Goal: Task Accomplishment & Management: Use online tool/utility

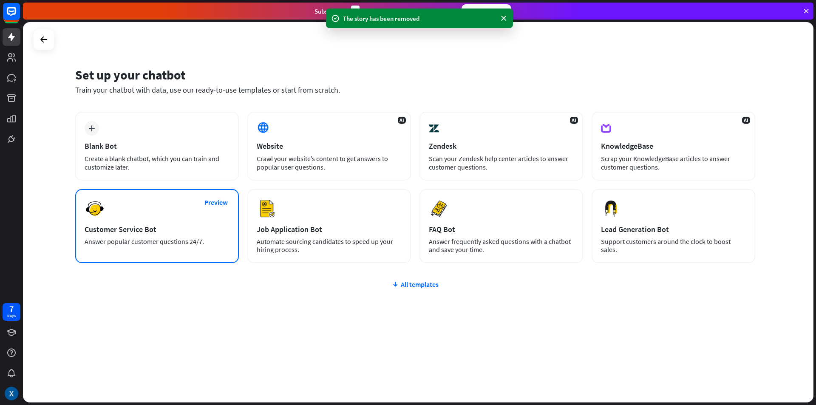
click at [141, 227] on div "Customer Service Bot" at bounding box center [157, 229] width 145 height 10
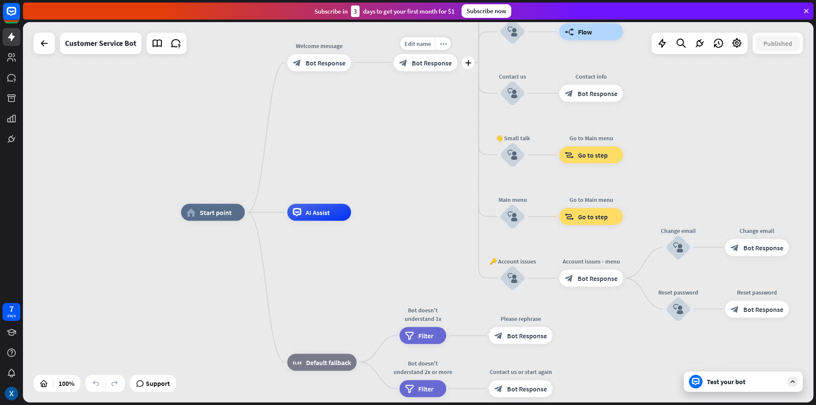
click at [418, 63] on span "Bot Response" at bounding box center [432, 62] width 40 height 8
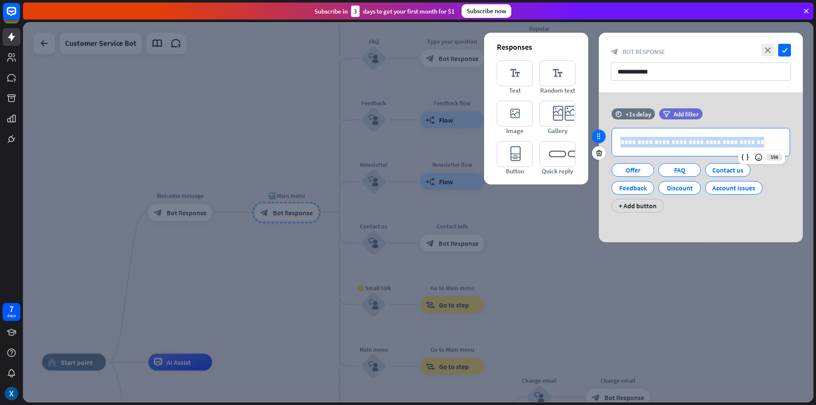
drag, startPoint x: 764, startPoint y: 144, endPoint x: 591, endPoint y: 139, distance: 173.0
click at [599, 139] on div "**********" at bounding box center [701, 164] width 204 height 113
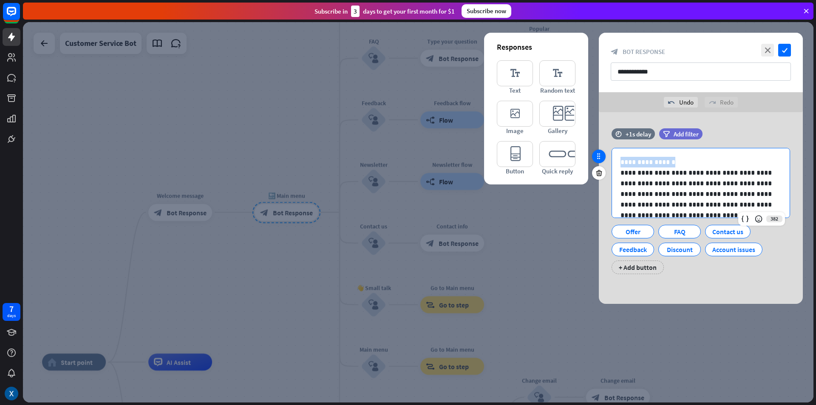
drag, startPoint x: 681, startPoint y: 161, endPoint x: 595, endPoint y: 153, distance: 86.2
click at [599, 153] on div "**********" at bounding box center [701, 205] width 204 height 154
click at [623, 167] on p at bounding box center [697, 162] width 154 height 11
click at [621, 170] on p "**********" at bounding box center [697, 193] width 154 height 53
click at [666, 161] on p "**********" at bounding box center [697, 183] width 154 height 53
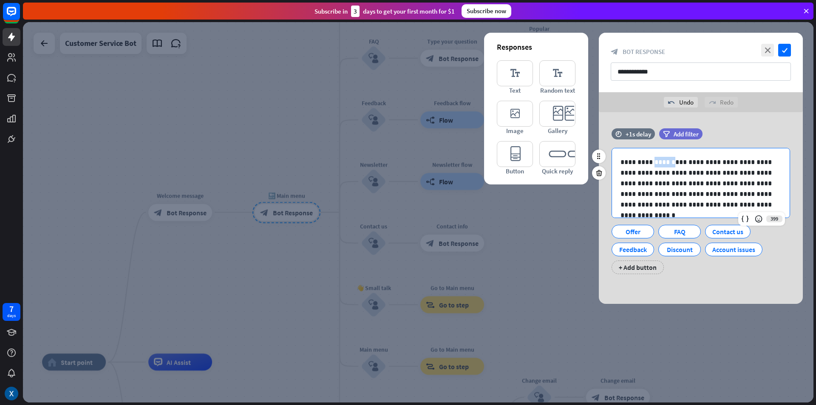
click at [666, 161] on p "**********" at bounding box center [697, 183] width 154 height 53
drag, startPoint x: 743, startPoint y: 218, endPoint x: 744, endPoint y: 212, distance: 5.5
click at [743, 215] on icon at bounding box center [745, 219] width 8 height 8
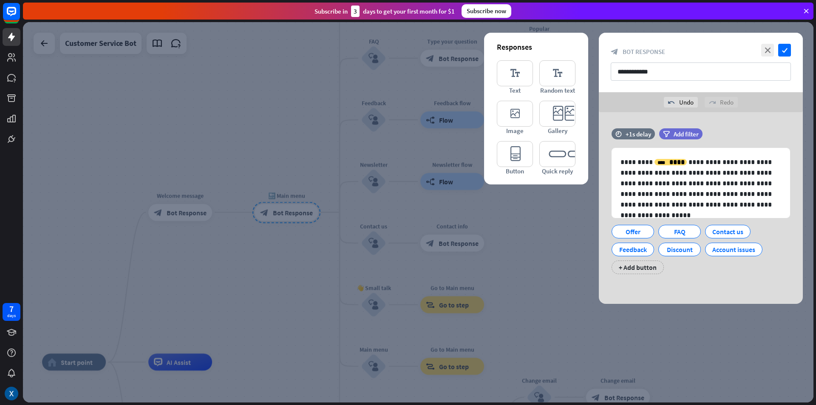
drag, startPoint x: 778, startPoint y: 95, endPoint x: 787, endPoint y: 58, distance: 38.5
click at [778, 94] on div "undo Undo redo Redo" at bounding box center [701, 102] width 204 height 20
click at [787, 55] on icon "check" at bounding box center [784, 50] width 13 height 13
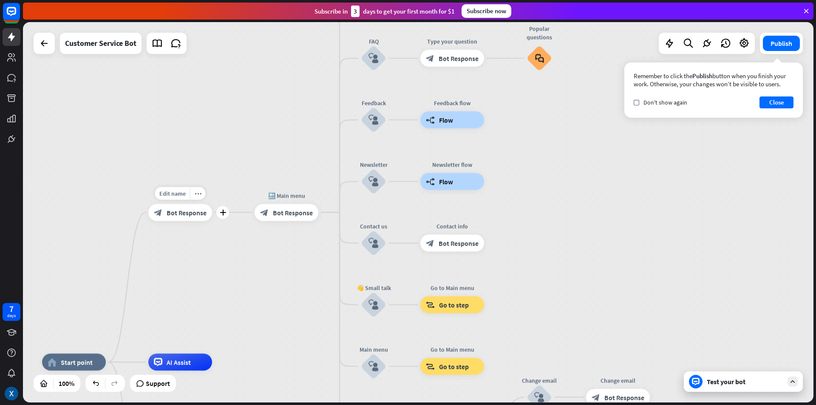
click at [198, 214] on span "Bot Response" at bounding box center [187, 212] width 40 height 8
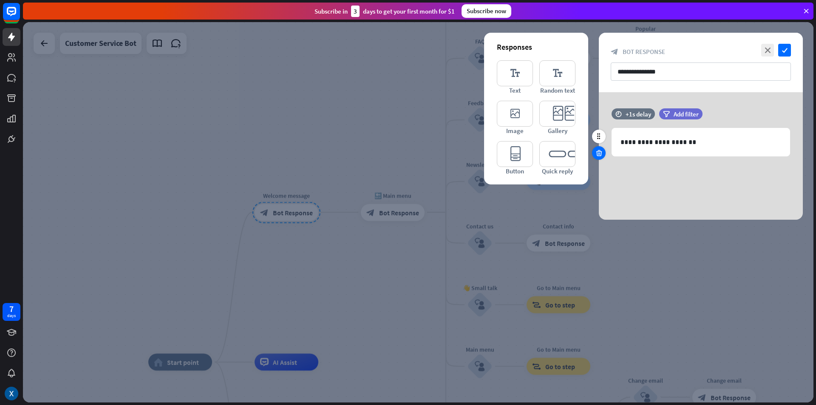
click at [598, 152] on icon at bounding box center [599, 153] width 8 height 8
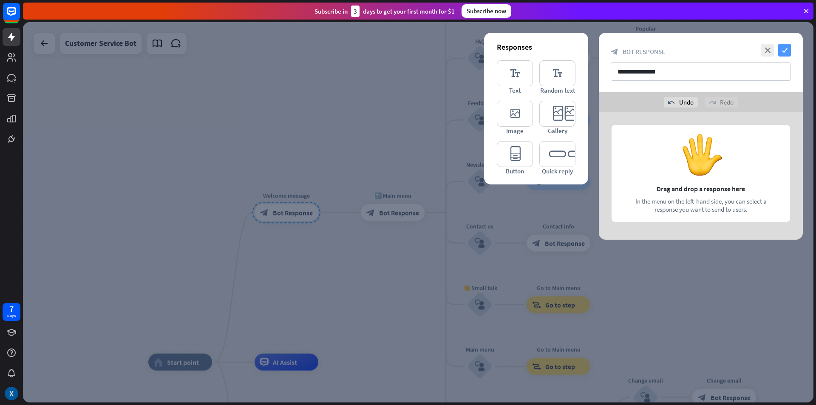
click at [786, 54] on icon "check" at bounding box center [784, 50] width 13 height 13
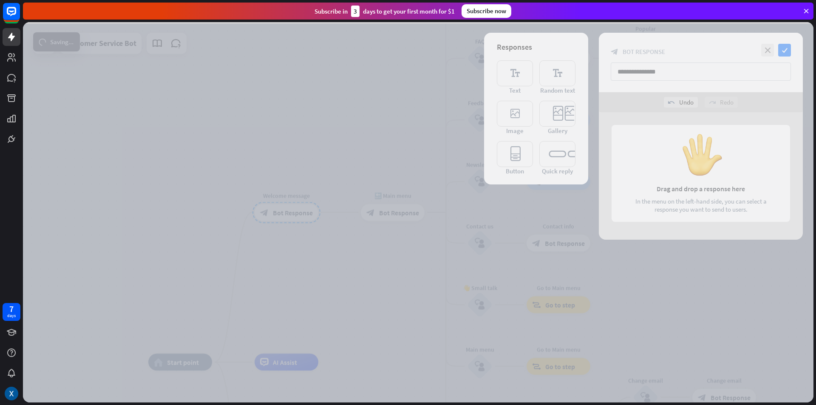
click at [365, 263] on div at bounding box center [418, 212] width 790 height 380
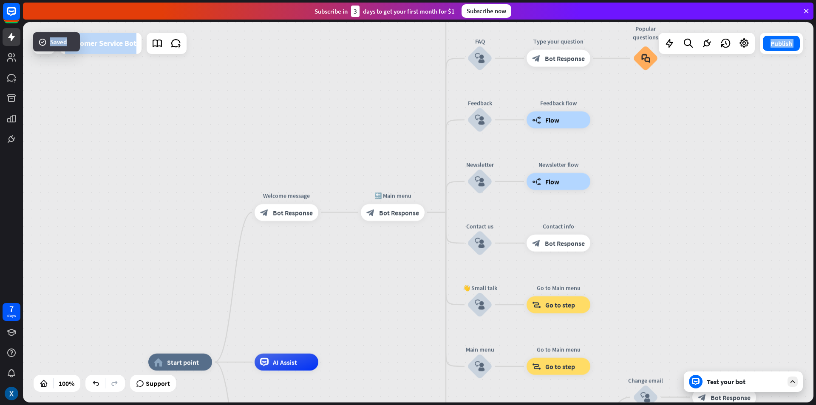
drag, startPoint x: 364, startPoint y: 299, endPoint x: 351, endPoint y: 187, distance: 112.5
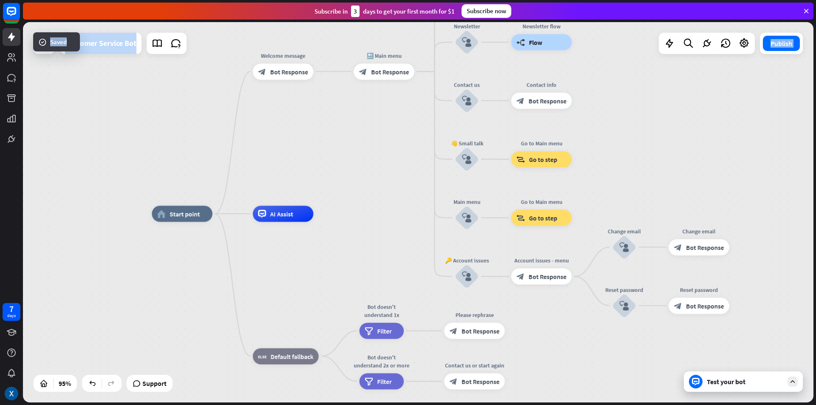
drag, startPoint x: 362, startPoint y: 234, endPoint x: 361, endPoint y: 147, distance: 86.7
click at [360, 148] on div "home_2 Start point Welcome message block_bot_response Bot Response 🔙 Main menu …" at bounding box center [418, 212] width 790 height 380
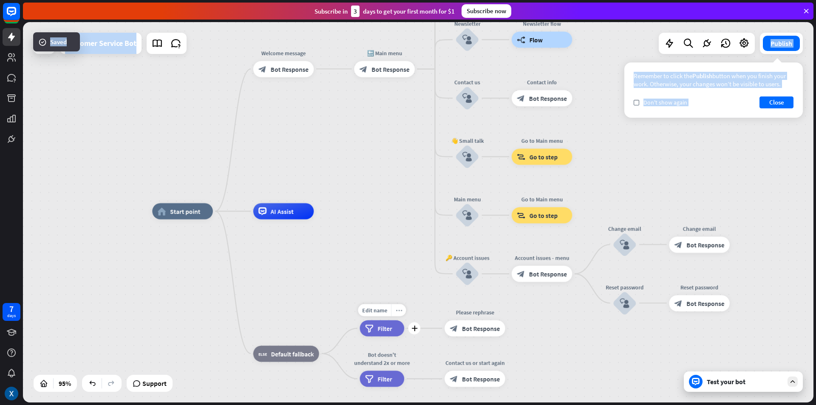
click at [399, 308] on icon "more_horiz" at bounding box center [399, 310] width 6 height 6
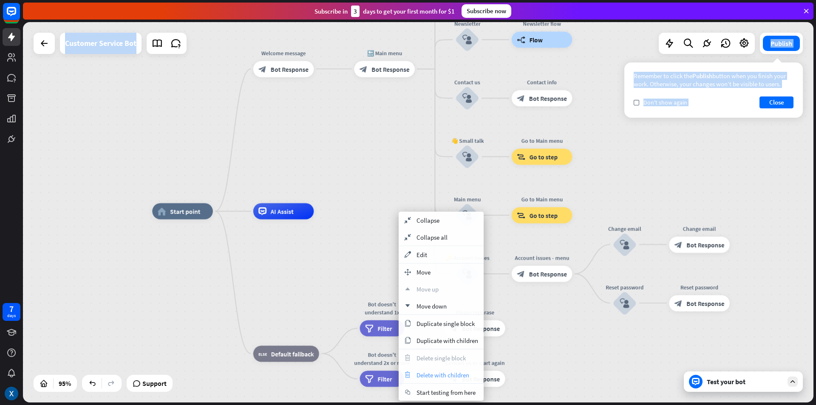
click at [434, 376] on span "Delete with children" at bounding box center [442, 375] width 53 height 8
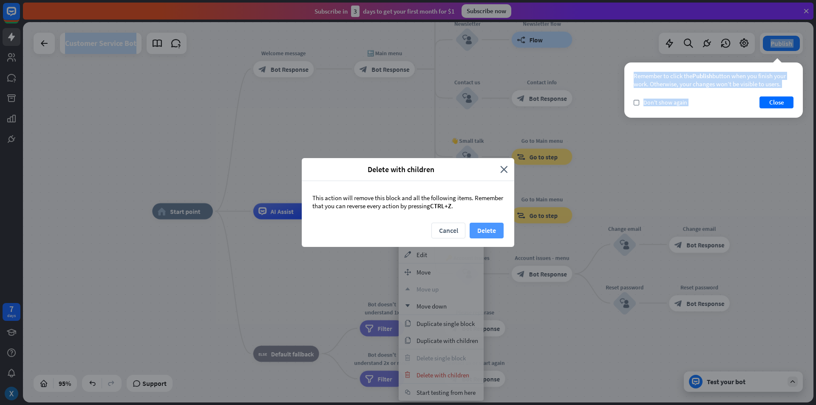
click at [484, 232] on button "Delete" at bounding box center [487, 231] width 34 height 16
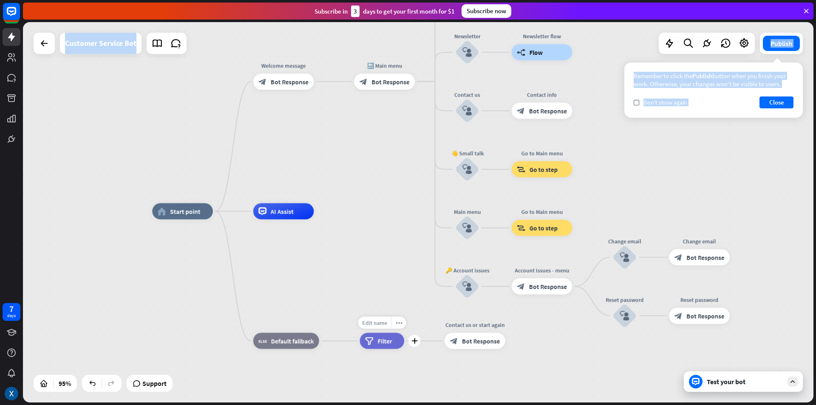
drag, startPoint x: 390, startPoint y: 320, endPoint x: 390, endPoint y: 325, distance: 5.1
click at [390, 324] on div "Edit name" at bounding box center [374, 323] width 33 height 12
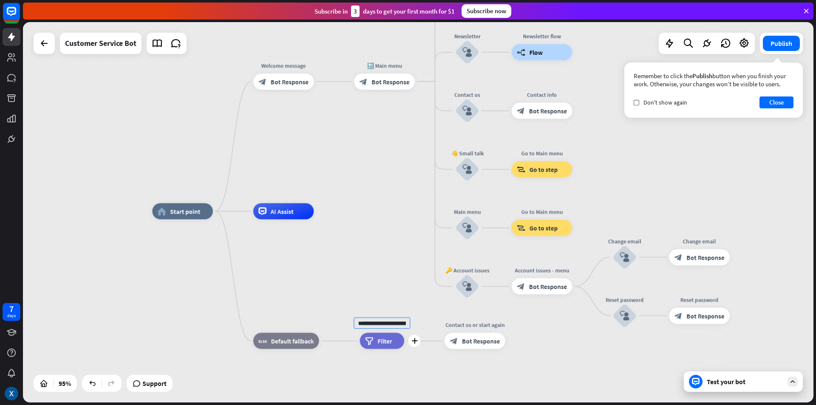
scroll to position [0, 38]
click at [409, 292] on div "home_2 Start point Welcome message block_bot_response Bot Response 🔙 Main menu …" at bounding box center [527, 391] width 751 height 361
click at [401, 323] on icon "more_horiz" at bounding box center [399, 323] width 6 height 6
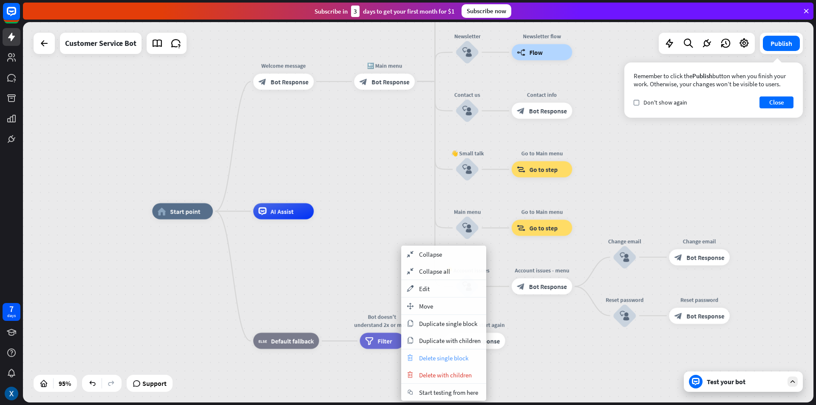
click at [433, 359] on span "Delete single block" at bounding box center [443, 358] width 49 height 8
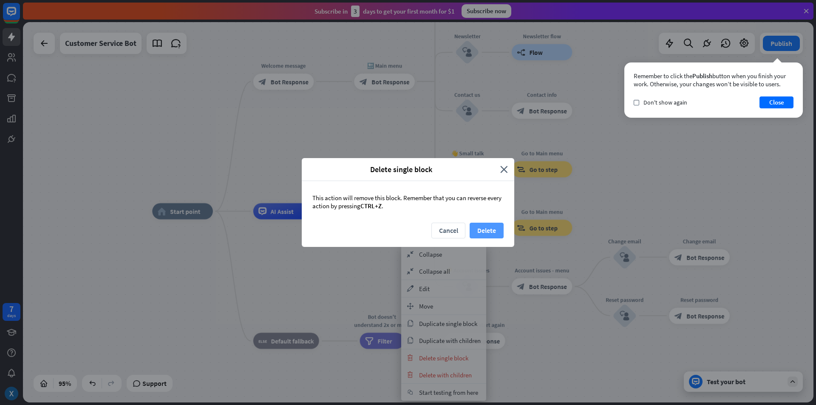
click at [486, 221] on div "This action will remove this block. Remember that you can reverse every action …" at bounding box center [408, 202] width 212 height 42
click at [484, 227] on button "Delete" at bounding box center [487, 231] width 34 height 16
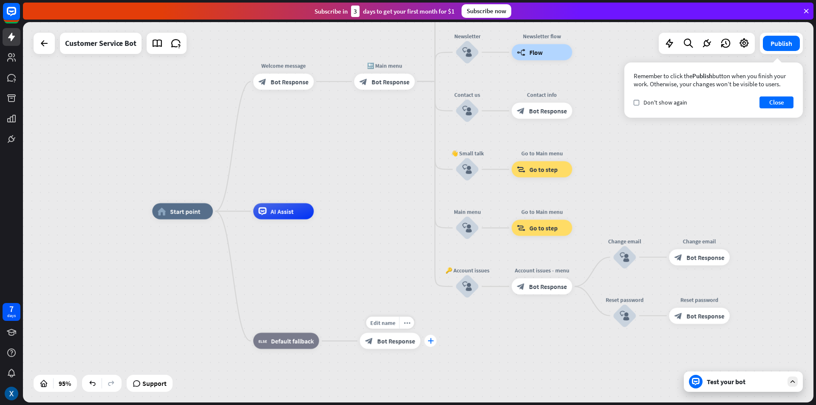
click at [428, 341] on div "plus" at bounding box center [431, 341] width 12 height 12
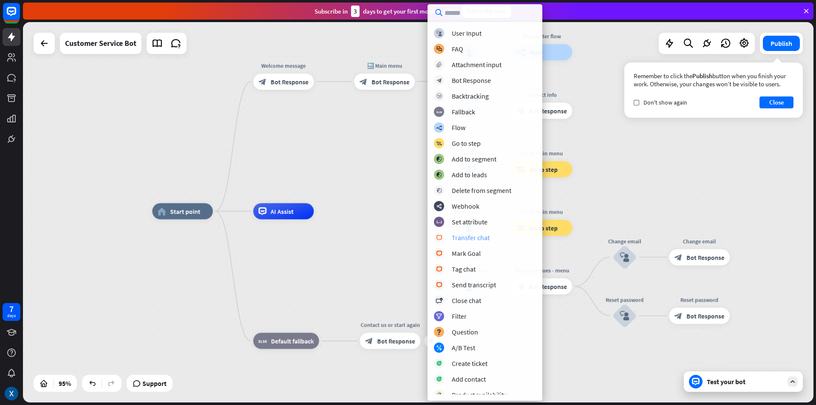
click at [472, 239] on div "Transfer chat" at bounding box center [471, 237] width 38 height 8
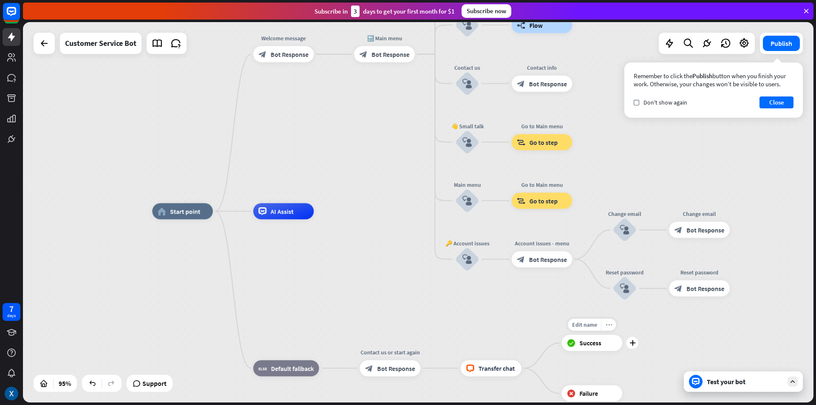
click at [611, 325] on icon "more_horiz" at bounding box center [609, 325] width 6 height 6
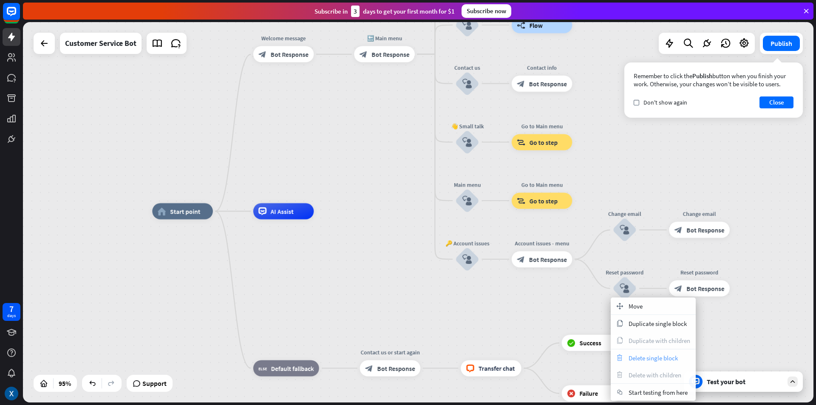
click at [637, 355] on span "Delete single block" at bounding box center [653, 358] width 49 height 8
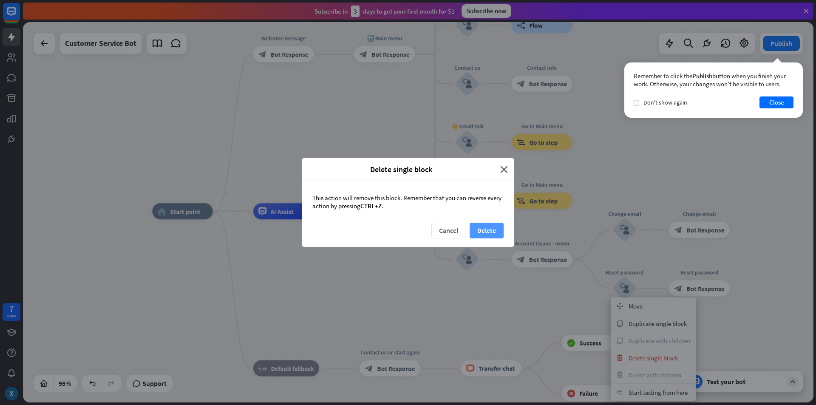
click at [490, 232] on button "Delete" at bounding box center [487, 231] width 34 height 16
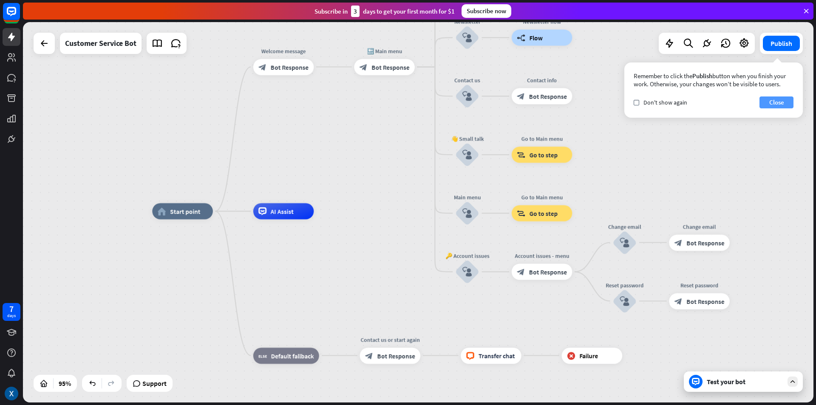
click at [785, 101] on button "Close" at bounding box center [776, 102] width 34 height 12
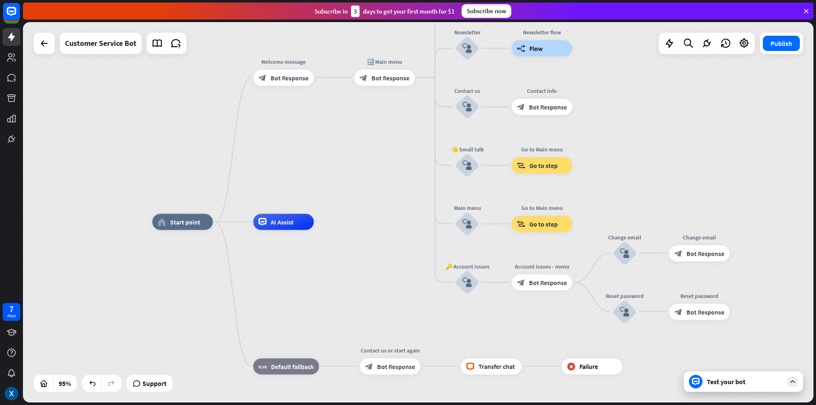
drag, startPoint x: 382, startPoint y: 166, endPoint x: 348, endPoint y: 239, distance: 80.8
click at [349, 238] on div "home_2 Start point Welcome message block_bot_response Bot Response Edit name mo…" at bounding box center [418, 212] width 790 height 380
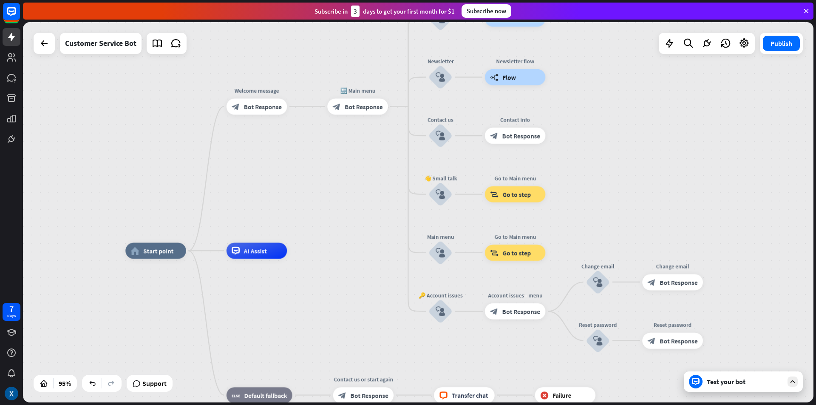
drag, startPoint x: 364, startPoint y: 228, endPoint x: 378, endPoint y: 101, distance: 127.8
click at [374, 96] on div "home_2 Start point Welcome message block_bot_response Bot Response Edit name mo…" at bounding box center [418, 212] width 790 height 380
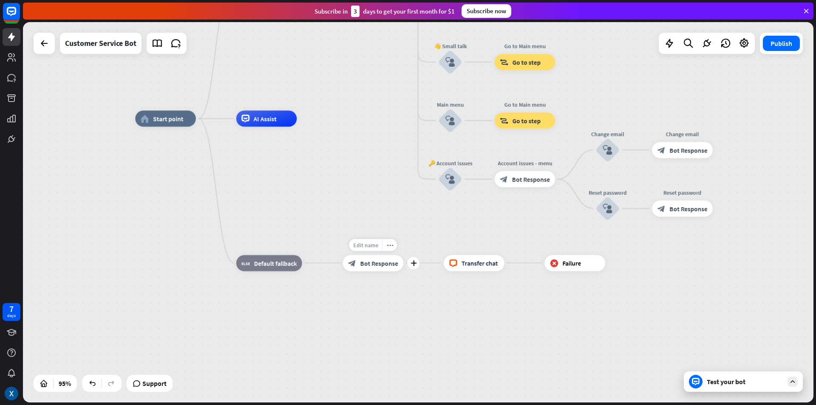
click at [371, 241] on span "Edit name" at bounding box center [365, 244] width 25 height 7
type input "*"
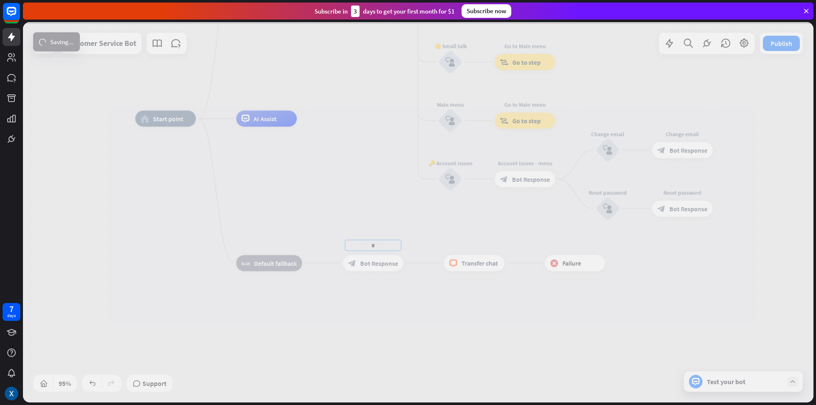
click at [368, 266] on div "home_2 Start point Welcome message block_bot_response Bot Response 🔙 Main menu …" at bounding box center [418, 212] width 790 height 380
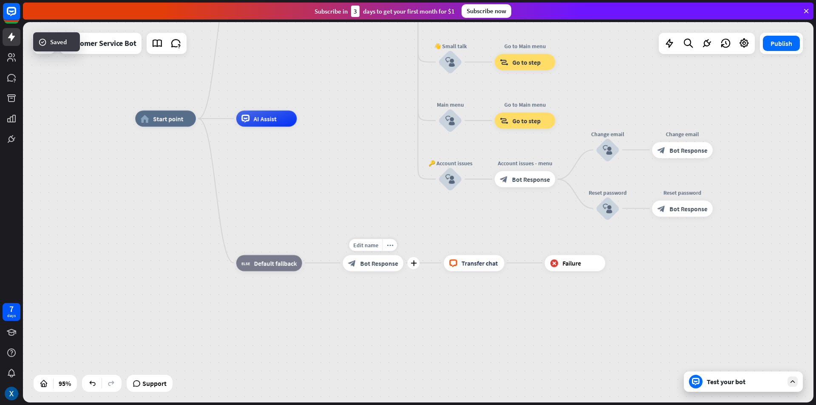
click at [375, 266] on span "Bot Response" at bounding box center [379, 263] width 38 height 8
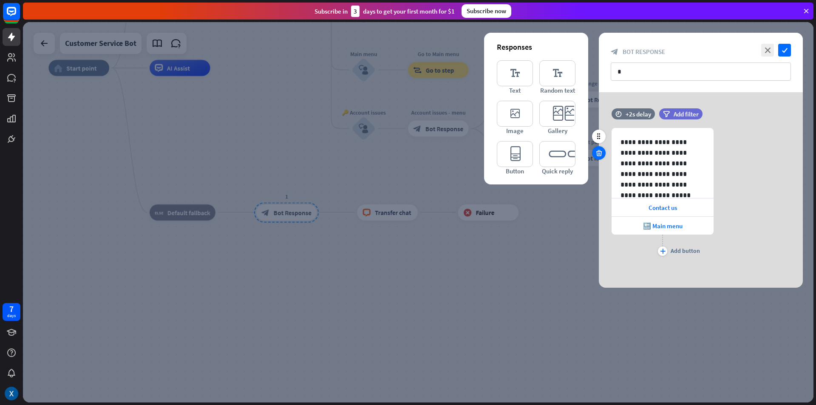
click at [597, 153] on icon at bounding box center [599, 153] width 8 height 8
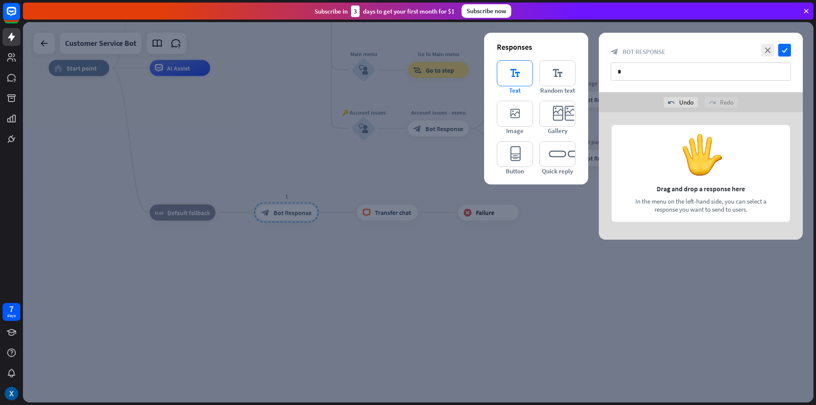
click at [524, 76] on icon "editor_text" at bounding box center [515, 73] width 36 height 26
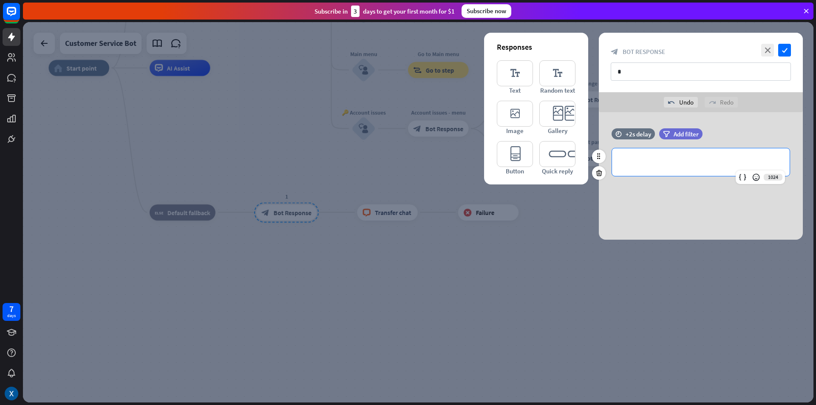
click at [665, 157] on div "**********" at bounding box center [701, 162] width 178 height 28
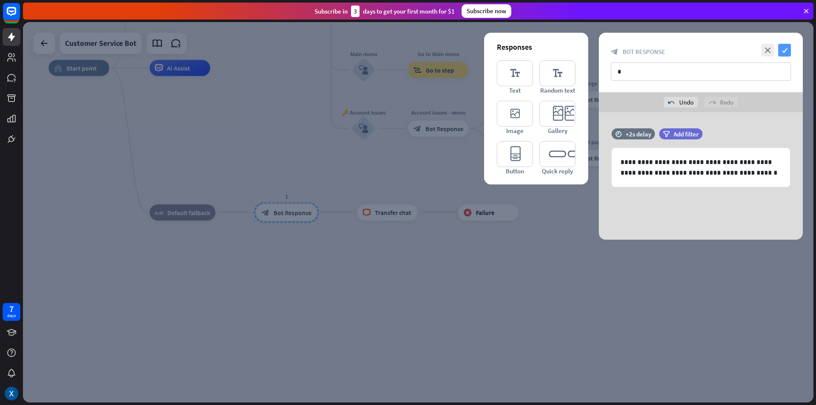
click at [787, 48] on icon "check" at bounding box center [784, 50] width 13 height 13
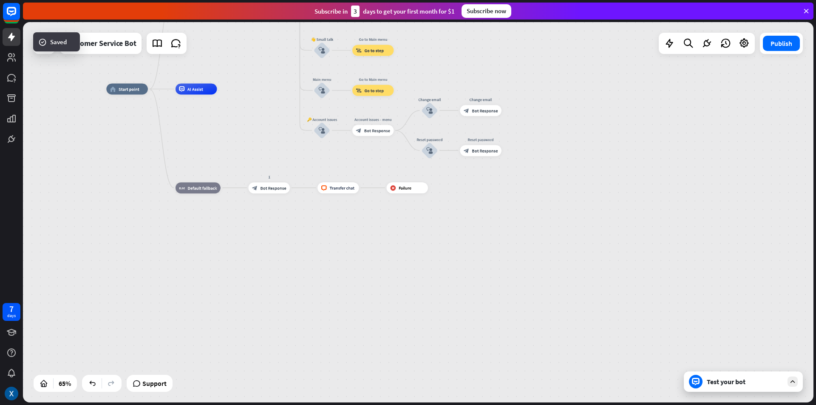
drag, startPoint x: 256, startPoint y: 102, endPoint x: 257, endPoint y: 280, distance: 178.5
click at [257, 280] on div "home_2 Start point Welcome message block_bot_response Bot Response 🔙 Main menu …" at bounding box center [363, 212] width 514 height 247
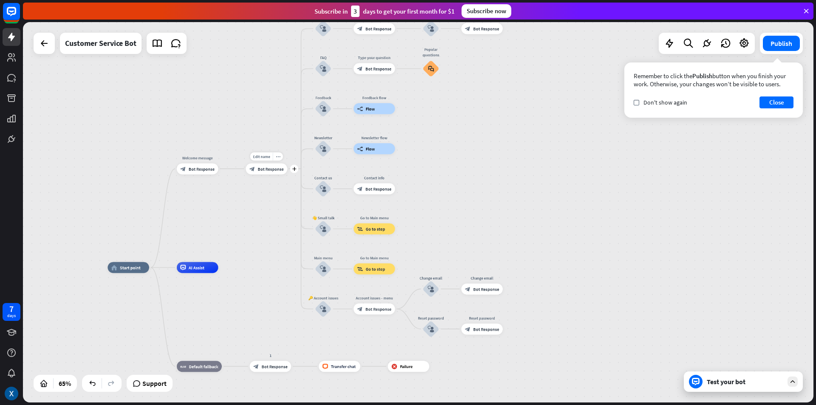
click at [275, 171] on span "Bot Response" at bounding box center [271, 169] width 26 height 6
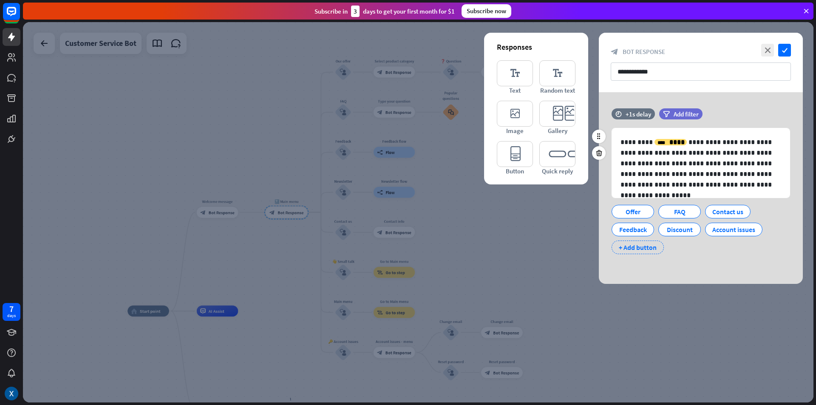
drag, startPoint x: 629, startPoint y: 246, endPoint x: 672, endPoint y: 252, distance: 43.4
click at [629, 246] on div "+ Add button" at bounding box center [638, 248] width 52 height 14
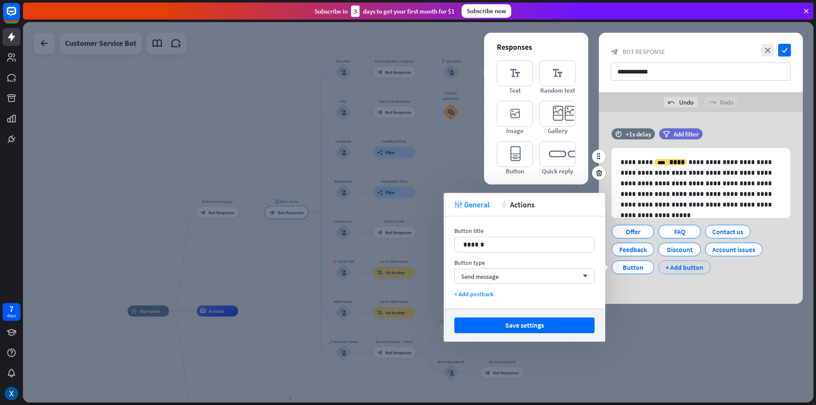
click at [695, 265] on div "+ Add button" at bounding box center [684, 268] width 52 height 14
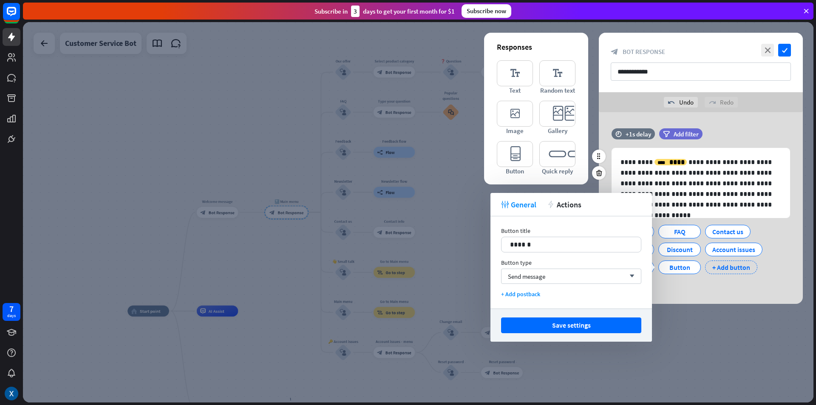
click at [728, 267] on div "+ Add button" at bounding box center [731, 268] width 52 height 14
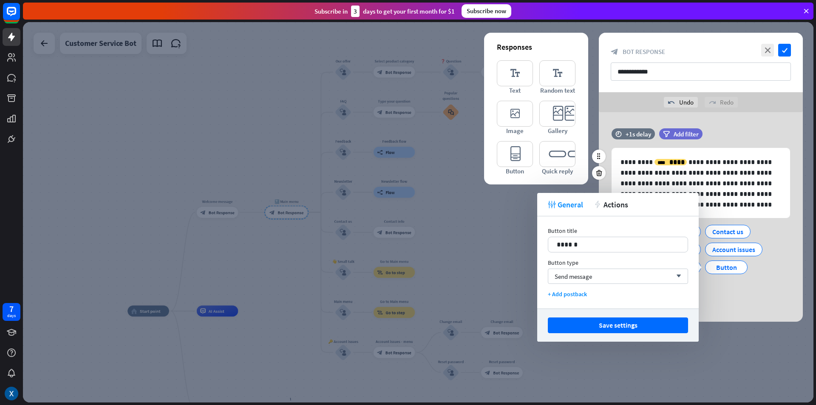
click at [725, 294] on div "**********" at bounding box center [701, 214] width 204 height 172
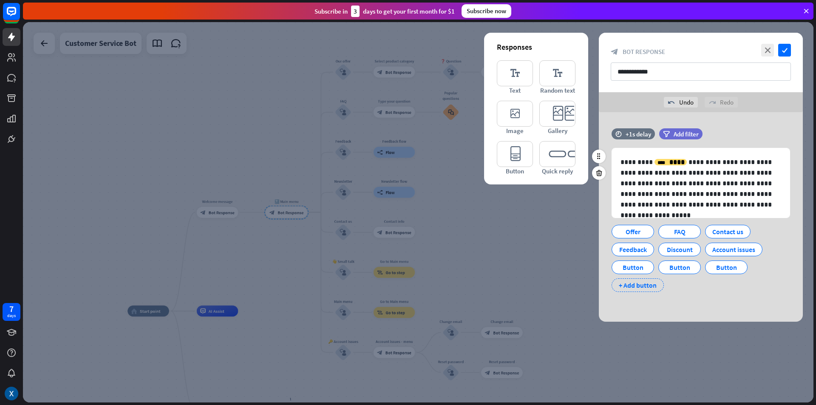
drag, startPoint x: 637, startPoint y: 286, endPoint x: 660, endPoint y: 287, distance: 23.0
click at [638, 286] on div "+ Add button" at bounding box center [638, 285] width 52 height 14
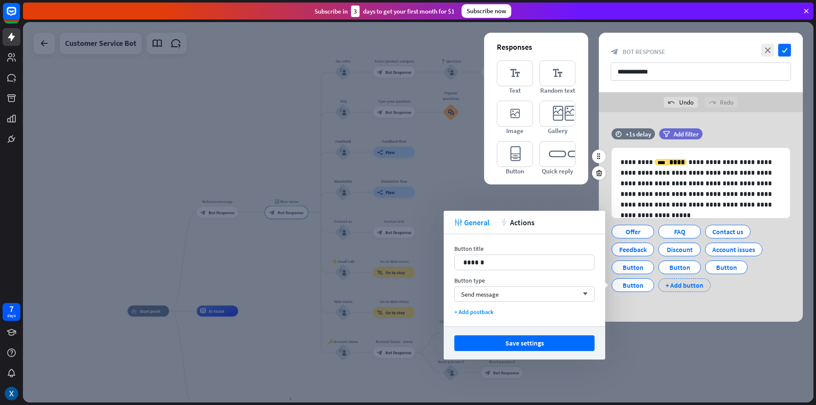
click at [681, 289] on div "+ Add button" at bounding box center [684, 285] width 52 height 14
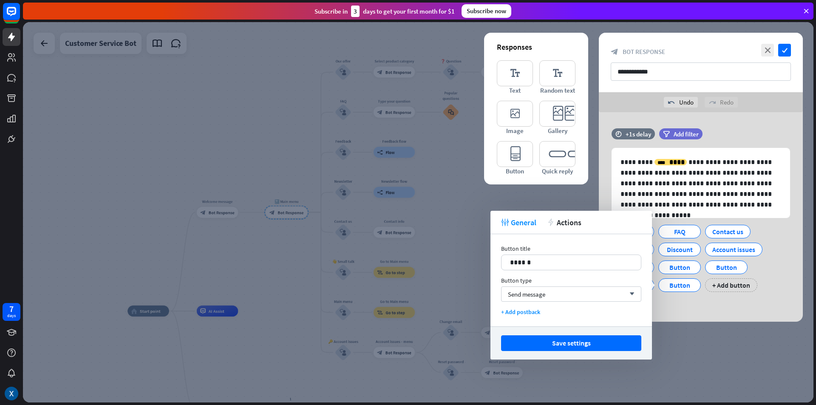
click at [701, 322] on div "**********" at bounding box center [418, 212] width 790 height 380
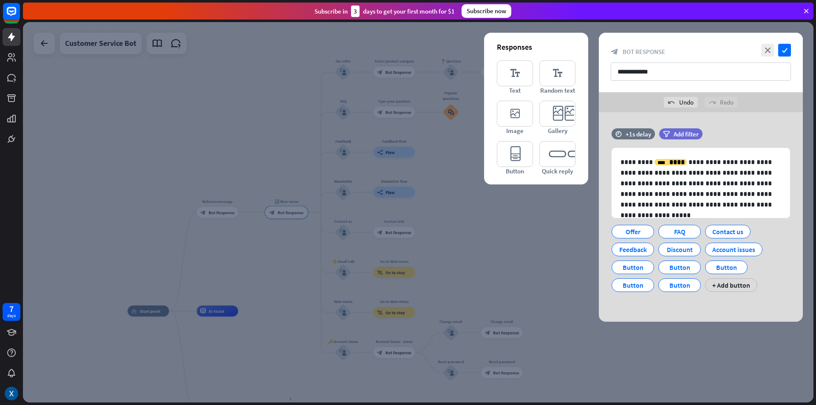
drag, startPoint x: 690, startPoint y: 315, endPoint x: 687, endPoint y: 309, distance: 6.5
click at [690, 314] on div "**********" at bounding box center [701, 217] width 204 height 210
click at [671, 308] on div "**********" at bounding box center [701, 217] width 204 height 210
click at [636, 238] on div at bounding box center [645, 245] width 27 height 14
click at [632, 233] on div "Offer" at bounding box center [633, 231] width 28 height 13
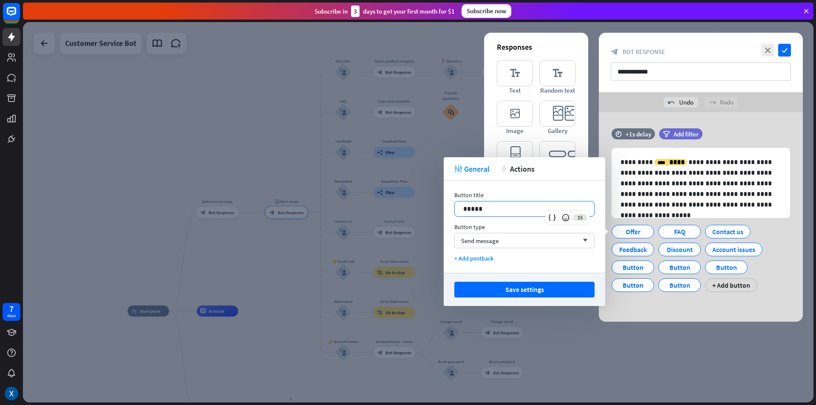
click at [501, 209] on p "*****" at bounding box center [524, 209] width 122 height 11
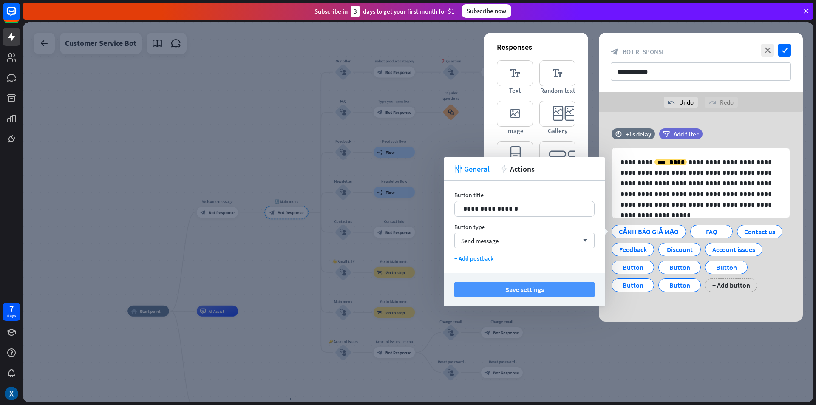
click at [546, 293] on button "Save settings" at bounding box center [524, 290] width 140 height 16
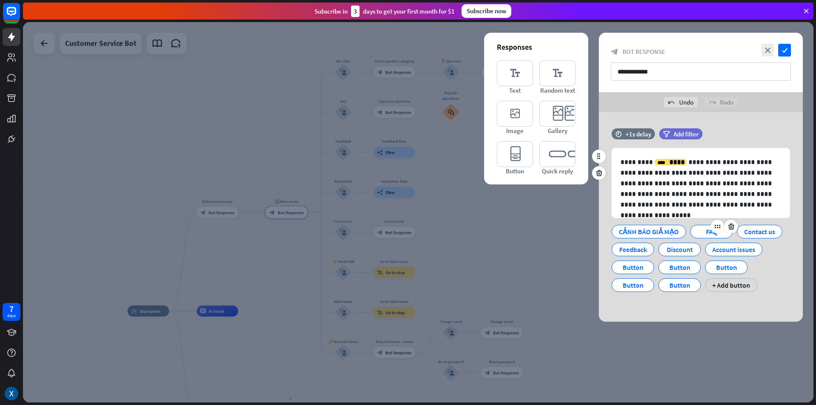
click at [701, 233] on div "FAQ" at bounding box center [711, 231] width 28 height 13
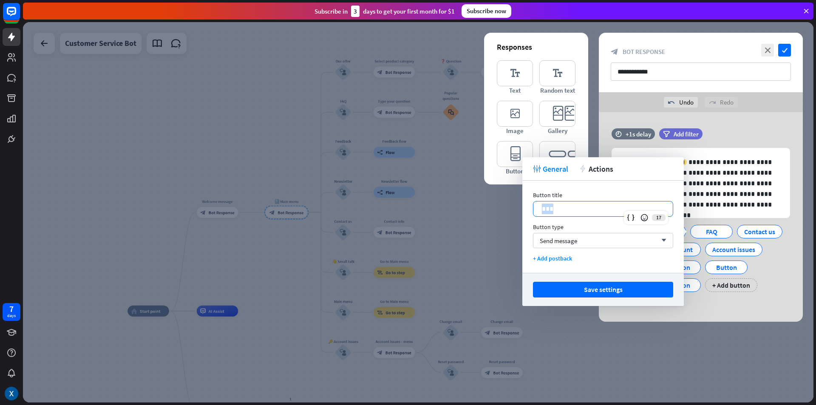
drag, startPoint x: 591, startPoint y: 211, endPoint x: 536, endPoint y: 213, distance: 55.3
click at [536, 213] on div "***" at bounding box center [602, 208] width 139 height 15
click at [565, 285] on button "Save settings" at bounding box center [603, 290] width 140 height 16
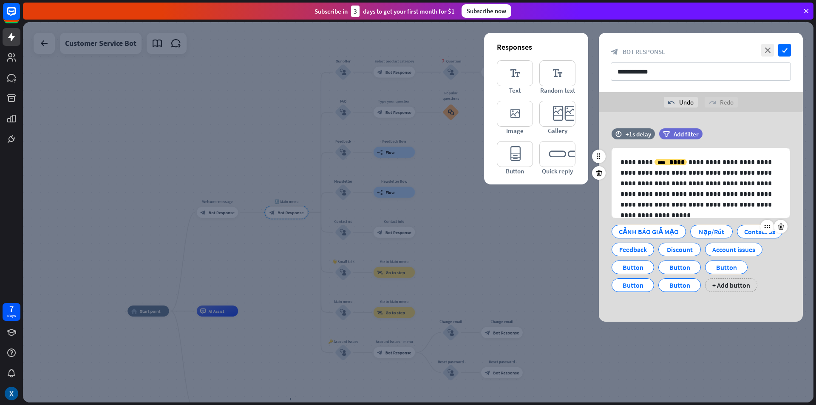
click at [746, 232] on div "Contact us" at bounding box center [759, 231] width 31 height 13
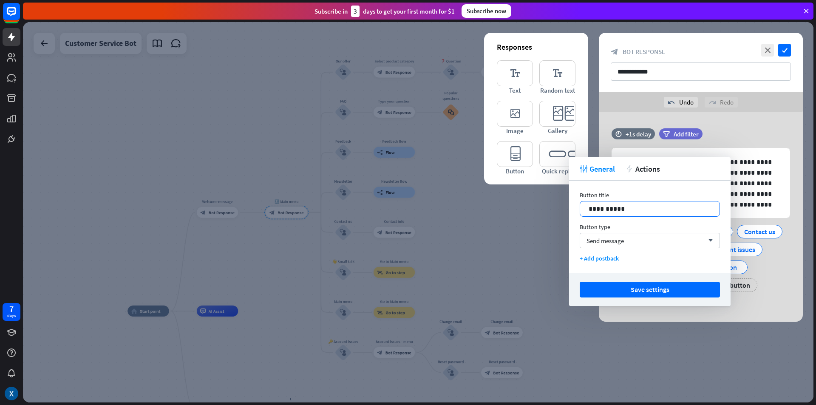
click at [646, 210] on p "**********" at bounding box center [650, 209] width 122 height 11
click at [782, 268] on div "CẢNH BÁO GIẢ MẠO Nạp/Rút Tài Khoản Feedback Discount Account issues Button Butt…" at bounding box center [698, 256] width 178 height 71
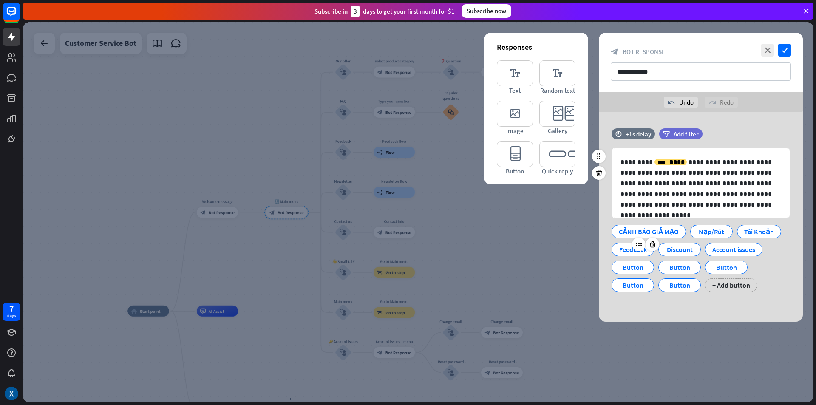
click at [630, 248] on div "Feedback" at bounding box center [633, 249] width 28 height 13
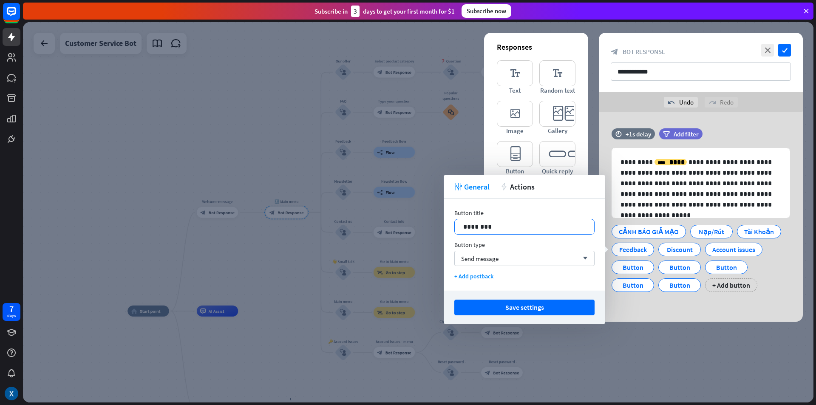
click at [509, 222] on p "********" at bounding box center [524, 226] width 122 height 11
click at [669, 251] on div "Discount" at bounding box center [680, 249] width 28 height 13
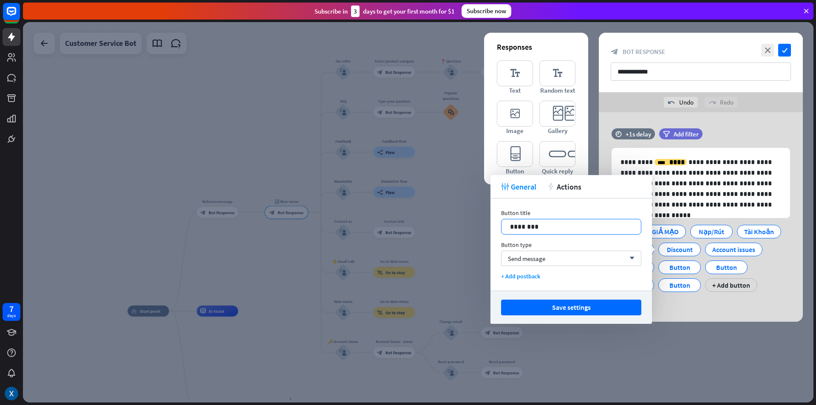
click at [560, 227] on p "********" at bounding box center [571, 226] width 122 height 11
click at [712, 248] on div "Account issues" at bounding box center [733, 250] width 57 height 14
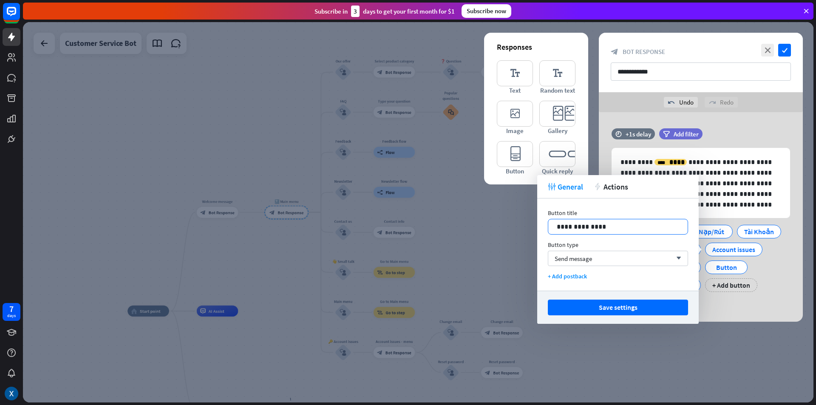
click at [609, 226] on p "**********" at bounding box center [618, 226] width 122 height 11
click at [766, 273] on div "CẢNH BÁO GIẢ MẠO Nạp/Rút Tài Khoản Tải Game Lỗi OTP Báo Lỗi Game Button Button …" at bounding box center [698, 256] width 178 height 71
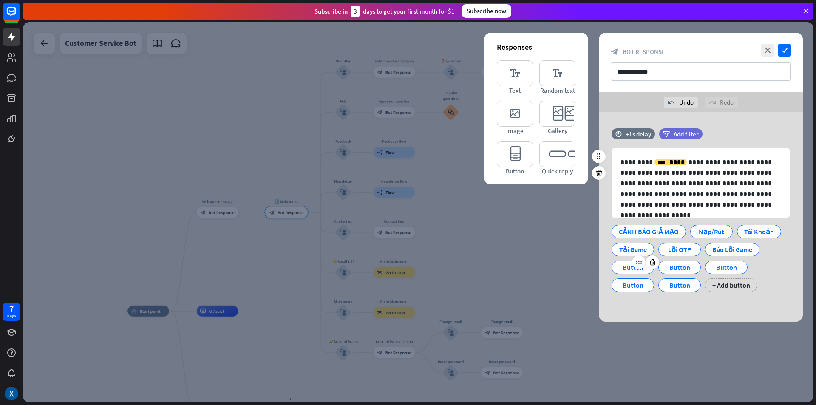
click at [629, 263] on div "Button" at bounding box center [633, 267] width 28 height 13
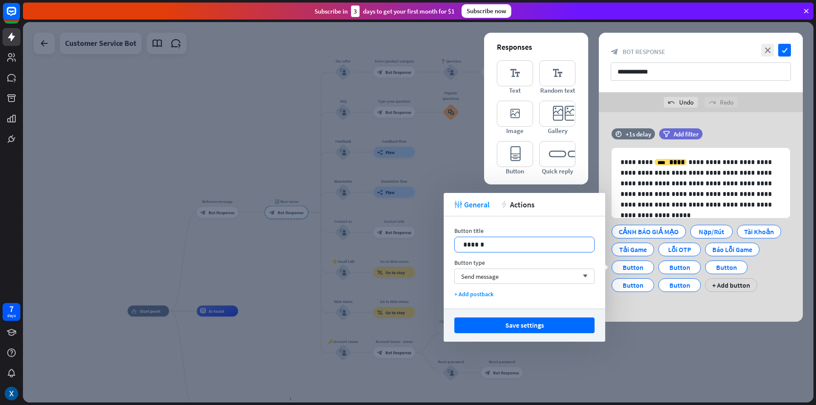
click at [513, 242] on p "******" at bounding box center [524, 244] width 122 height 11
click at [675, 268] on div "Button" at bounding box center [685, 267] width 28 height 13
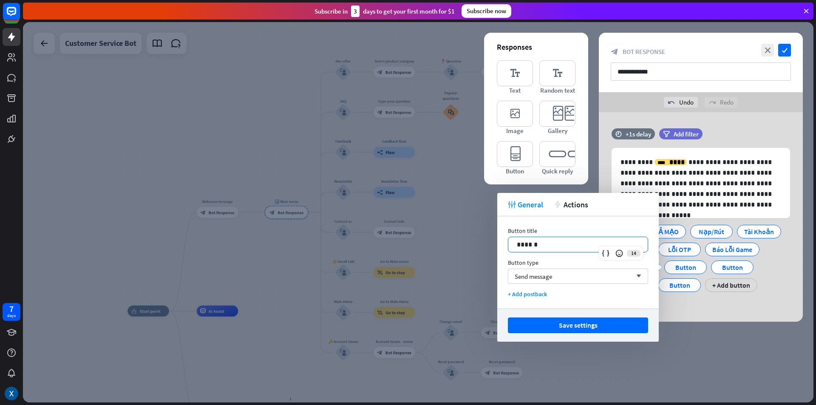
click at [564, 241] on p "******" at bounding box center [578, 244] width 122 height 11
click at [722, 267] on div "Button" at bounding box center [732, 267] width 28 height 13
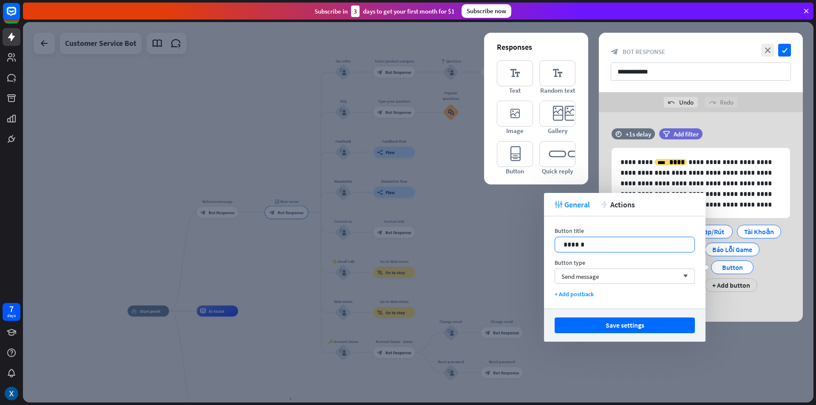
click at [603, 245] on p "******" at bounding box center [625, 244] width 122 height 11
click at [729, 308] on div "**********" at bounding box center [701, 217] width 204 height 210
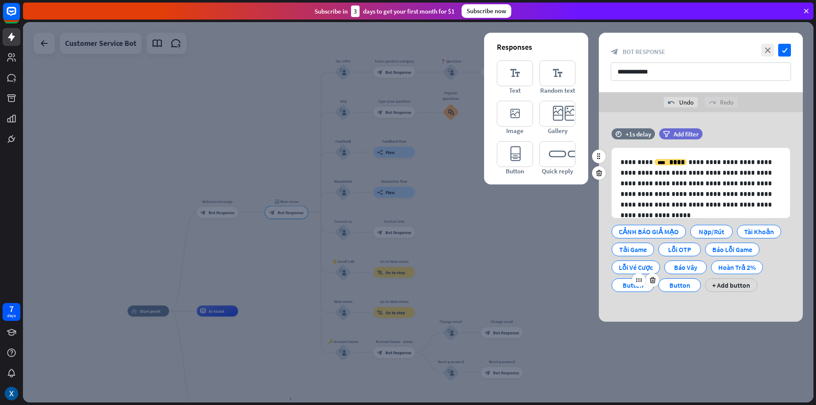
click at [631, 286] on div "Button" at bounding box center [633, 285] width 28 height 13
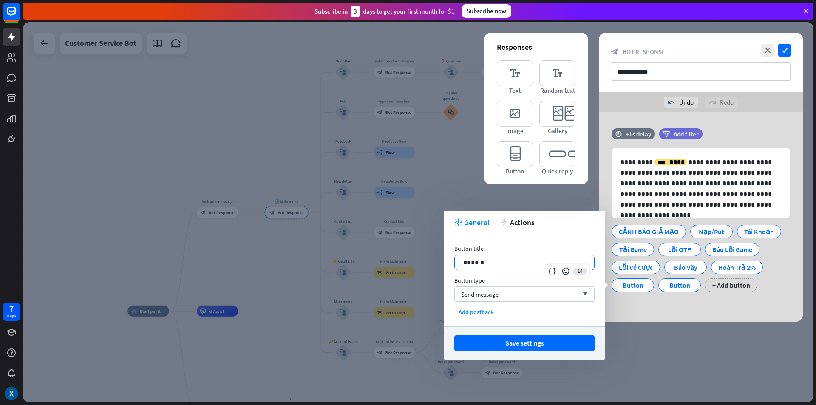
click at [535, 264] on p "******" at bounding box center [524, 262] width 122 height 11
click at [679, 288] on div "Button" at bounding box center [691, 285] width 28 height 13
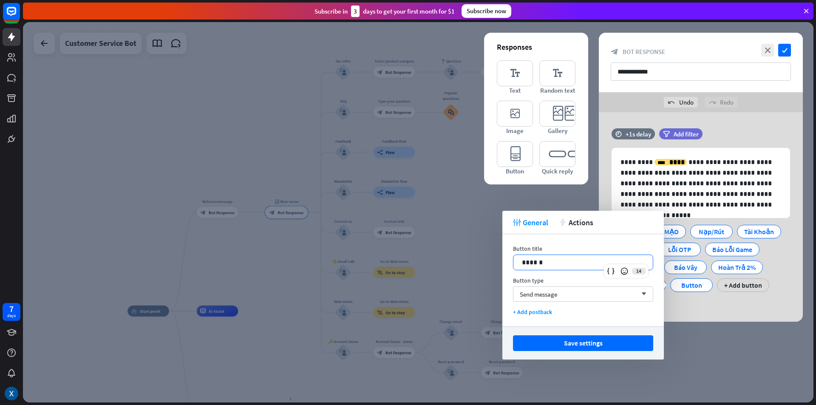
click at [564, 262] on p "******" at bounding box center [583, 262] width 122 height 11
click at [695, 301] on div "**********" at bounding box center [701, 217] width 204 height 210
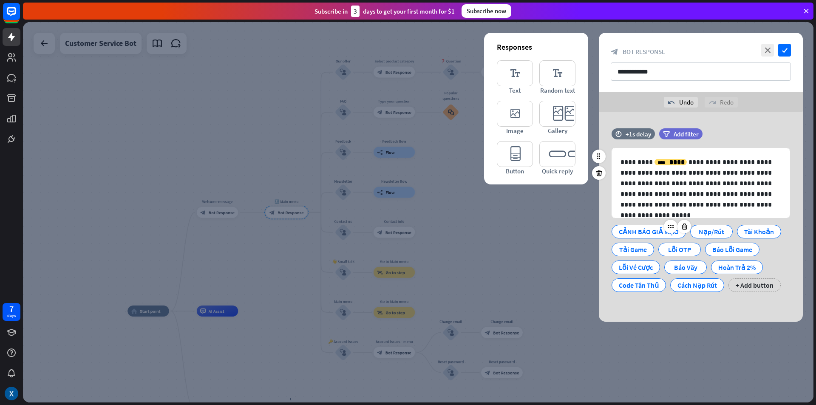
click at [642, 230] on div "CẢNH BÁO GIẢ MẠO" at bounding box center [649, 231] width 60 height 13
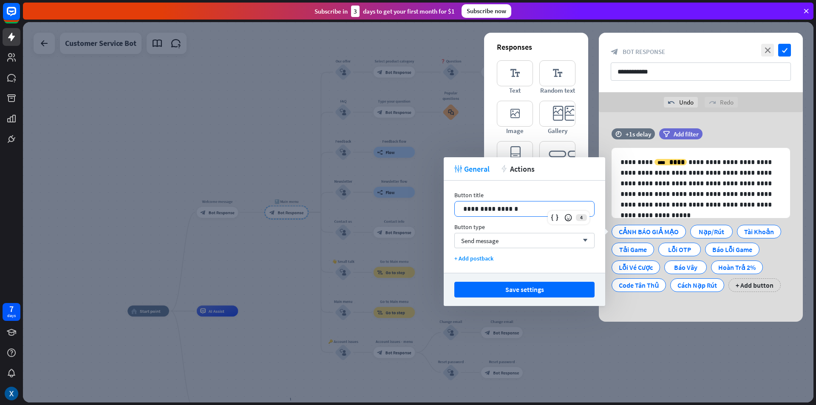
click at [548, 210] on p "**********" at bounding box center [524, 209] width 122 height 11
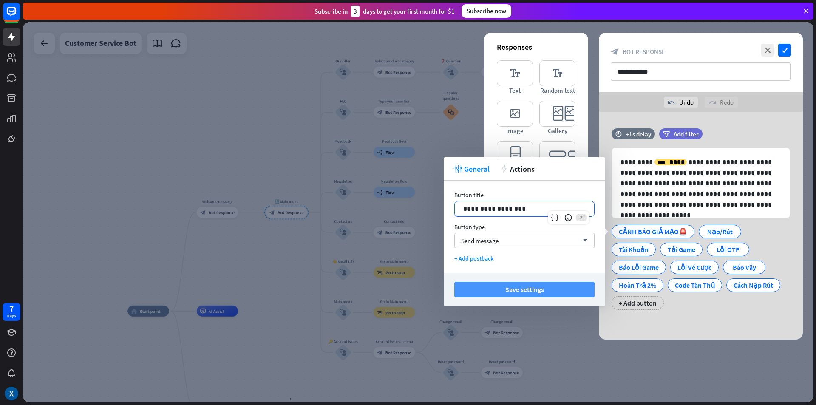
click at [530, 290] on button "Save settings" at bounding box center [524, 290] width 140 height 16
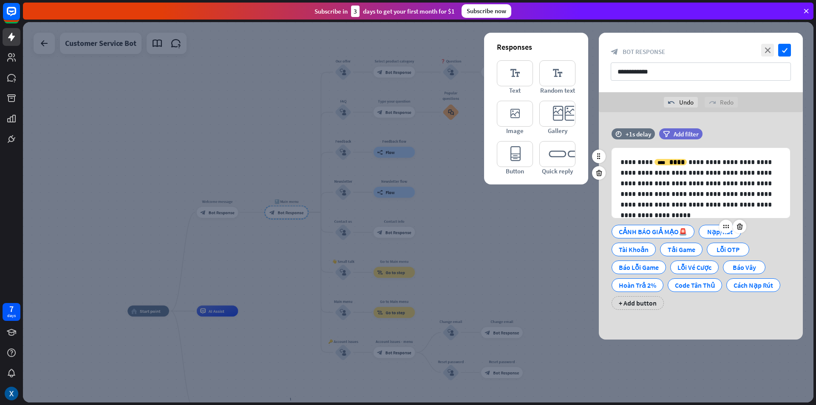
click at [711, 231] on div "Nạp/Rút" at bounding box center [720, 231] width 28 height 13
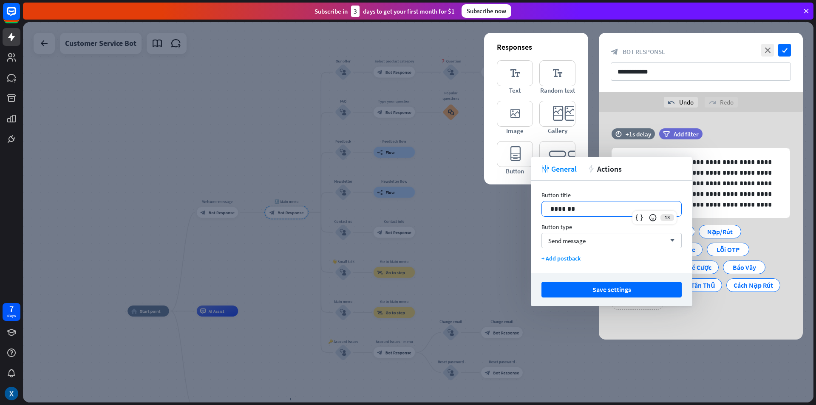
click at [602, 208] on p "*******" at bounding box center [611, 209] width 122 height 11
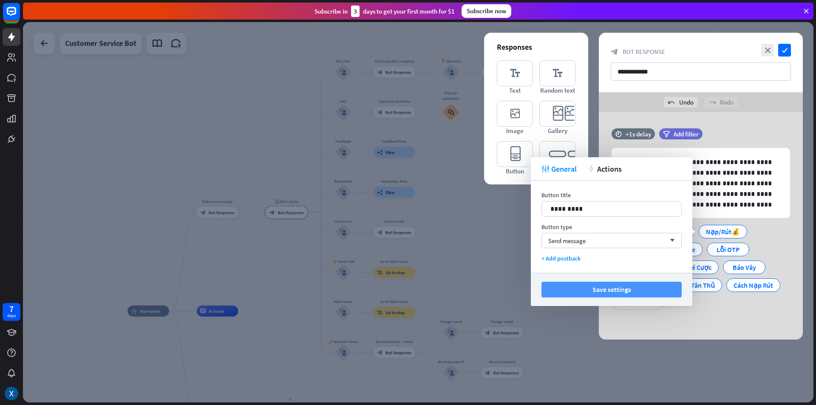
drag, startPoint x: 605, startPoint y: 289, endPoint x: 590, endPoint y: 276, distance: 20.2
click at [605, 290] on button "Save settings" at bounding box center [611, 290] width 140 height 16
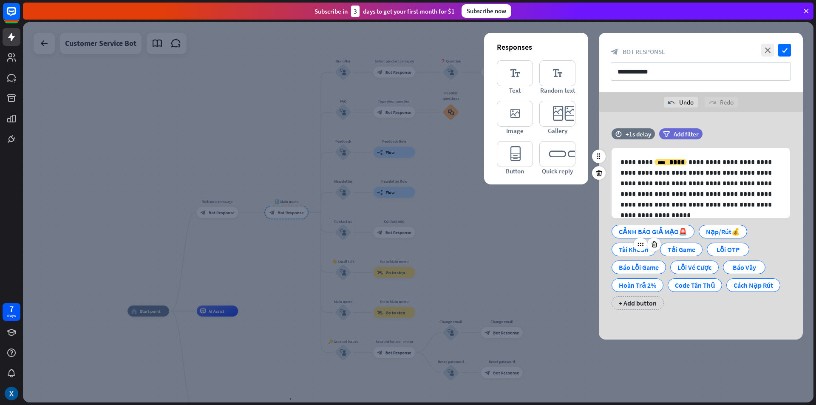
drag, startPoint x: 637, startPoint y: 252, endPoint x: 631, endPoint y: 251, distance: 6.9
click at [637, 252] on div "Tài Khoản" at bounding box center [634, 249] width 30 height 13
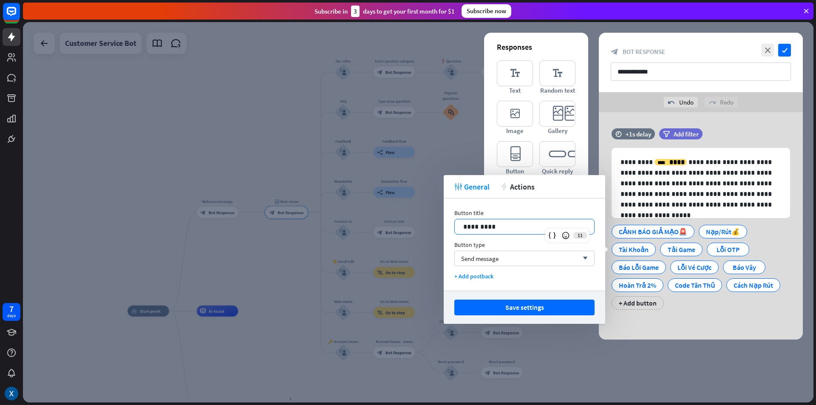
click at [535, 227] on p "*********" at bounding box center [524, 226] width 122 height 11
click at [677, 253] on div "Tải Game" at bounding box center [690, 249] width 28 height 13
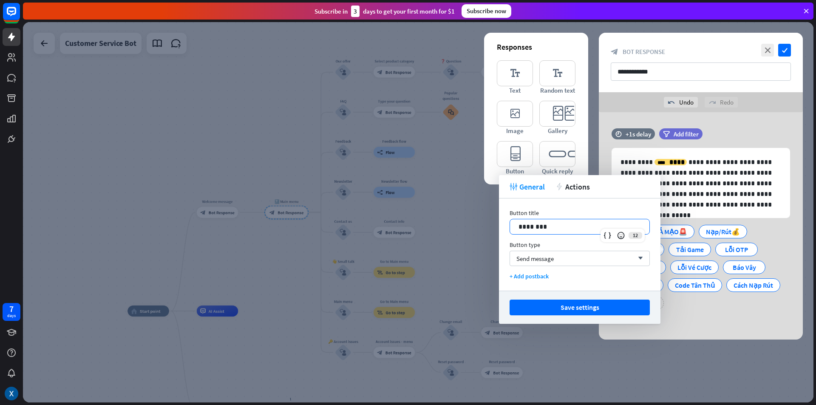
click at [579, 222] on p "********" at bounding box center [579, 226] width 122 height 11
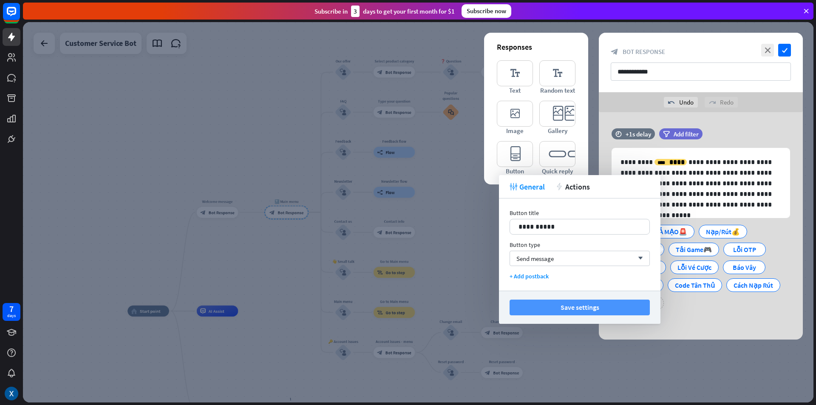
click at [584, 305] on button "Save settings" at bounding box center [580, 308] width 140 height 16
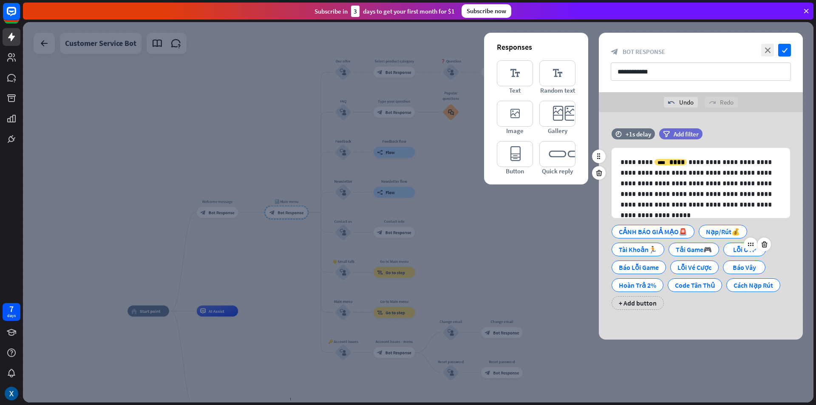
drag, startPoint x: 736, startPoint y: 250, endPoint x: 731, endPoint y: 250, distance: 4.7
click at [736, 250] on div "Lỗi OTP" at bounding box center [745, 249] width 28 height 13
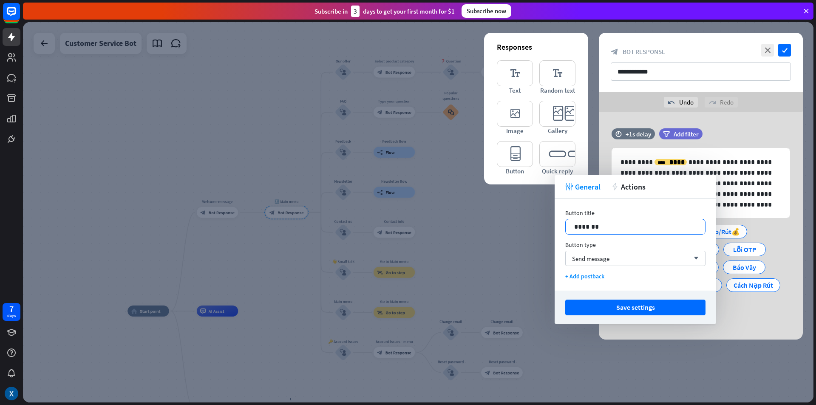
click at [642, 229] on p "*******" at bounding box center [635, 226] width 122 height 11
click at [754, 319] on div "**********" at bounding box center [701, 225] width 204 height 227
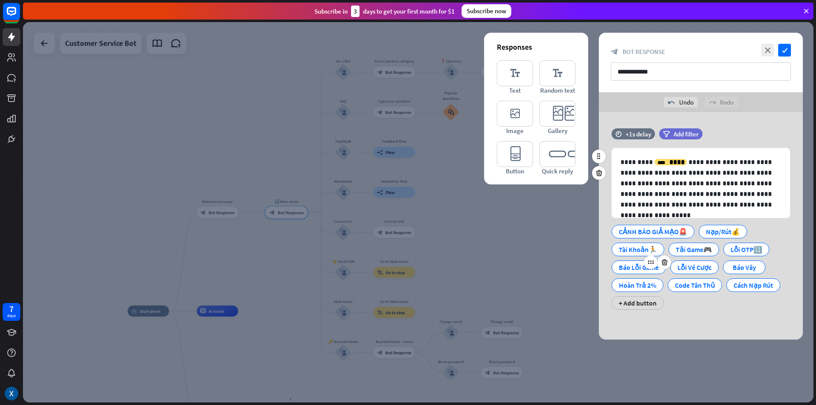
click at [634, 266] on div "Báo Lỗi Game" at bounding box center [639, 267] width 40 height 13
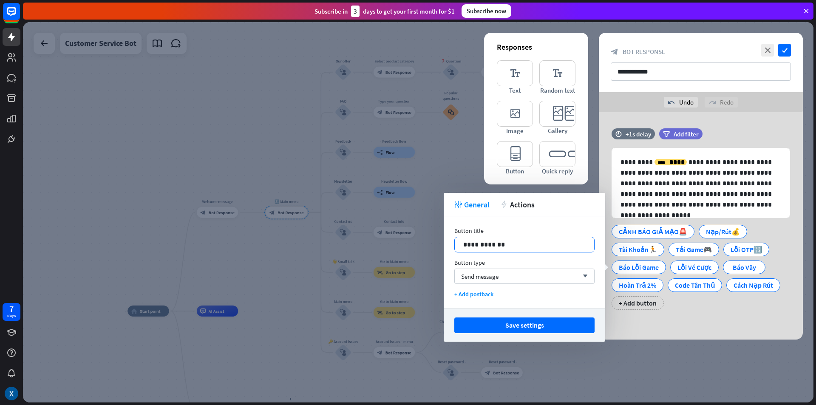
click at [575, 249] on div "**********" at bounding box center [524, 245] width 140 height 16
drag, startPoint x: 695, startPoint y: 267, endPoint x: 689, endPoint y: 264, distance: 6.7
click at [695, 267] on div "Lỗi Vé Cược" at bounding box center [703, 267] width 34 height 13
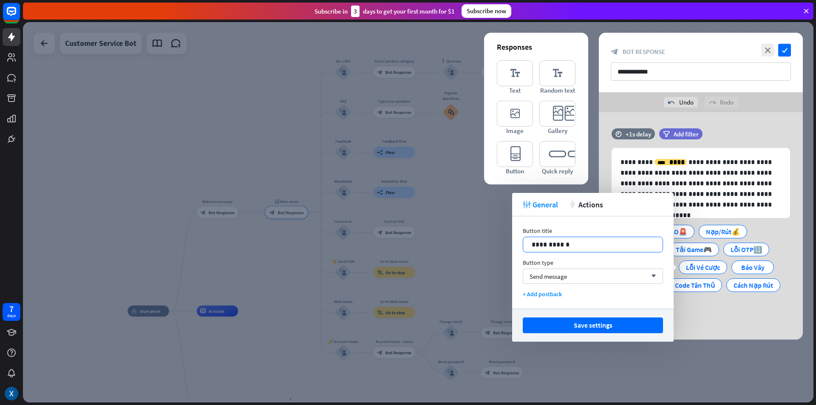
click at [591, 245] on p "**********" at bounding box center [593, 244] width 122 height 11
drag, startPoint x: 687, startPoint y: 309, endPoint x: 742, endPoint y: 293, distance: 56.6
click at [687, 309] on div "CẢNH BÁO GIẢ MẠO🚨 Nạp/Rút💰 Tài Khoản🏃 Tải Game🎮 Lỗi OTP🔢 Báo Lỗi Game🚧 Lỗi Vé C…" at bounding box center [698, 265] width 178 height 89
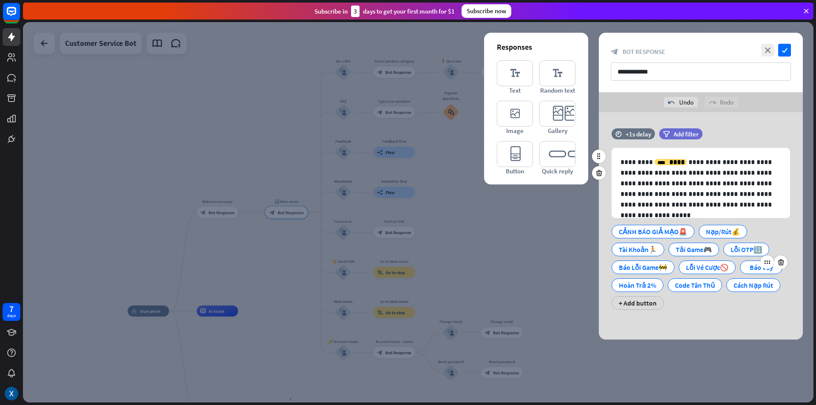
click at [752, 269] on div "Báo Vây" at bounding box center [761, 267] width 28 height 13
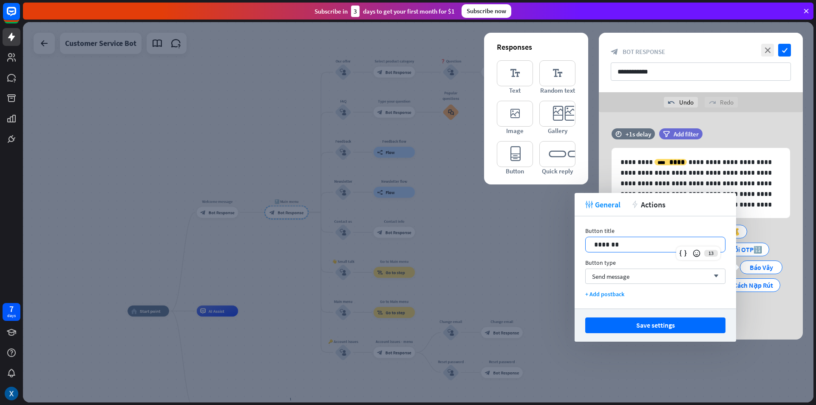
click at [654, 243] on div "*******" at bounding box center [655, 244] width 139 height 15
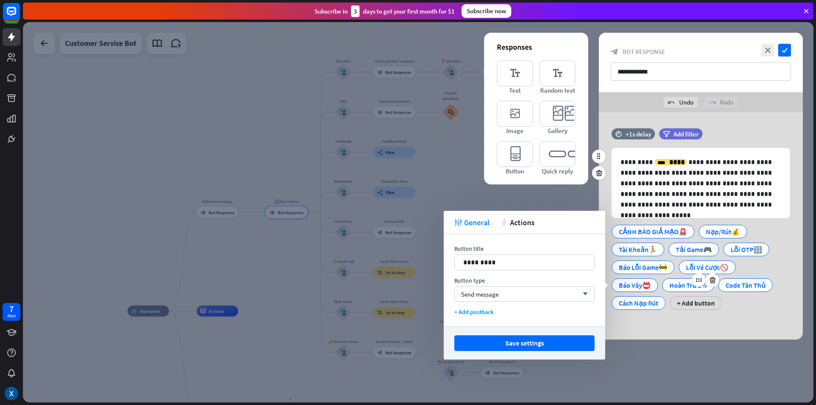
click at [680, 284] on div "Hoàn Trả 2%" at bounding box center [687, 285] width 37 height 13
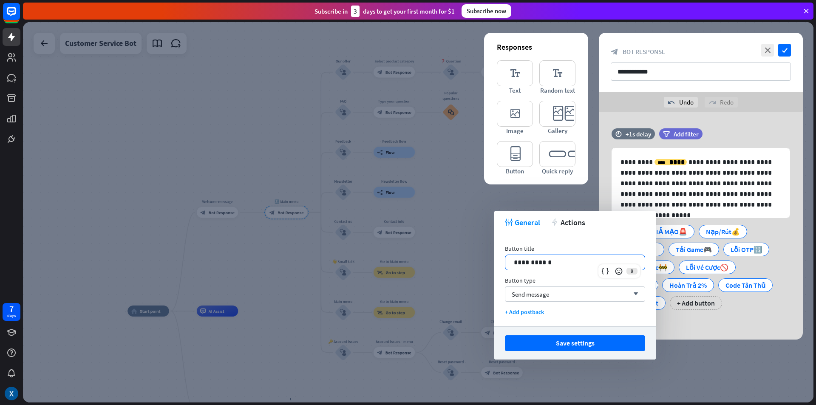
click at [600, 264] on p "**********" at bounding box center [575, 262] width 122 height 11
click at [744, 286] on div "Code Tân Thủ" at bounding box center [754, 285] width 40 height 13
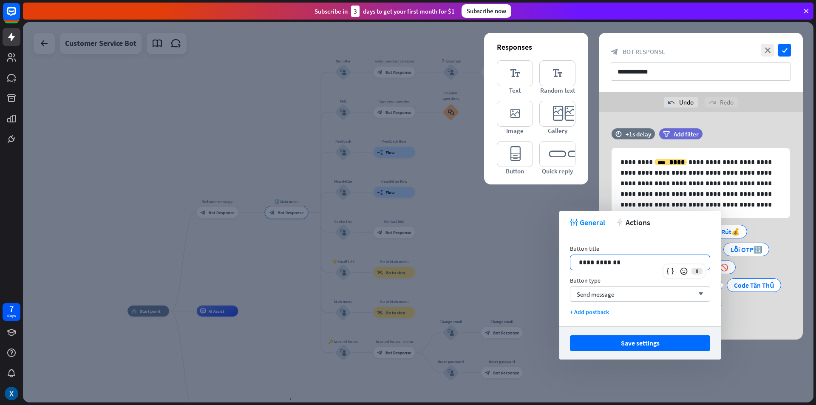
click at [661, 266] on div "**********" at bounding box center [639, 262] width 139 height 15
click at [660, 265] on body "7 days close Product Help First steps Get started with ChatBot Help Center Foll…" at bounding box center [408, 202] width 816 height 405
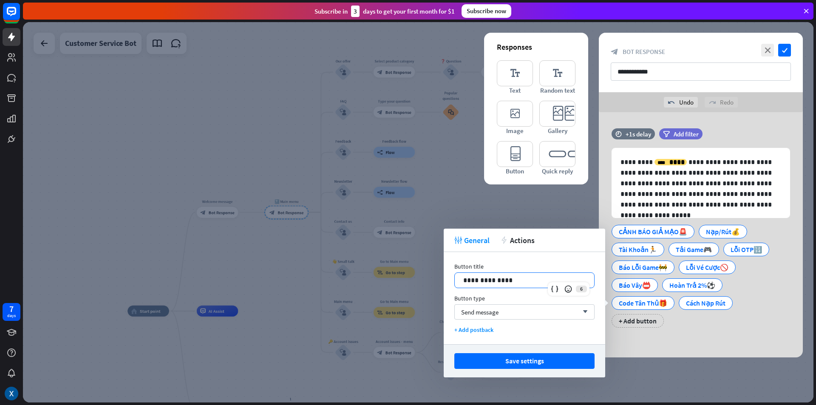
click at [642, 342] on div "**********" at bounding box center [701, 234] width 204 height 245
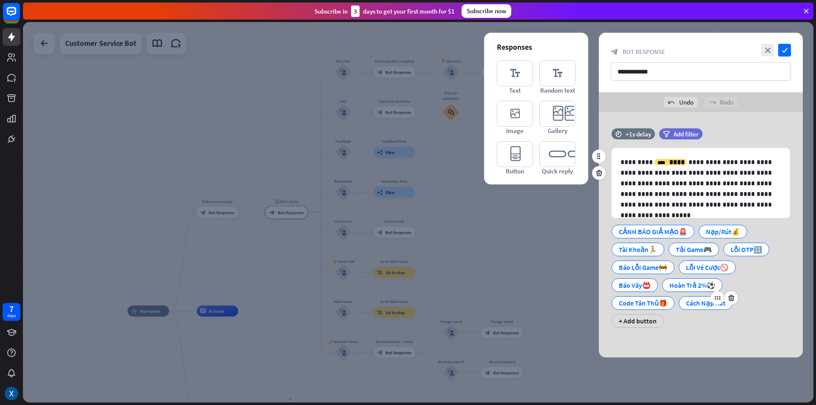
click at [694, 301] on div "Cách Nạp Rút" at bounding box center [706, 303] width 40 height 13
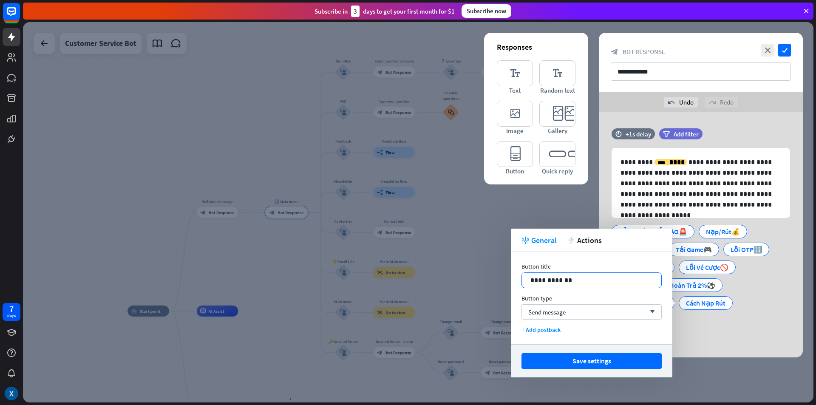
click at [598, 277] on p "**********" at bounding box center [591, 280] width 122 height 11
click at [613, 360] on button "Save settings" at bounding box center [591, 361] width 140 height 16
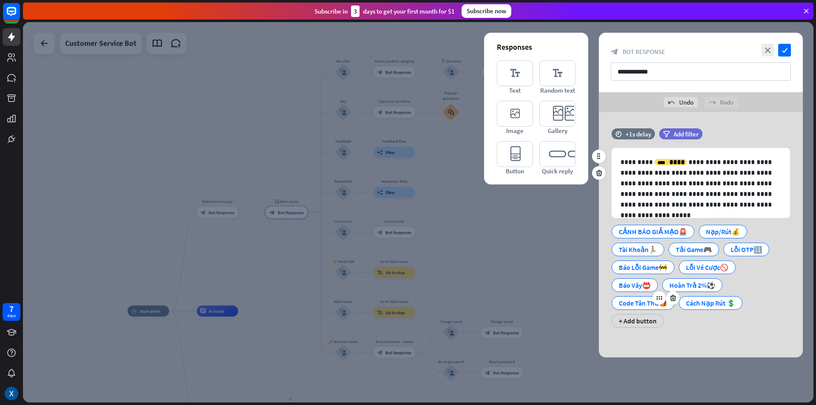
click at [635, 300] on div "Code Tân Thủ🎁" at bounding box center [643, 303] width 48 height 13
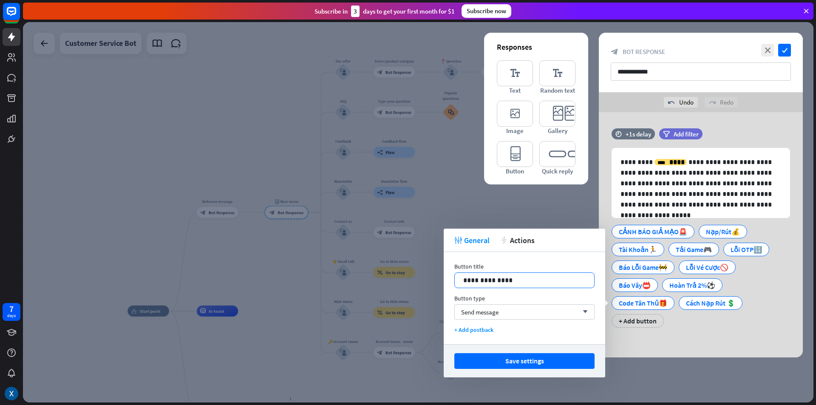
click at [502, 279] on p "**********" at bounding box center [524, 280] width 122 height 11
click at [541, 361] on button "Save settings" at bounding box center [524, 361] width 140 height 16
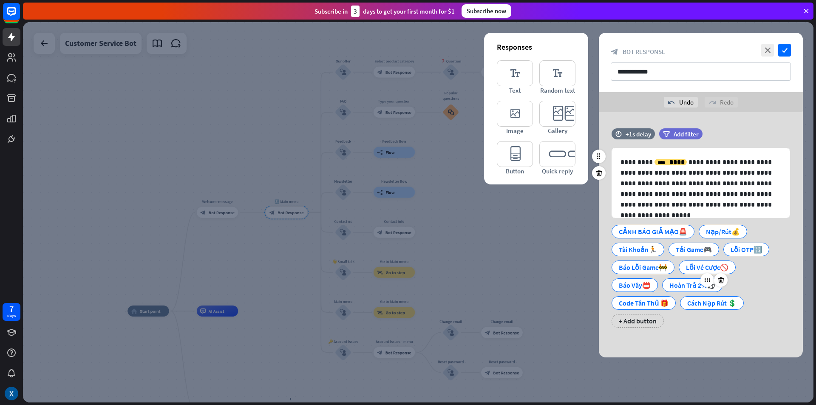
click at [673, 285] on div "Hoàn Trả 2%️⚽" at bounding box center [692, 285] width 46 height 13
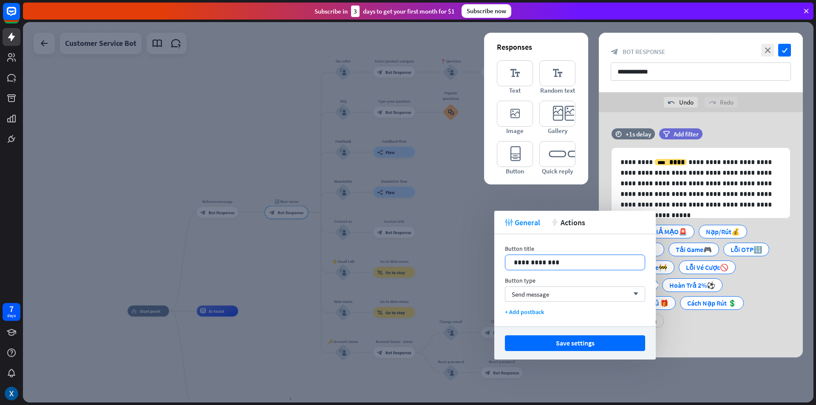
click at [553, 259] on p "**********" at bounding box center [575, 262] width 122 height 11
drag, startPoint x: 574, startPoint y: 343, endPoint x: 612, endPoint y: 318, distance: 46.0
click at [573, 343] on button "Save settings" at bounding box center [575, 343] width 140 height 16
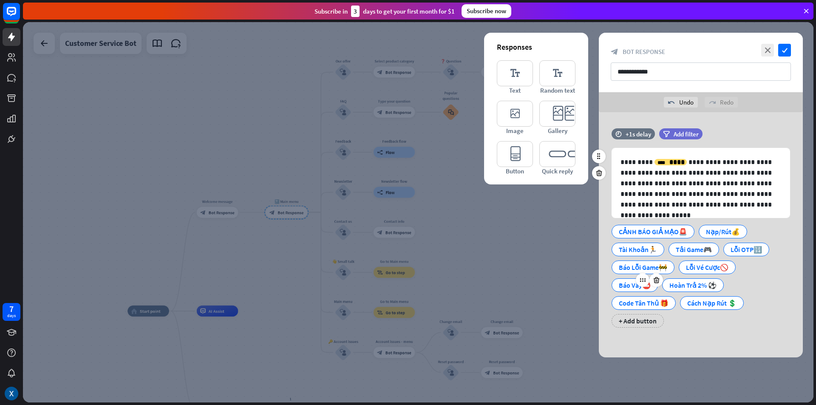
drag, startPoint x: 630, startPoint y: 286, endPoint x: 626, endPoint y: 286, distance: 4.3
click at [629, 286] on div "Báo Vây📛" at bounding box center [635, 285] width 32 height 13
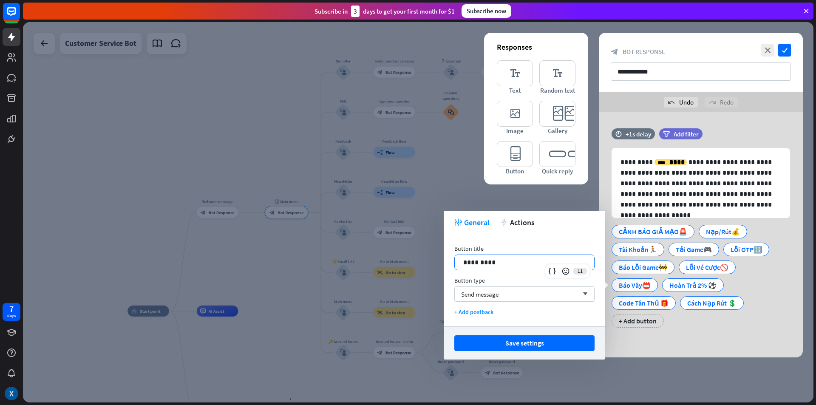
click at [487, 261] on p "*********" at bounding box center [524, 262] width 122 height 11
click at [521, 344] on button "Save settings" at bounding box center [524, 343] width 140 height 16
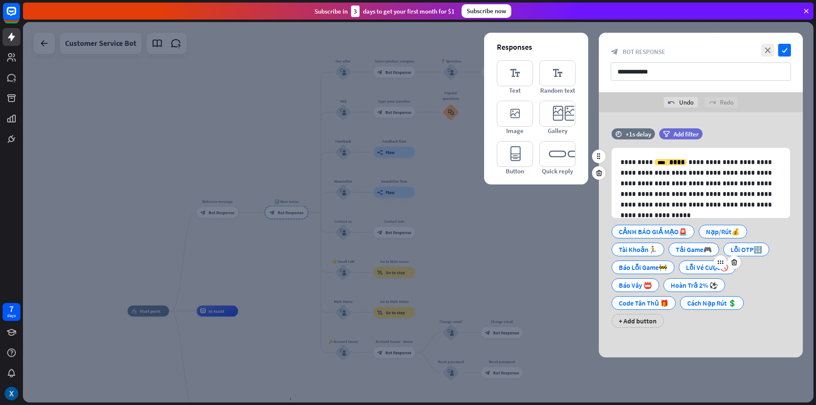
click at [703, 263] on div "Lỗi Vé Cược🚫" at bounding box center [707, 267] width 42 height 13
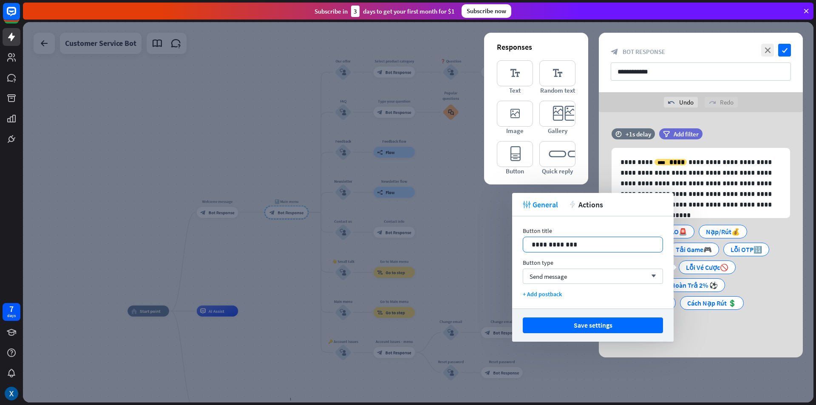
click at [565, 244] on p "**********" at bounding box center [593, 244] width 122 height 11
click at [583, 330] on button "Save settings" at bounding box center [593, 325] width 140 height 16
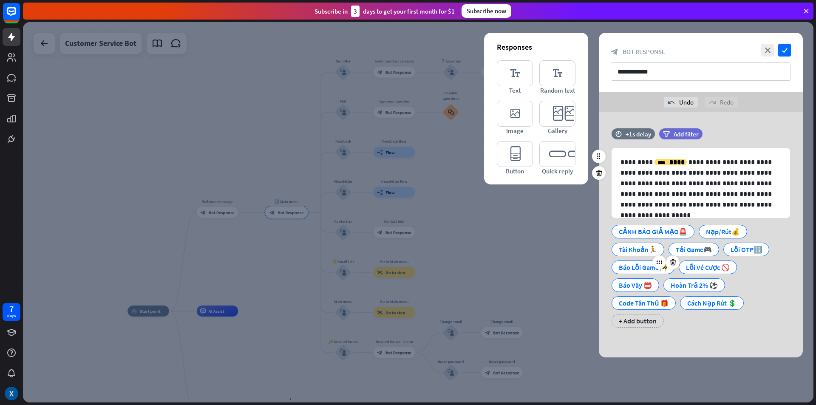
click at [639, 272] on div "Báo Lỗi Game🚧" at bounding box center [643, 267] width 48 height 13
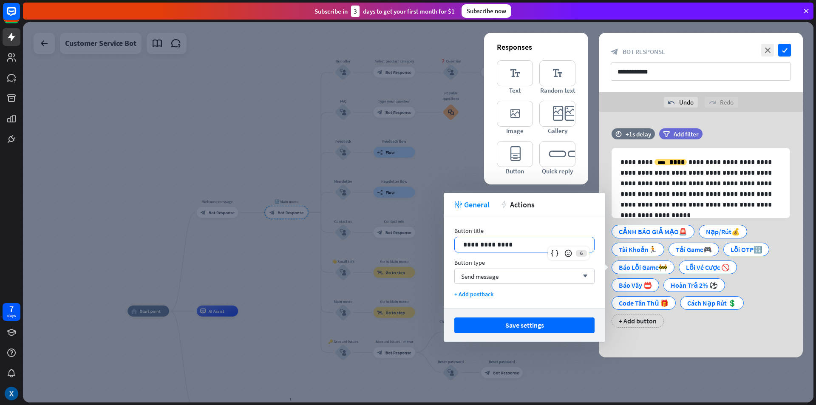
click at [504, 243] on p "**********" at bounding box center [524, 244] width 122 height 11
click at [530, 325] on button "Save settings" at bounding box center [524, 325] width 140 height 16
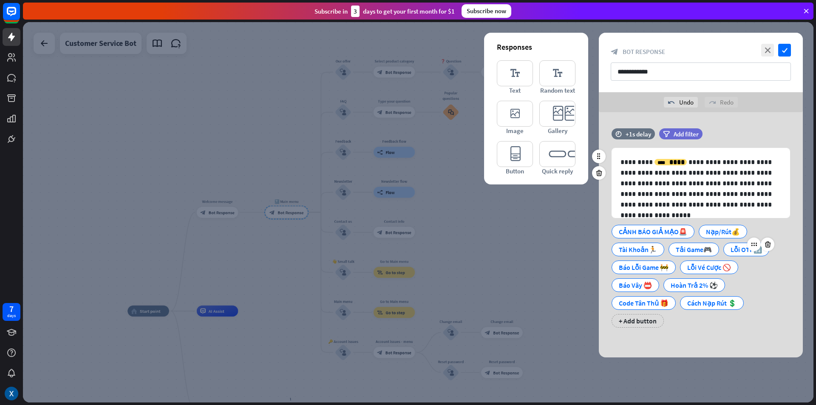
click at [733, 248] on div "Lỗi OTP🔢" at bounding box center [746, 249] width 31 height 13
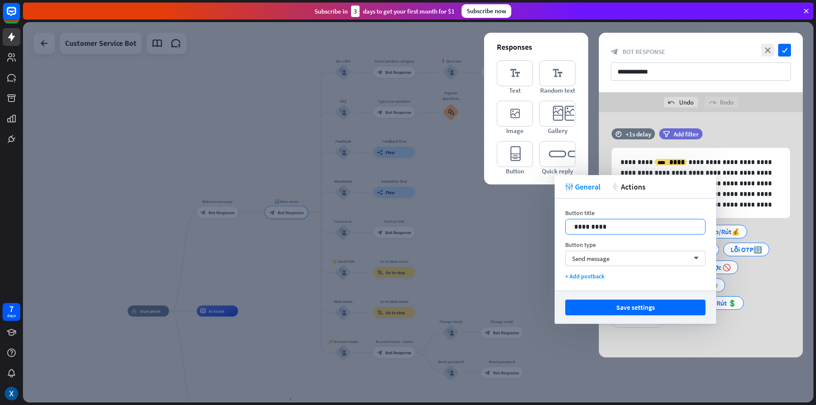
click at [595, 228] on p "*********" at bounding box center [635, 226] width 122 height 11
drag, startPoint x: 625, startPoint y: 312, endPoint x: 639, endPoint y: 297, distance: 20.2
click at [625, 311] on button "Save settings" at bounding box center [635, 308] width 140 height 16
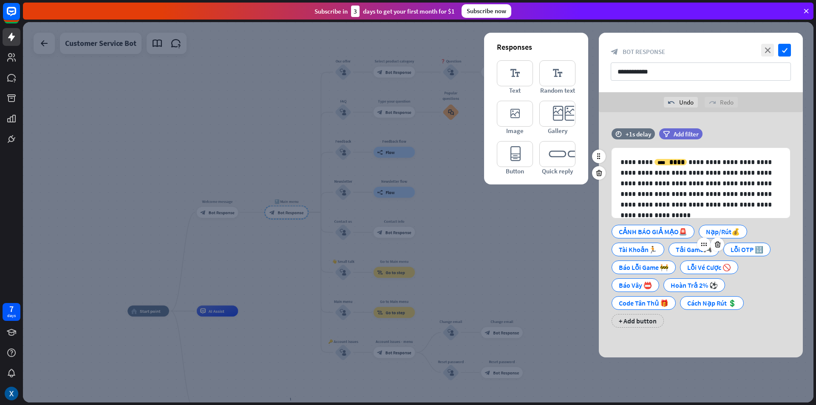
click at [677, 250] on div "Tải Game🎮" at bounding box center [694, 249] width 36 height 13
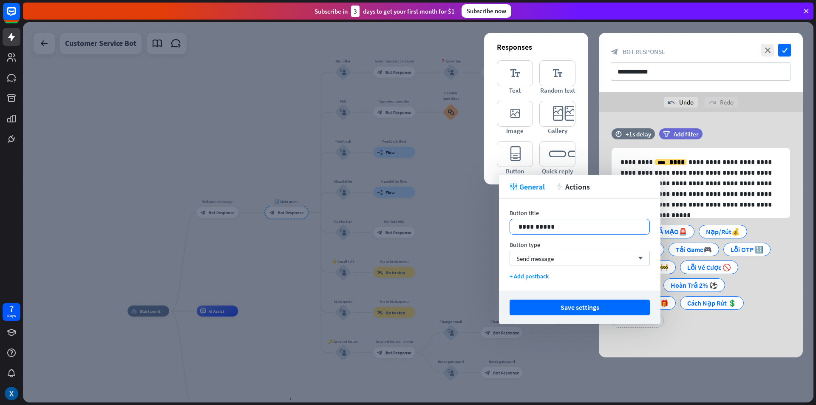
click at [549, 224] on p "**********" at bounding box center [579, 226] width 122 height 11
click at [581, 309] on button "Save settings" at bounding box center [580, 308] width 140 height 16
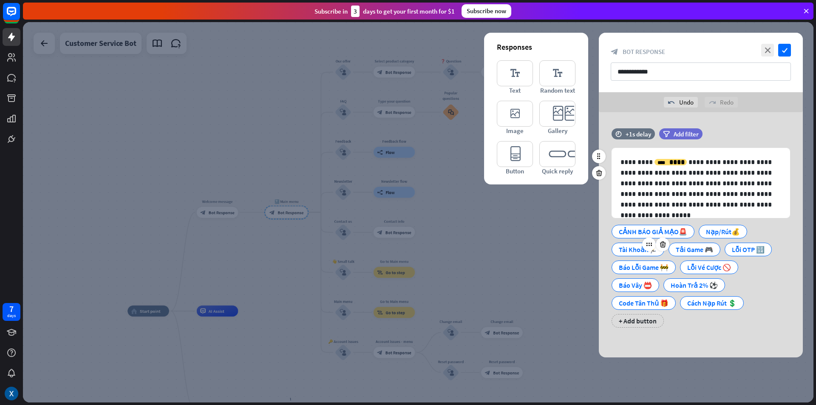
click at [636, 249] on div "Tài Khoản🏃" at bounding box center [638, 249] width 38 height 13
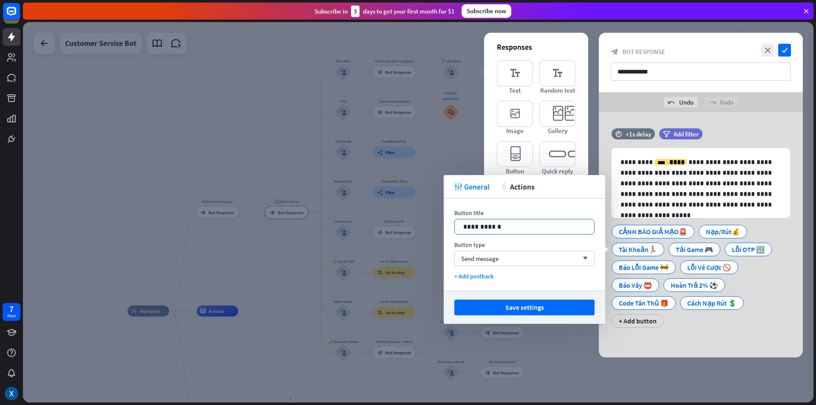
drag, startPoint x: 493, startPoint y: 227, endPoint x: 500, endPoint y: 231, distance: 8.4
click at [493, 227] on p "**********" at bounding box center [524, 226] width 122 height 11
drag, startPoint x: 533, startPoint y: 305, endPoint x: 707, endPoint y: 261, distance: 180.1
click at [533, 305] on button "Save settings" at bounding box center [524, 308] width 140 height 16
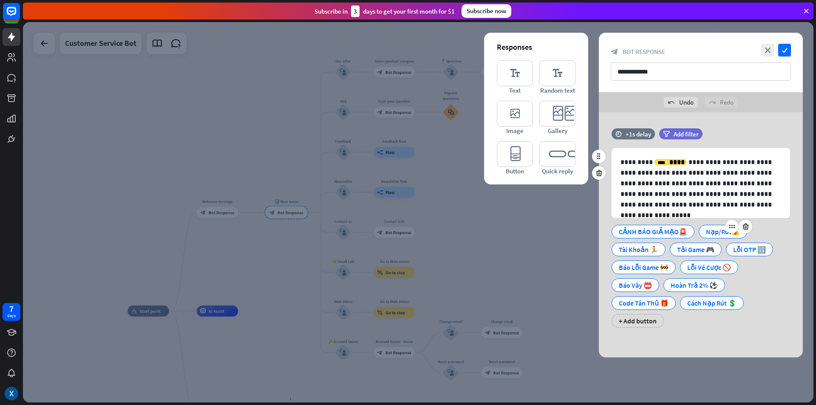
click at [707, 235] on div "Nạp/Rút💰" at bounding box center [723, 231] width 34 height 13
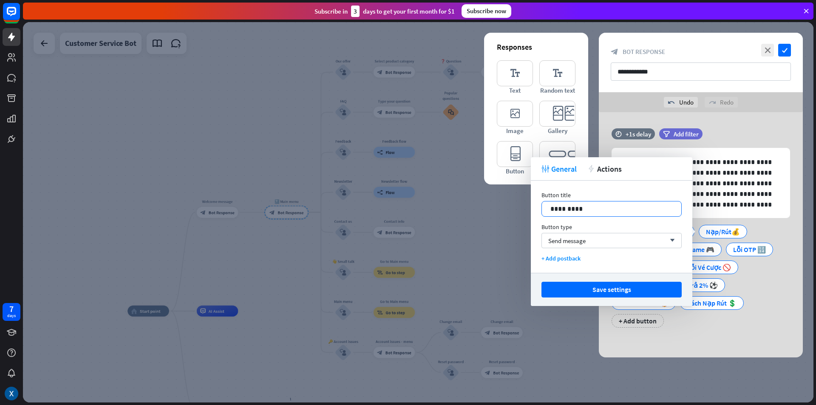
click at [578, 208] on p "*********" at bounding box center [611, 209] width 122 height 11
click at [606, 289] on button "Save settings" at bounding box center [611, 290] width 140 height 16
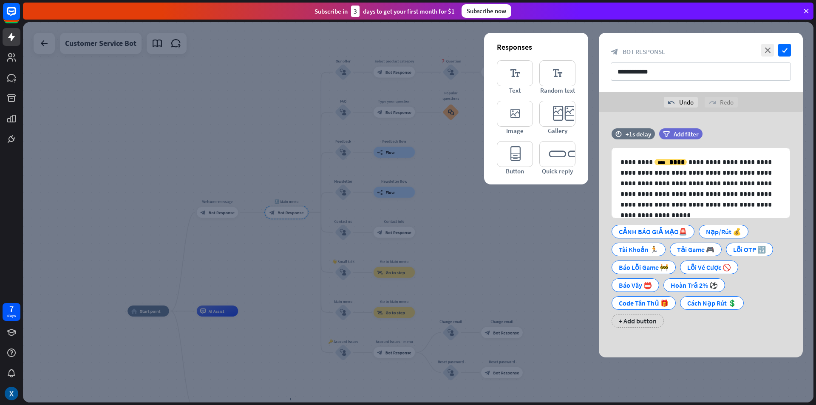
click at [549, 219] on div at bounding box center [418, 212] width 790 height 380
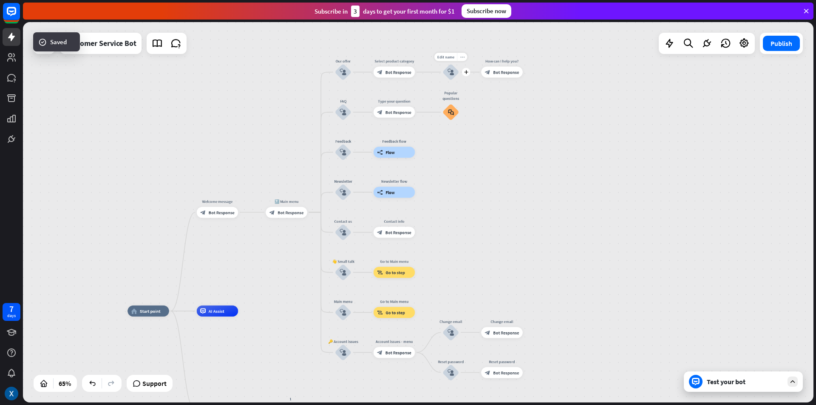
click at [462, 60] on div "more_horiz" at bounding box center [462, 57] width 10 height 8
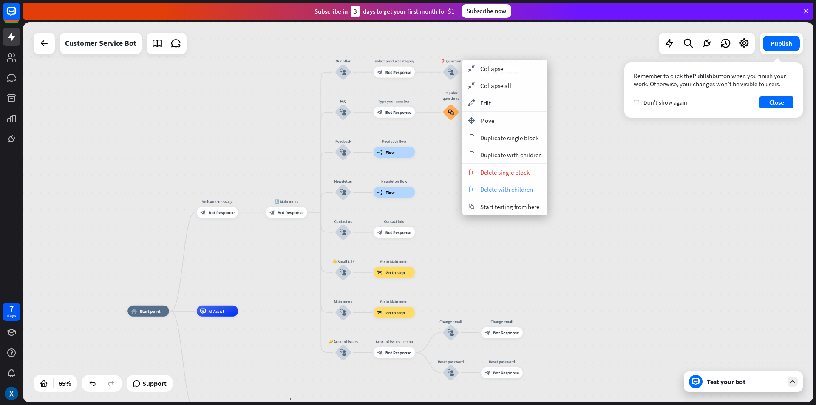
click at [522, 187] on span "Delete with children" at bounding box center [506, 189] width 53 height 8
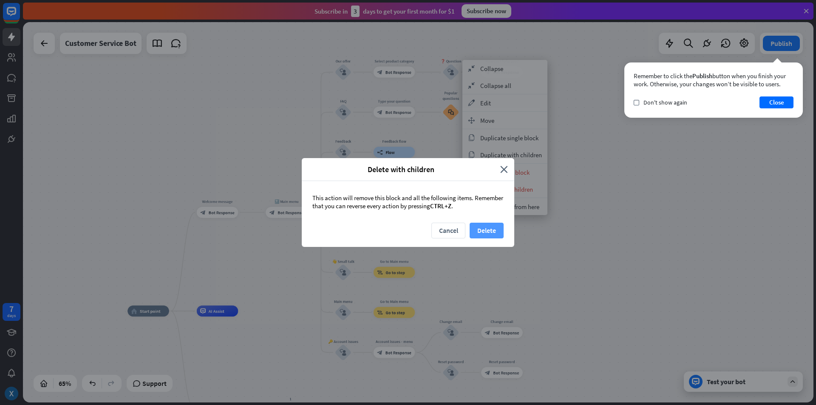
click at [481, 234] on button "Delete" at bounding box center [487, 231] width 34 height 16
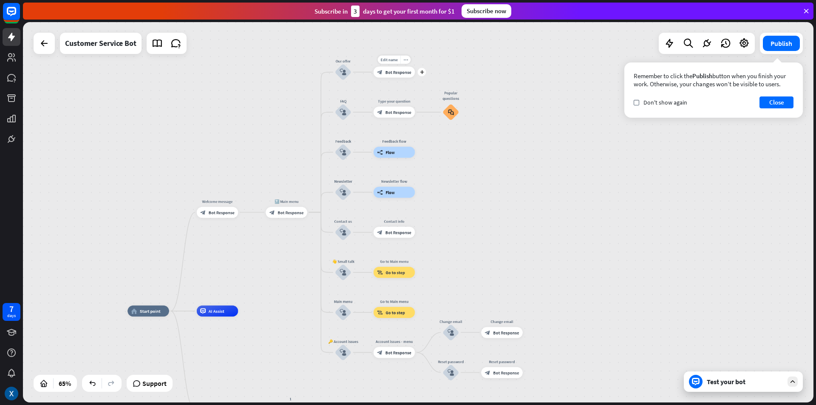
click at [396, 75] on span "Bot Response" at bounding box center [398, 72] width 26 height 6
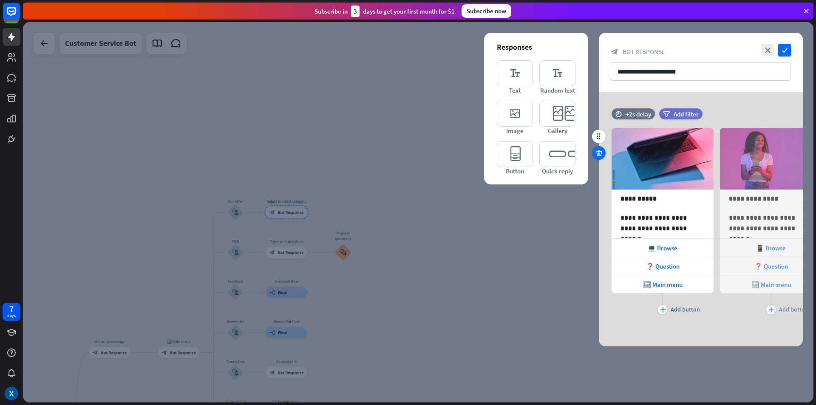
click at [601, 156] on icon at bounding box center [599, 153] width 8 height 8
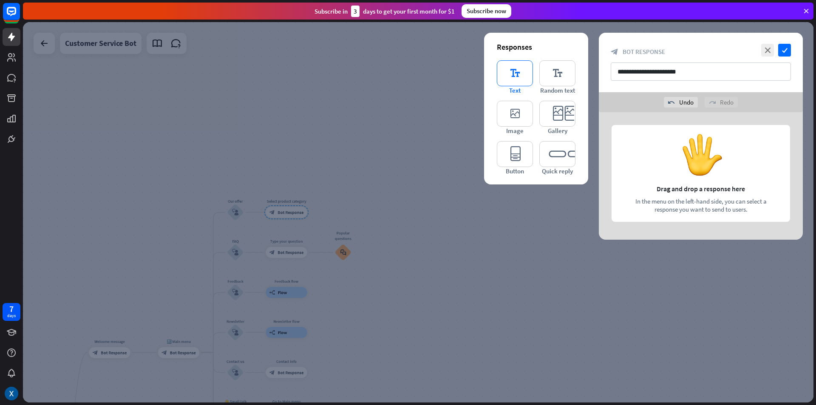
click at [516, 76] on icon "editor_text" at bounding box center [515, 73] width 36 height 26
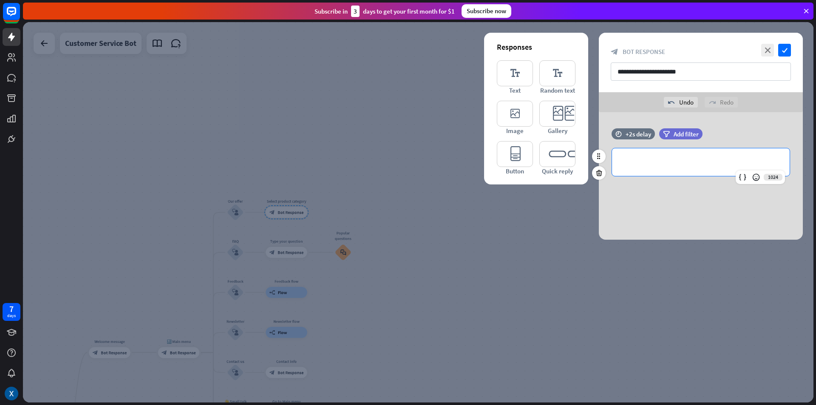
drag, startPoint x: 651, startPoint y: 162, endPoint x: 646, endPoint y: 160, distance: 5.5
click at [651, 162] on p "**********" at bounding box center [700, 162] width 161 height 11
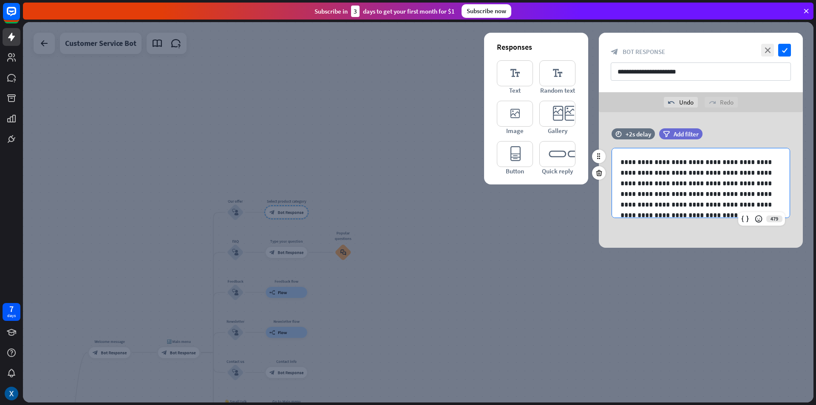
click at [623, 159] on p "**********" at bounding box center [697, 220] width 154 height 127
click at [731, 181] on p "**********" at bounding box center [697, 220] width 154 height 127
click at [641, 213] on p "**********" at bounding box center [697, 237] width 154 height 96
click at [646, 190] on p "**********" at bounding box center [697, 214] width 154 height 74
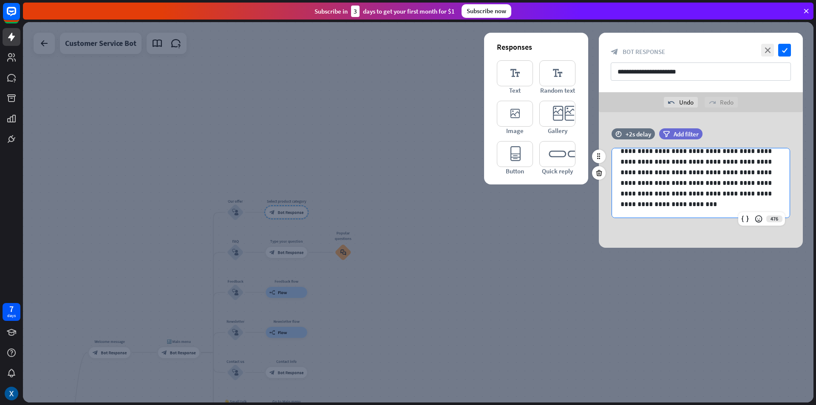
scroll to position [96, 0]
click at [757, 163] on p "**********" at bounding box center [697, 177] width 154 height 64
click at [680, 193] on p "**********" at bounding box center [697, 205] width 154 height 32
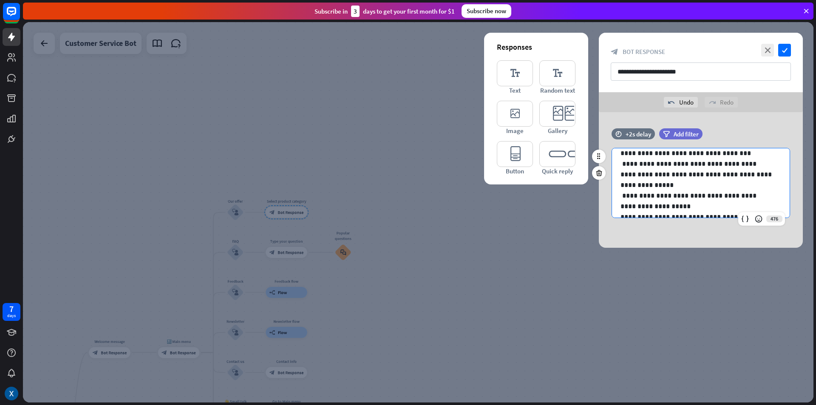
scroll to position [42, 0]
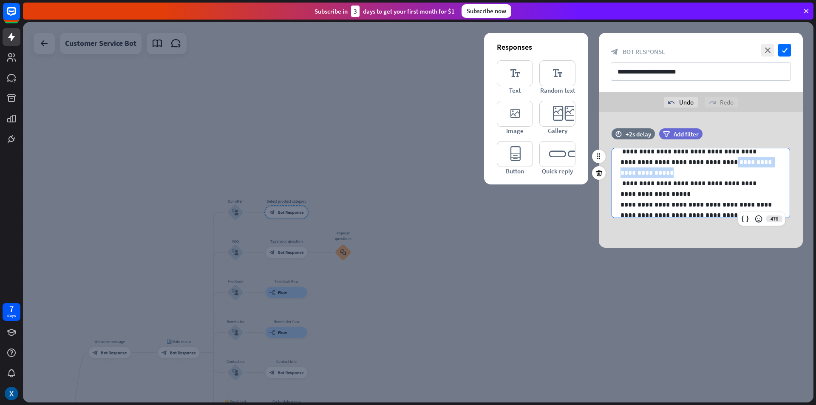
drag, startPoint x: 711, startPoint y: 161, endPoint x: 715, endPoint y: 171, distance: 11.3
click at [715, 171] on p "**********" at bounding box center [697, 162] width 154 height 32
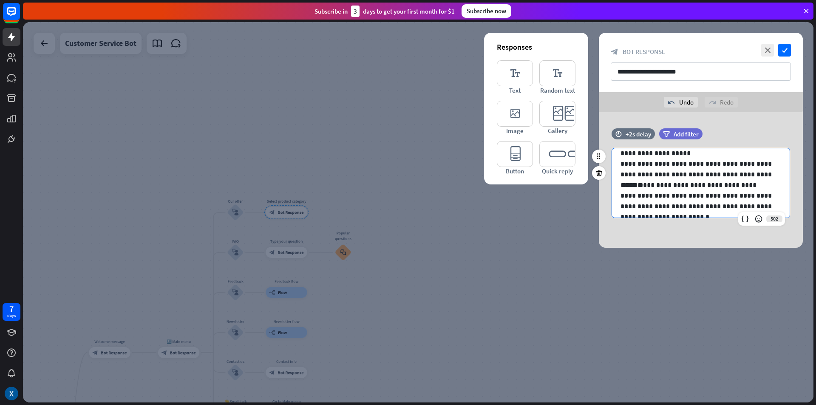
scroll to position [85, 0]
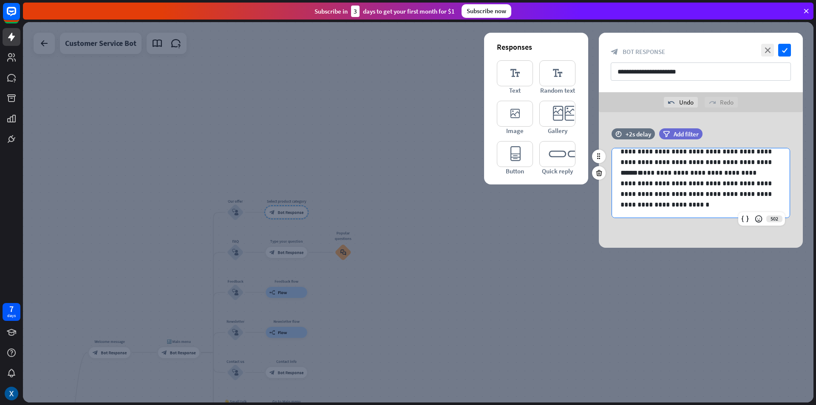
click at [734, 181] on p "**********" at bounding box center [697, 188] width 154 height 42
click at [787, 51] on icon "check" at bounding box center [784, 50] width 13 height 13
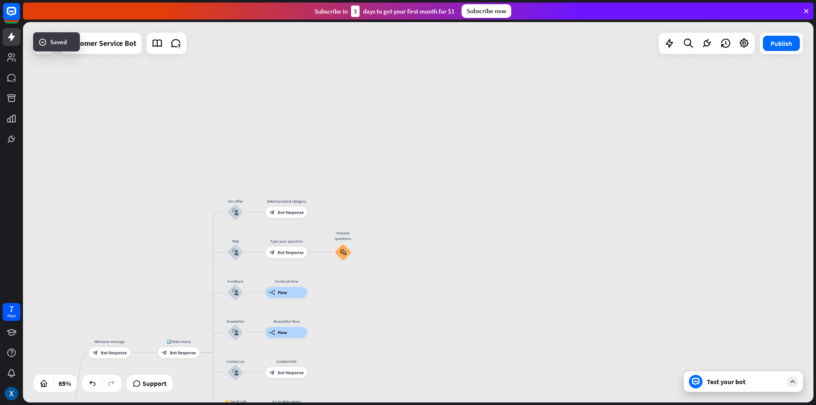
click at [737, 383] on div "Test your bot" at bounding box center [745, 381] width 76 height 8
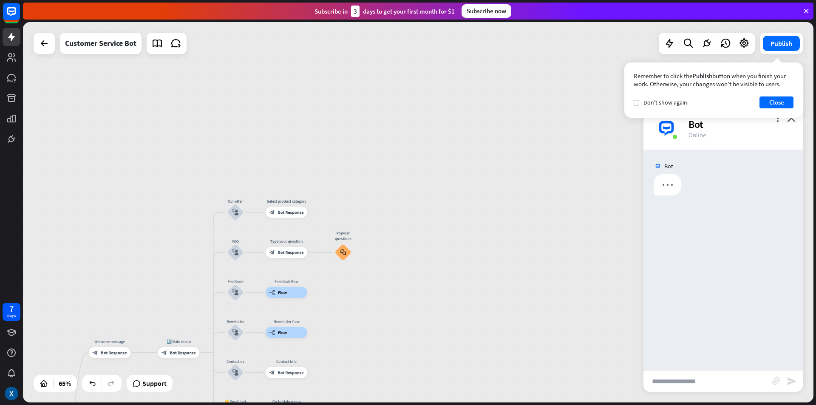
drag, startPoint x: 566, startPoint y: 312, endPoint x: 371, endPoint y: 263, distance: 201.6
click at [565, 312] on div "home_2 Start point Welcome message block_bot_response Bot Response 🔙 Main menu …" at bounding box center [418, 212] width 790 height 380
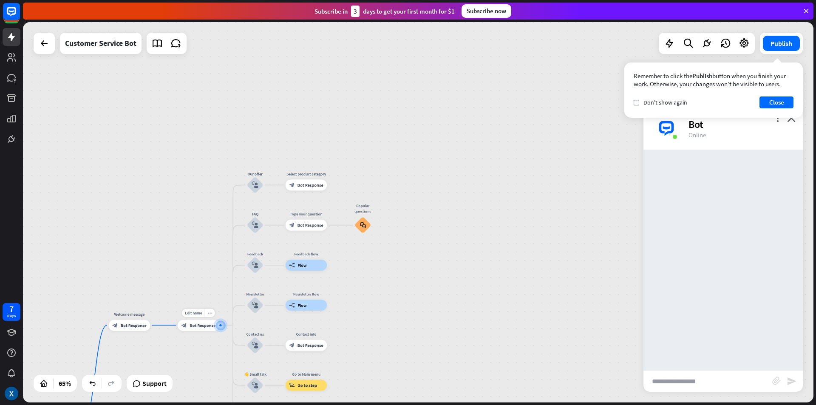
click at [178, 349] on div "home_2 Start point Welcome message block_bot_response Bot Response Edit name mo…" at bounding box center [418, 212] width 790 height 380
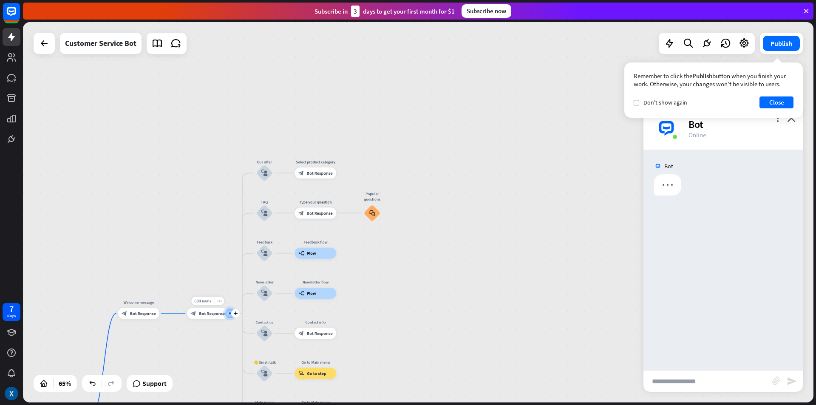
click at [217, 311] on span "Bot Response" at bounding box center [212, 314] width 26 height 6
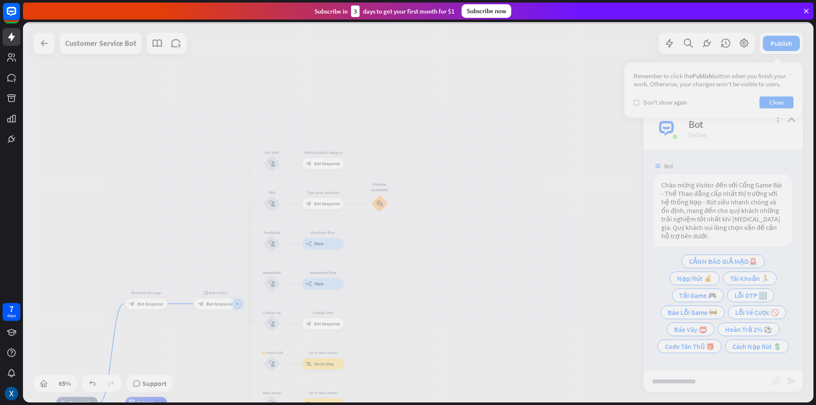
scroll to position [14, 0]
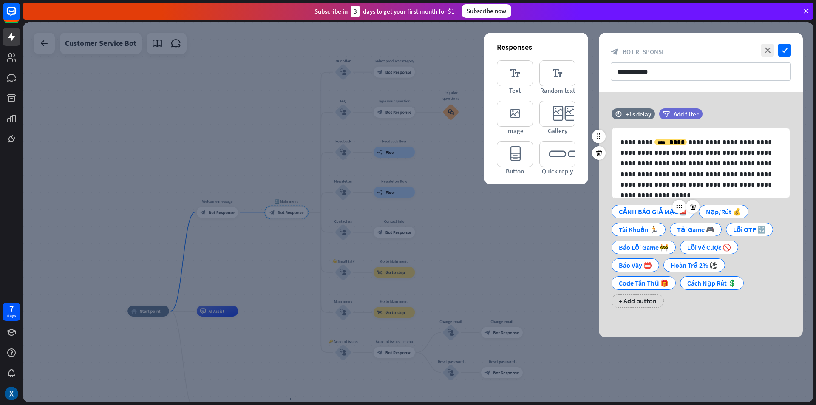
click at [647, 210] on div "CẢNH BÁO GIẢ MẠO🚨" at bounding box center [653, 211] width 68 height 13
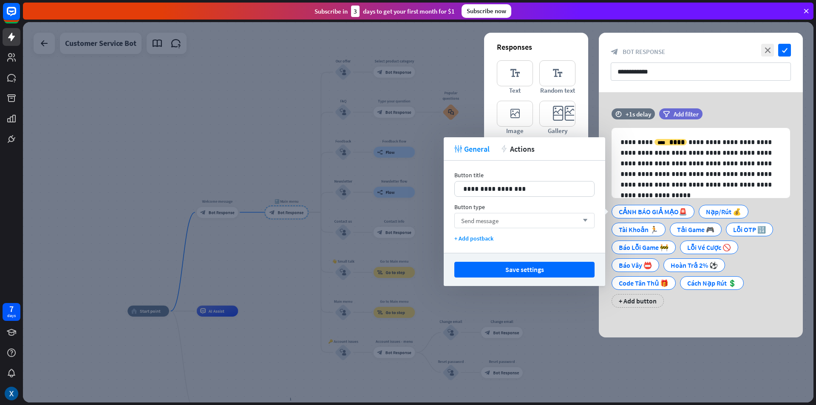
click at [520, 216] on div "Send message arrow_down" at bounding box center [524, 220] width 140 height 15
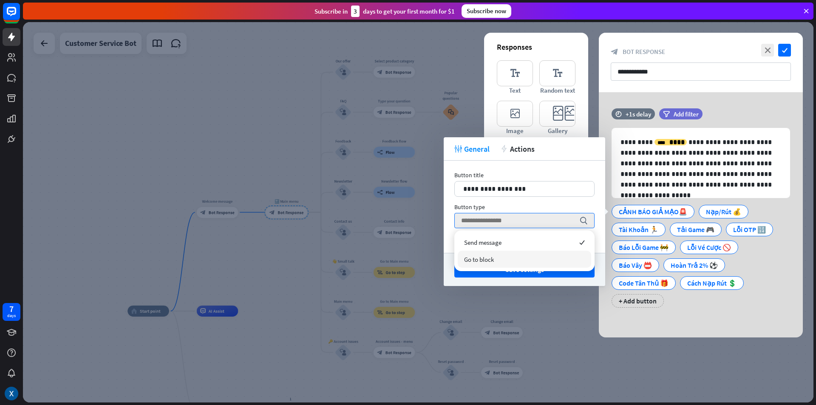
click at [497, 255] on div "Go to block" at bounding box center [524, 259] width 133 height 17
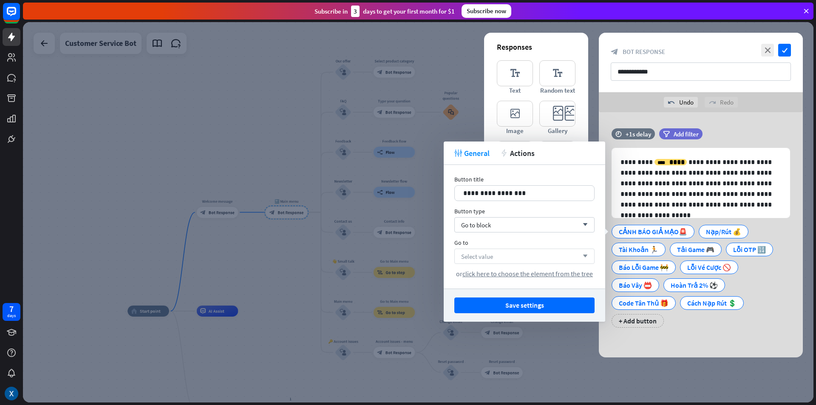
click at [502, 255] on div "Select value arrow_down" at bounding box center [524, 256] width 140 height 15
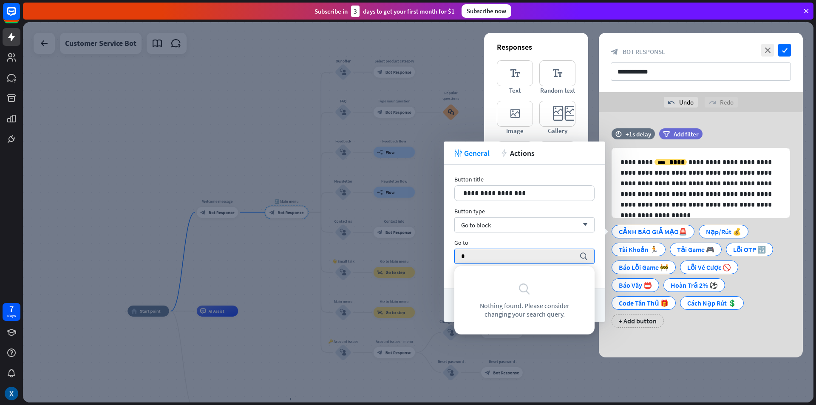
type input "*"
click at [410, 136] on div at bounding box center [418, 212] width 790 height 380
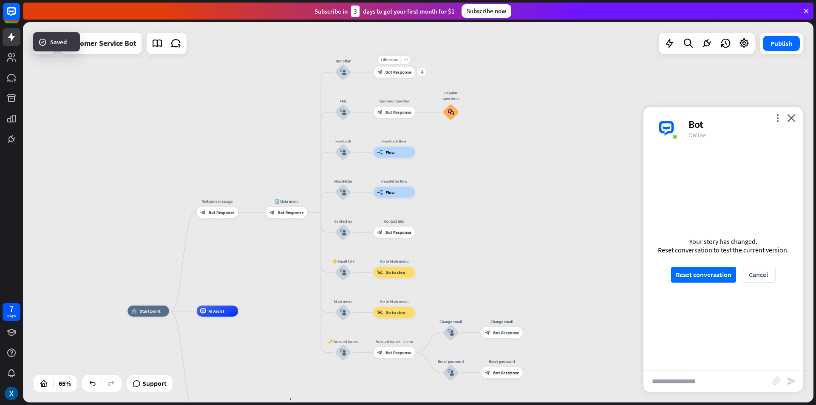
click at [392, 61] on span "Edit name" at bounding box center [388, 59] width 17 height 5
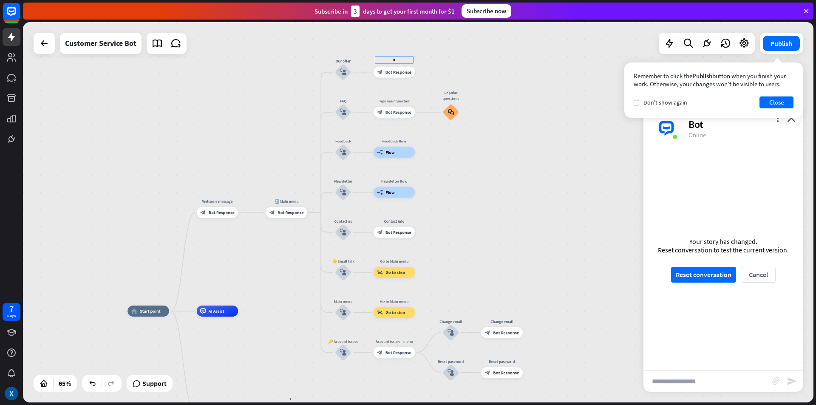
type input "*"
click at [469, 59] on div "home_2 Start point Welcome message block_bot_response Bot Response 🔙 Main menu …" at bounding box center [418, 212] width 790 height 380
click at [447, 71] on div "home_2 Start point Welcome message block_bot_response Bot Response 🔙 Main menu …" at bounding box center [418, 212] width 790 height 380
click at [421, 72] on icon "plus" at bounding box center [421, 72] width 4 height 4
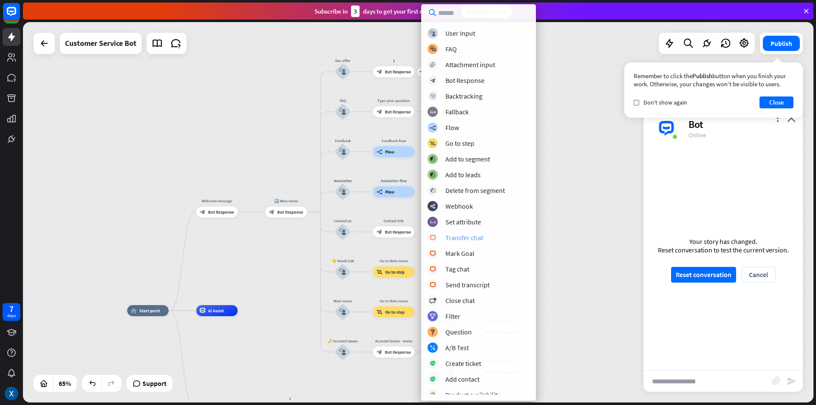
click at [468, 238] on div "Transfer chat" at bounding box center [464, 237] width 38 height 8
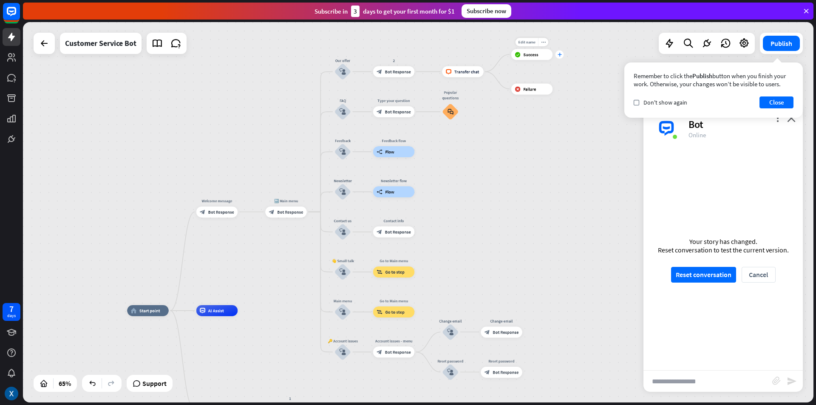
click at [558, 54] on icon "plus" at bounding box center [560, 54] width 4 height 4
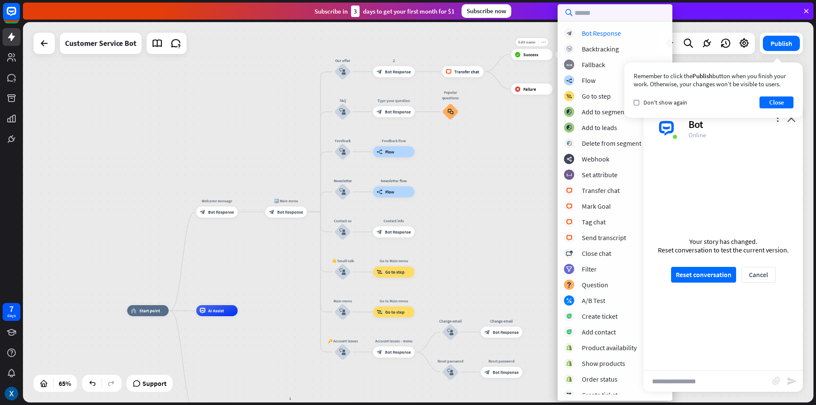
click at [545, 44] on div "more_horiz" at bounding box center [543, 42] width 10 height 8
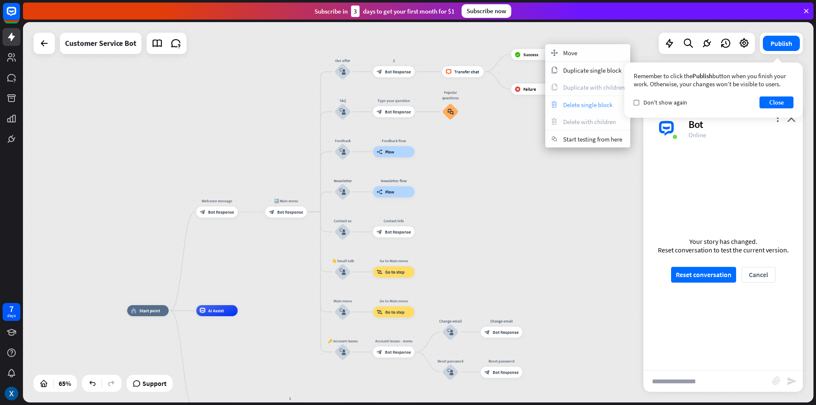
click at [574, 102] on span "Delete single block" at bounding box center [587, 105] width 49 height 8
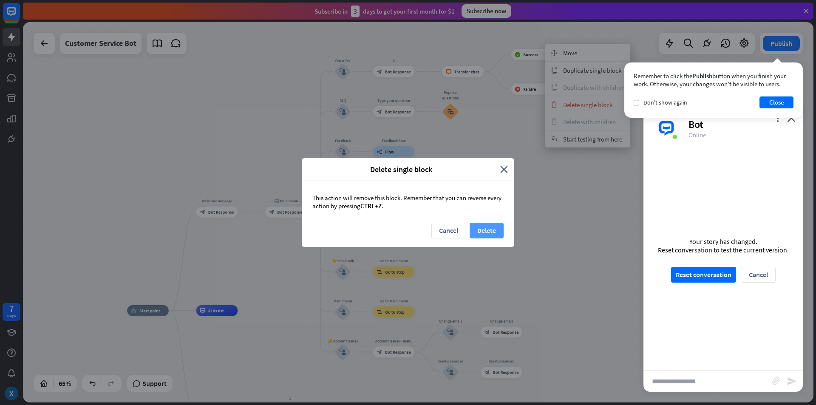
click at [487, 227] on button "Delete" at bounding box center [487, 231] width 34 height 16
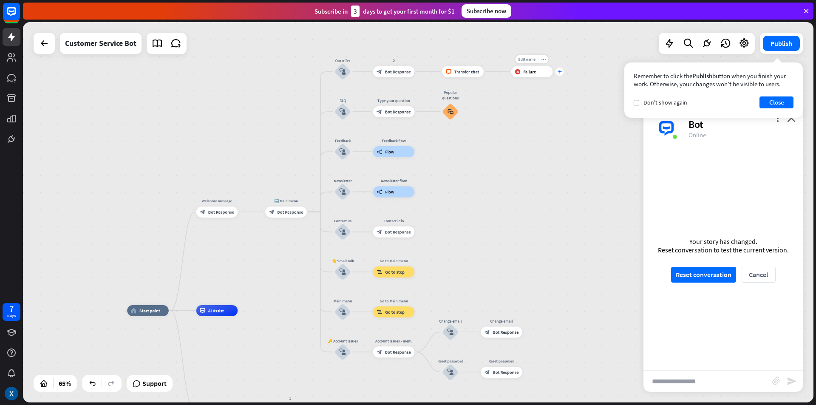
click at [560, 72] on icon "plus" at bounding box center [560, 72] width 4 height 4
click at [523, 171] on div "home_2 Start point Welcome message block_bot_response Bot Response 🔙 Main menu …" at bounding box center [418, 212] width 790 height 380
click at [295, 211] on span "Bot Response" at bounding box center [290, 212] width 26 height 6
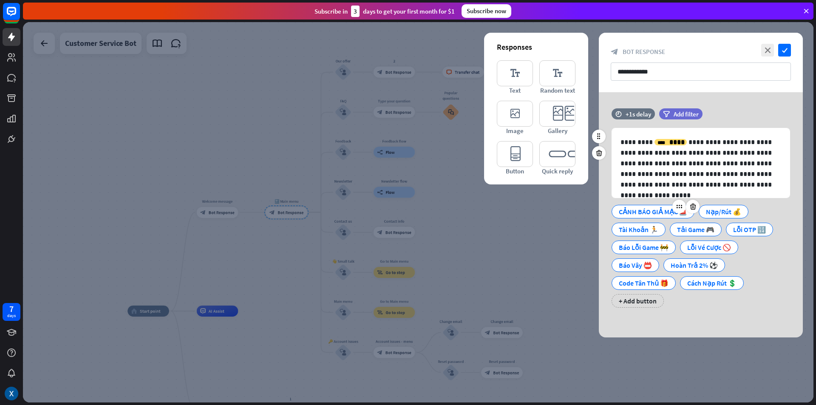
click at [650, 212] on div "CẢNH BÁO GIẢ MẠO🚨" at bounding box center [653, 211] width 68 height 13
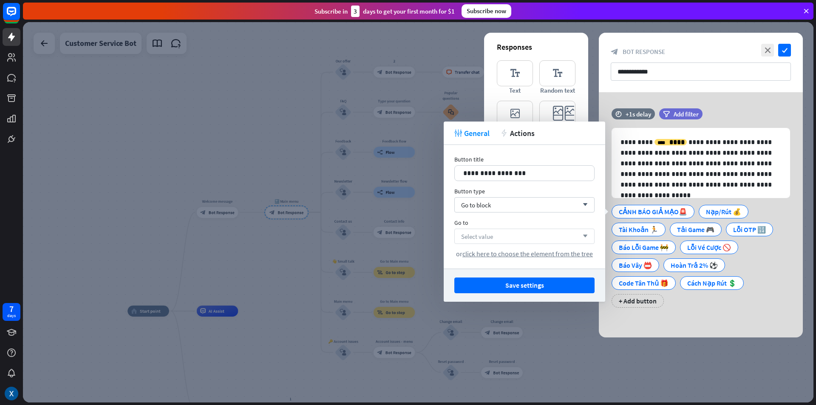
click at [559, 234] on div "Select value arrow_down" at bounding box center [524, 236] width 140 height 15
type input "*"
click at [499, 258] on div "block_bot_response 2" at bounding box center [524, 259] width 119 height 10
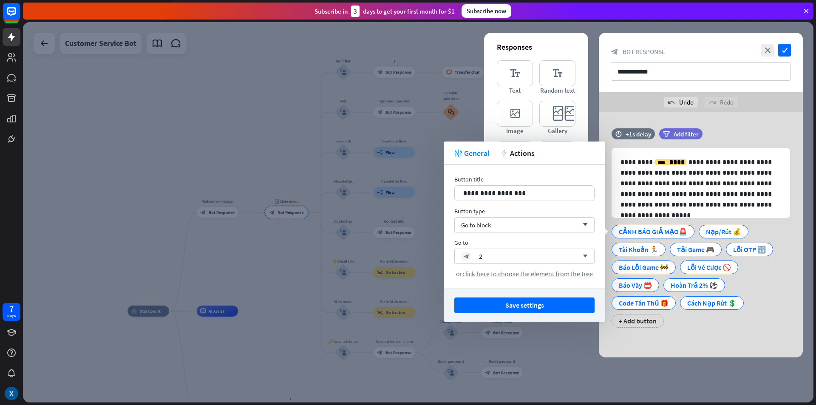
click at [536, 305] on button "Save settings" at bounding box center [524, 305] width 140 height 16
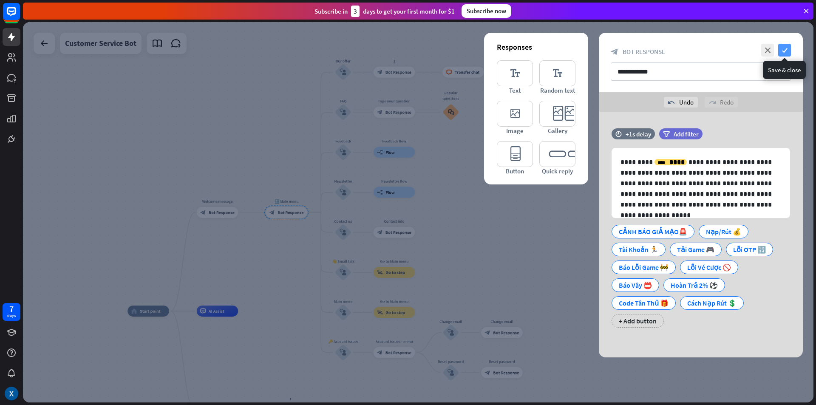
click at [786, 50] on icon "check" at bounding box center [784, 50] width 13 height 13
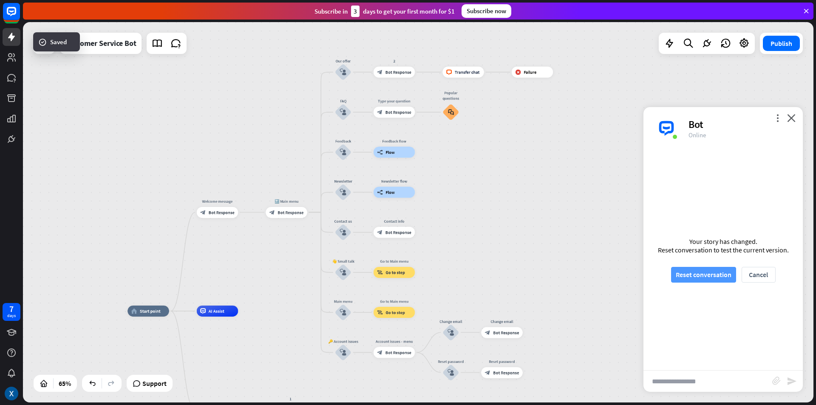
click at [716, 272] on button "Reset conversation" at bounding box center [703, 275] width 65 height 16
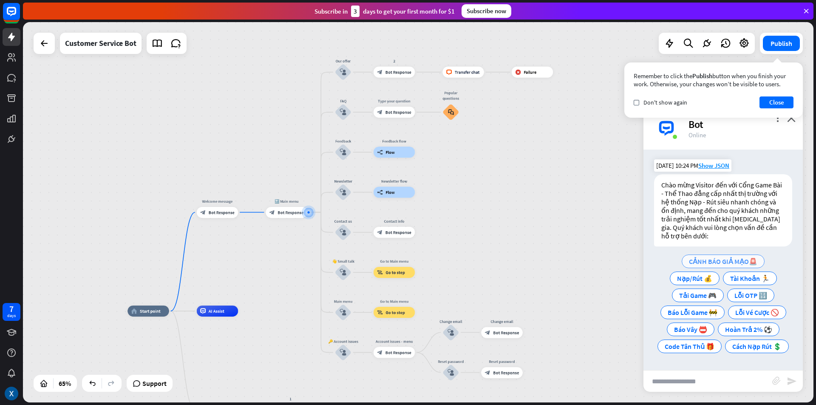
click at [713, 257] on span "CẢNH BÁO GIẢ MẠO🚨" at bounding box center [723, 261] width 68 height 8
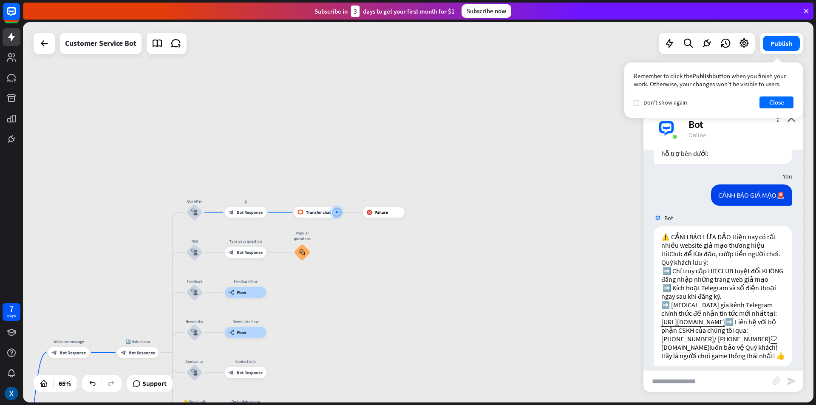
scroll to position [108, 0]
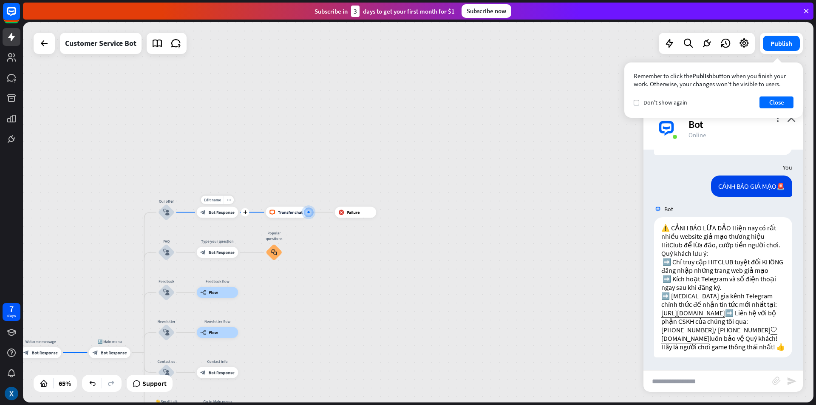
click at [226, 213] on span "Bot Response" at bounding box center [222, 213] width 26 height 6
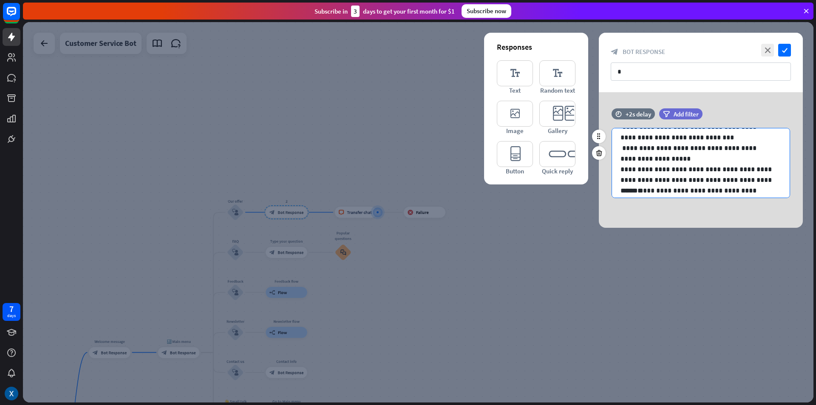
scroll to position [86, 0]
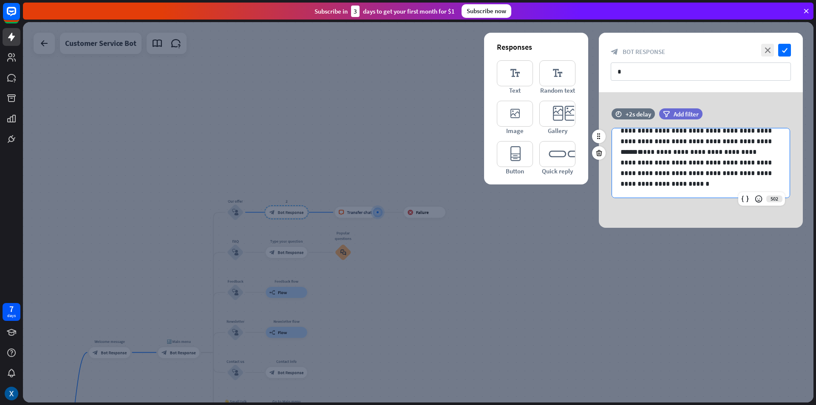
click at [763, 139] on p "**********" at bounding box center [697, 135] width 154 height 21
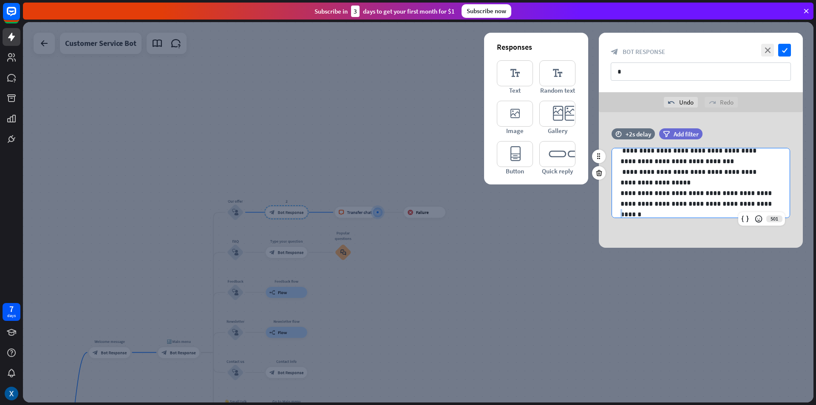
scroll to position [50, 0]
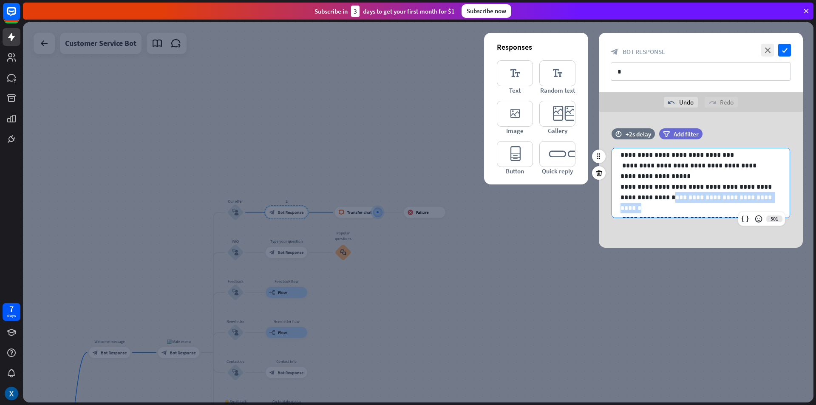
drag, startPoint x: 762, startPoint y: 205, endPoint x: 659, endPoint y: 199, distance: 103.0
click at [659, 199] on p "**********" at bounding box center [697, 191] width 154 height 21
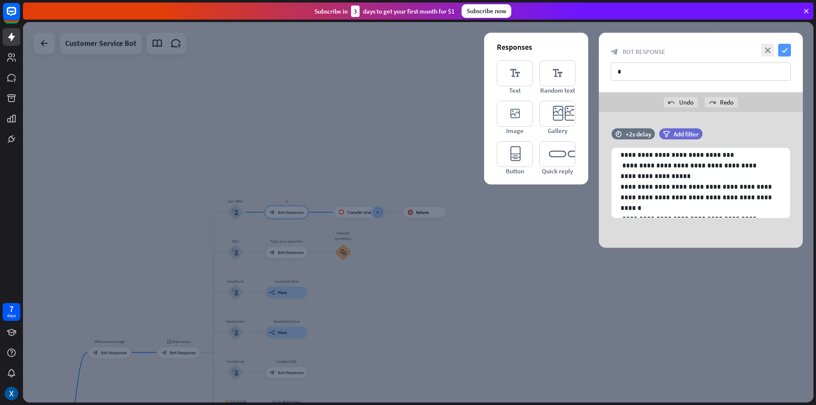
click at [785, 48] on icon "check" at bounding box center [784, 50] width 13 height 13
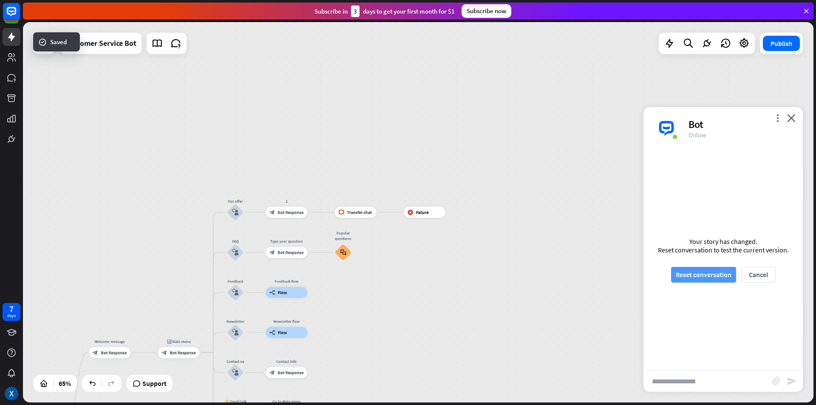
click at [713, 278] on button "Reset conversation" at bounding box center [703, 275] width 65 height 16
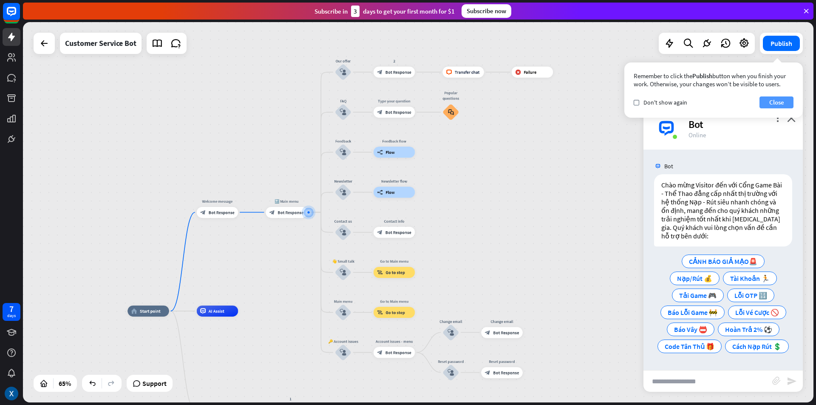
drag, startPoint x: 773, startPoint y: 102, endPoint x: 770, endPoint y: 106, distance: 4.8
click at [773, 102] on button "Close" at bounding box center [776, 102] width 34 height 12
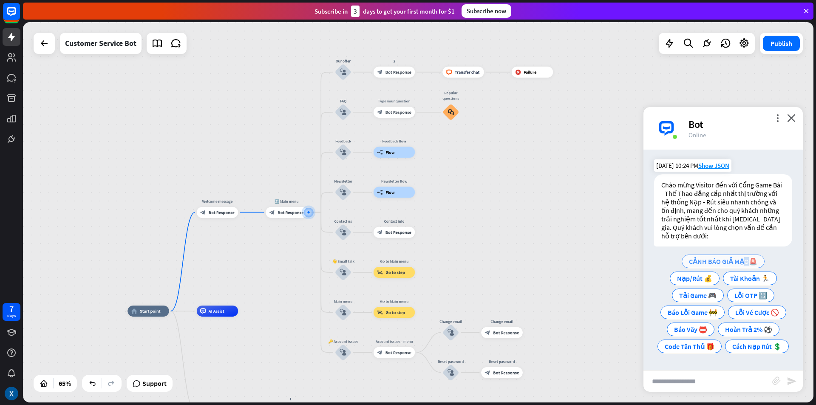
click at [719, 253] on div "CẢNH BÁO GIẢ MẠO🚨 Nạp/Rút 💰 Tài Khoản 🏃 Tải Game 🎮 Lỗi OTP 🔢 Báo Lỗi Game 🚧 Lỗi…" at bounding box center [723, 304] width 138 height 102
click at [717, 255] on div "CẢNH BÁO GIẢ MẠO🚨" at bounding box center [723, 262] width 83 height 14
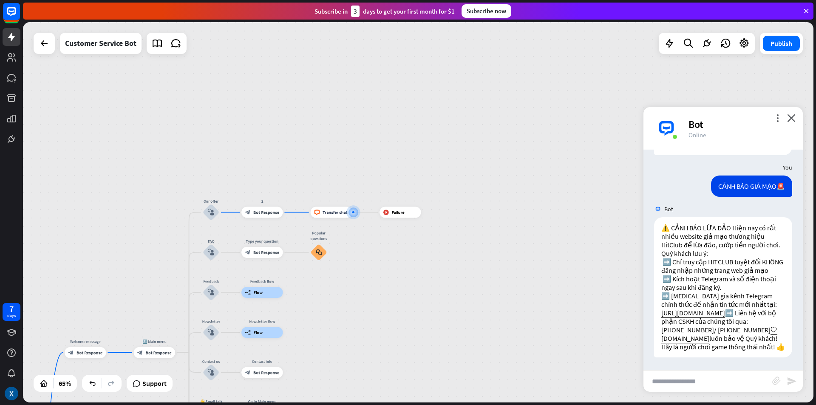
scroll to position [117, 0]
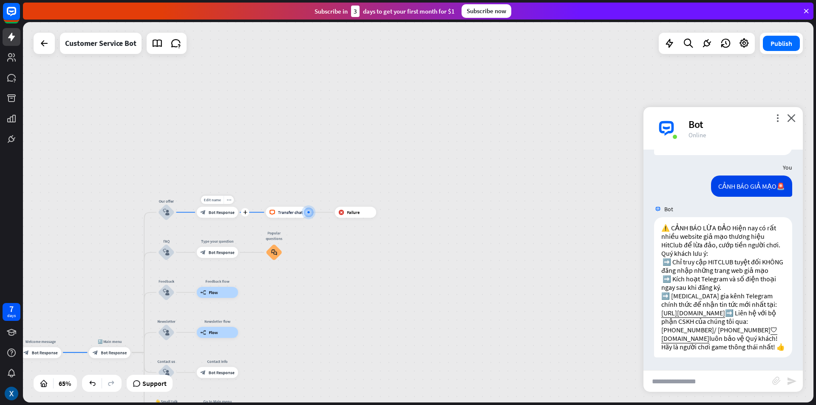
click at [222, 211] on span "Bot Response" at bounding box center [222, 213] width 26 height 6
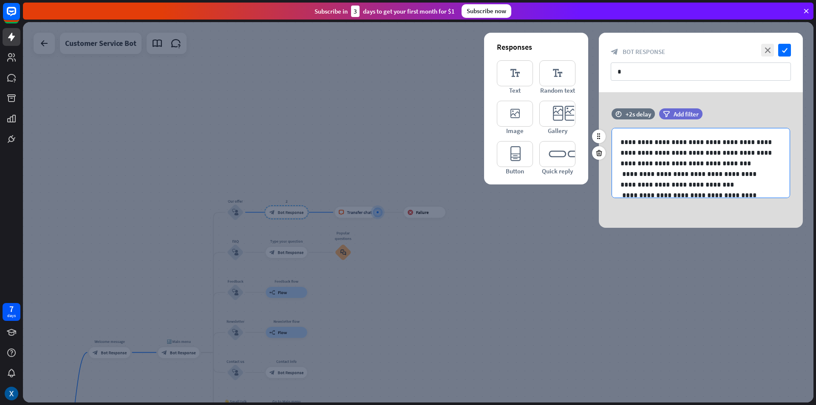
click at [737, 160] on p "**********" at bounding box center [697, 153] width 154 height 32
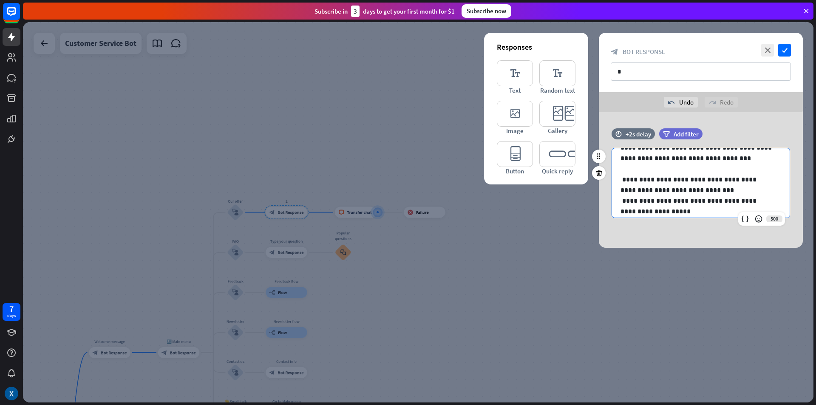
scroll to position [42, 0]
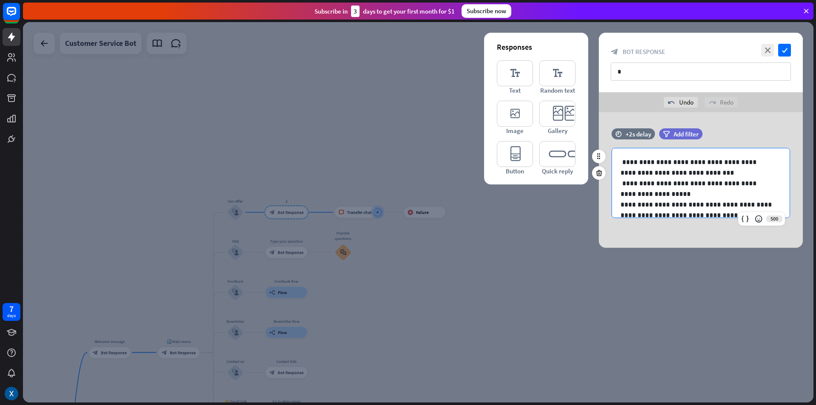
click at [717, 174] on p "**********" at bounding box center [697, 167] width 154 height 21
click at [661, 165] on p "**********" at bounding box center [697, 156] width 154 height 21
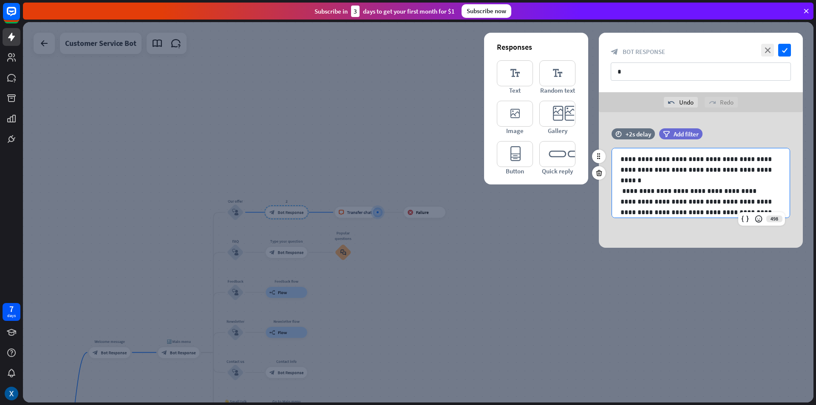
scroll to position [128, 0]
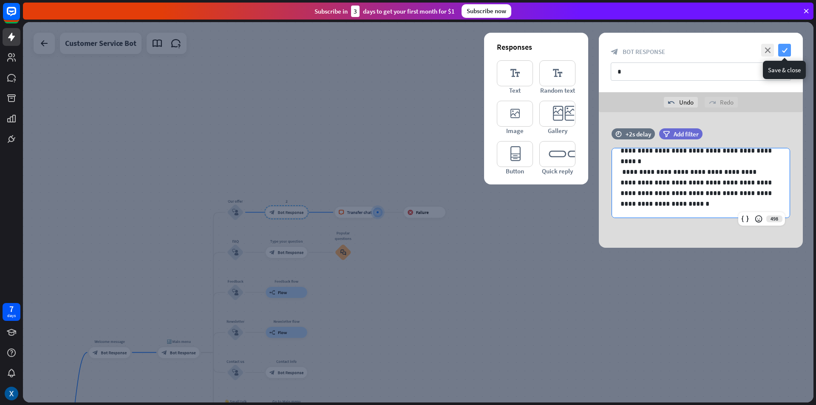
click at [784, 46] on icon "check" at bounding box center [784, 50] width 13 height 13
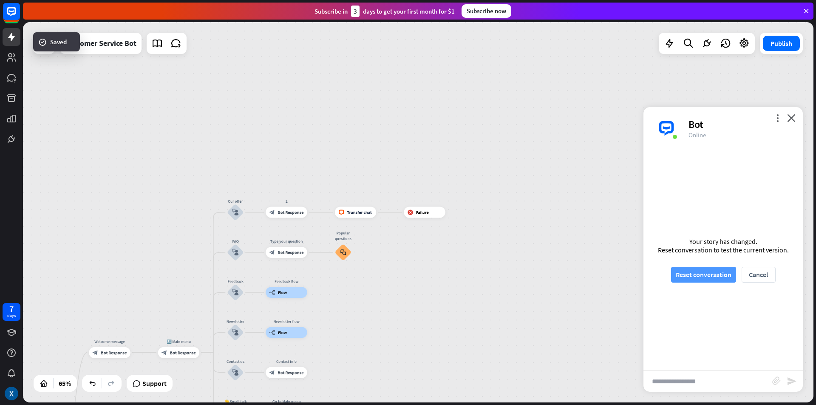
click at [719, 268] on button "Reset conversation" at bounding box center [703, 275] width 65 height 16
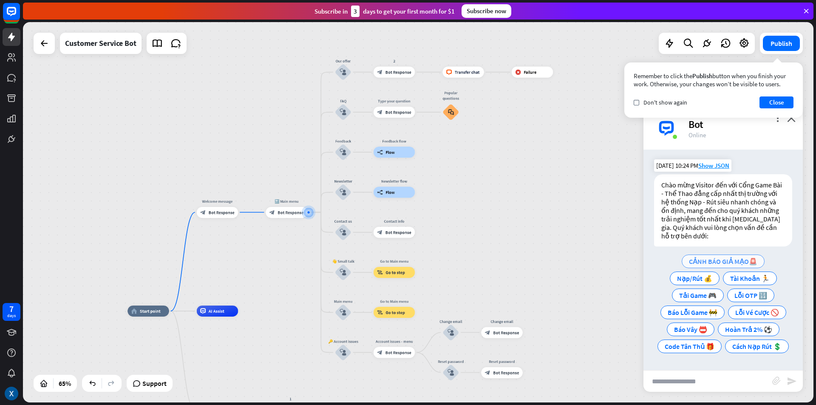
click at [721, 255] on div "CẢNH BÁO GIẢ MẠO🚨" at bounding box center [723, 262] width 83 height 14
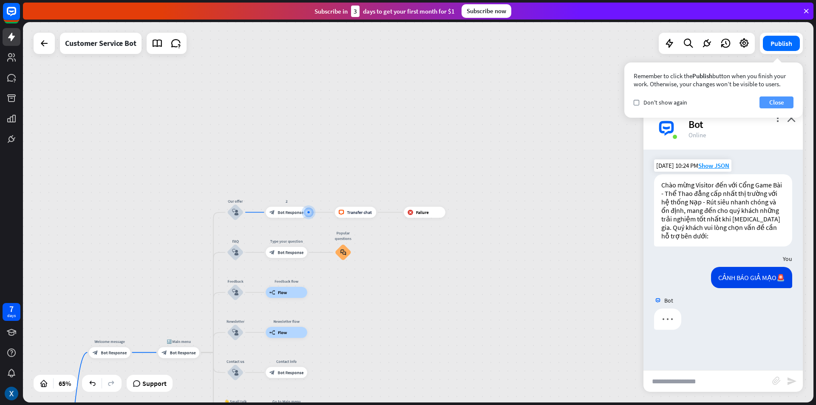
click at [782, 102] on button "Close" at bounding box center [776, 102] width 34 height 12
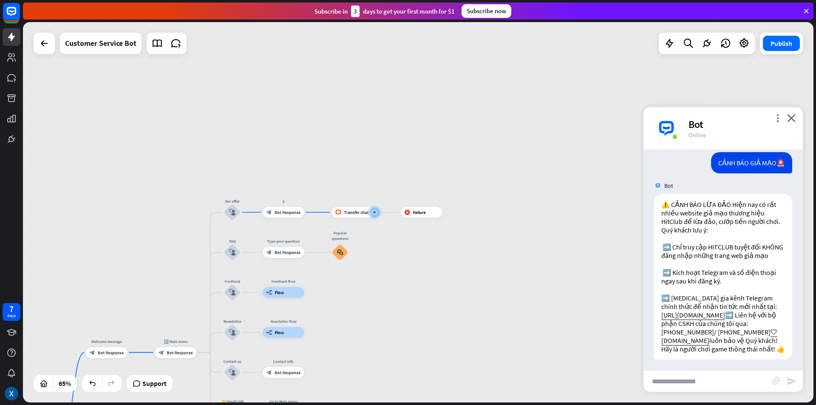
scroll to position [142, 0]
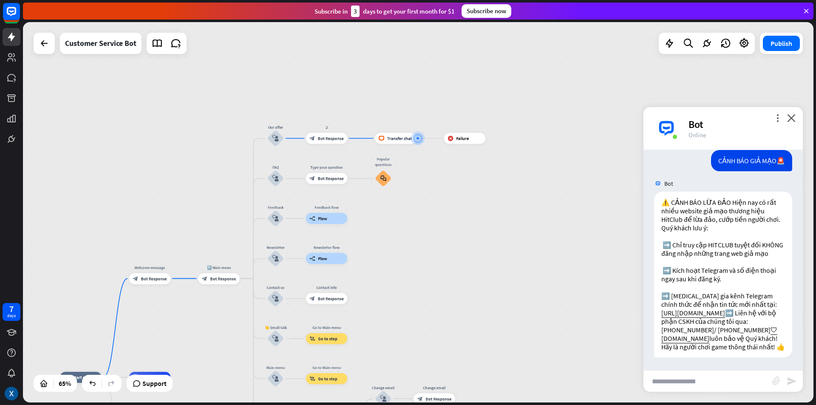
drag, startPoint x: 459, startPoint y: 275, endPoint x: 613, endPoint y: 178, distance: 181.8
click at [613, 178] on div "home_2 Start point Welcome message block_bot_response Bot Response 🔙 Main menu …" at bounding box center [418, 212] width 790 height 380
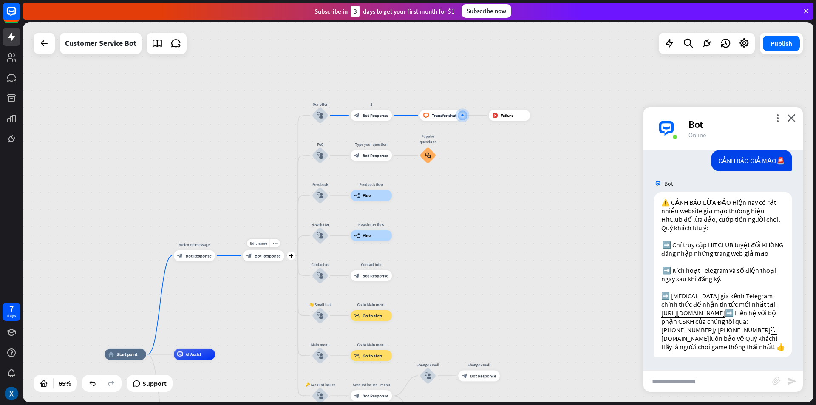
click at [261, 256] on span "Bot Response" at bounding box center [268, 256] width 26 height 6
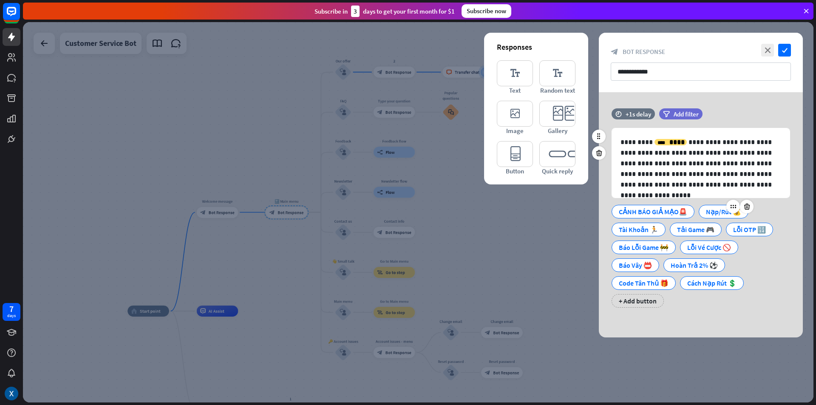
click at [716, 212] on div "Nạp/Rút 💰" at bounding box center [723, 211] width 35 height 13
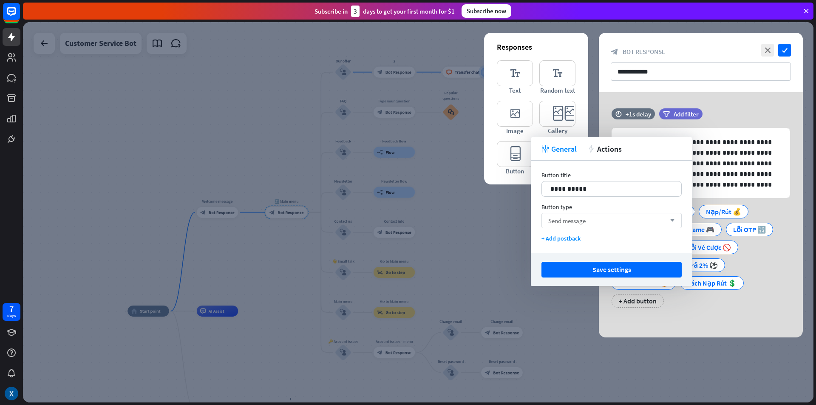
click at [595, 216] on div "Send message arrow_down" at bounding box center [611, 220] width 140 height 15
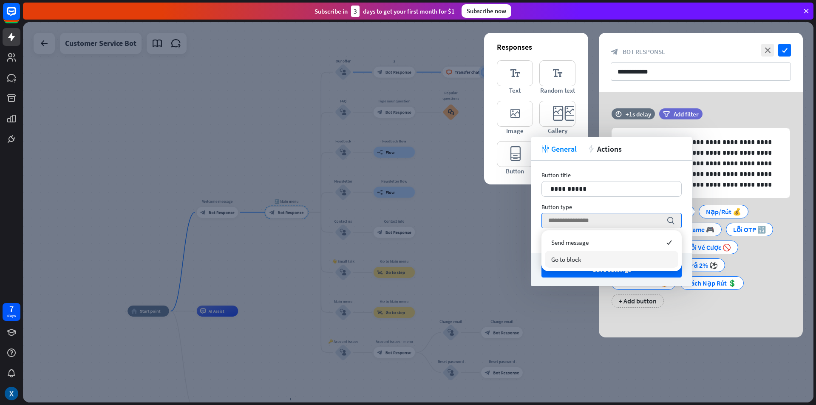
click at [587, 255] on div "Go to block" at bounding box center [611, 259] width 133 height 17
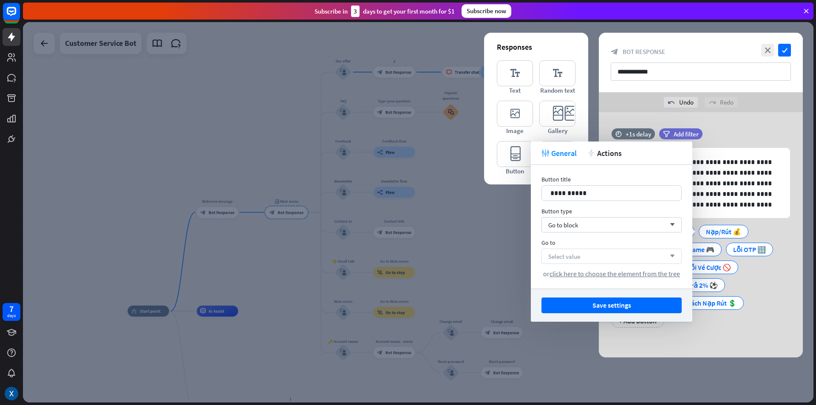
click at [589, 254] on div "Select value arrow_down" at bounding box center [611, 256] width 140 height 15
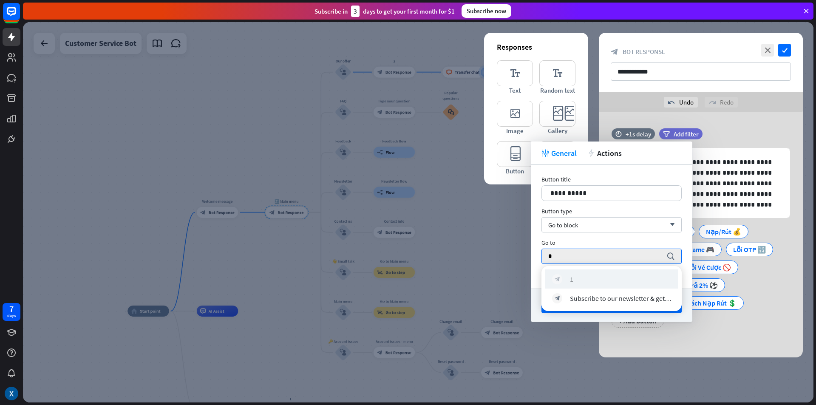
type input "*"
click at [583, 275] on div "block_bot_response 1" at bounding box center [611, 279] width 119 height 10
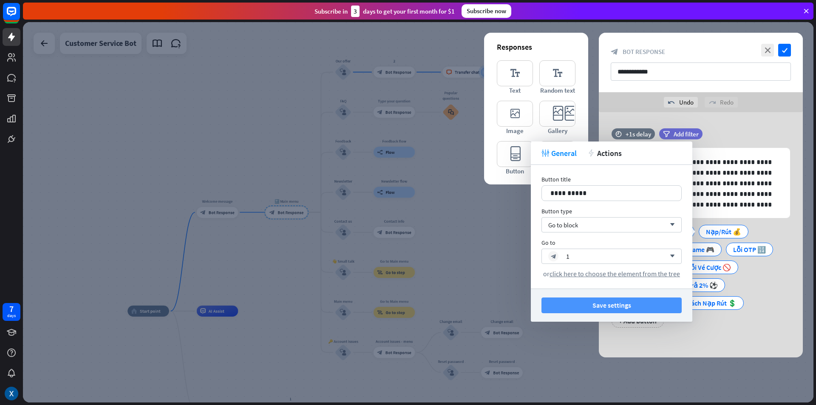
click at [598, 303] on button "Save settings" at bounding box center [611, 305] width 140 height 16
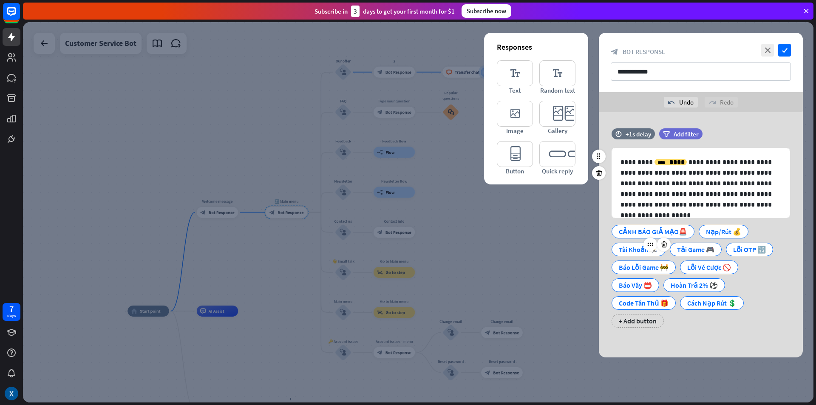
click at [643, 251] on div at bounding box center [656, 245] width 27 height 14
click at [621, 249] on div "Tài Khoản 🏃" at bounding box center [639, 249] width 40 height 13
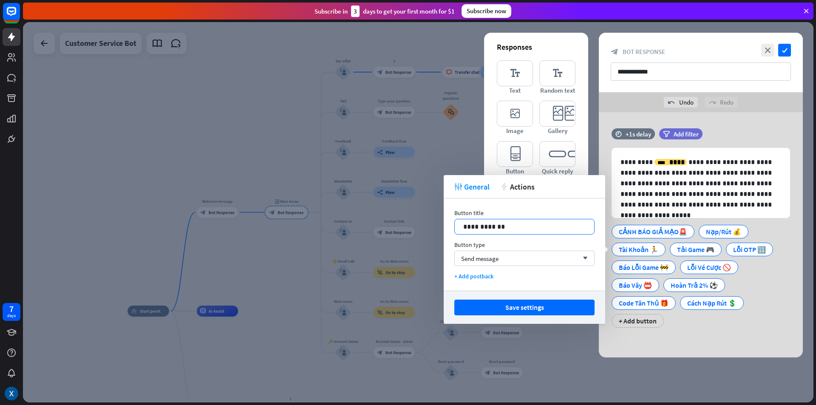
click at [547, 231] on p "**********" at bounding box center [524, 226] width 122 height 11
click at [530, 254] on div "Send message arrow_down" at bounding box center [524, 258] width 140 height 15
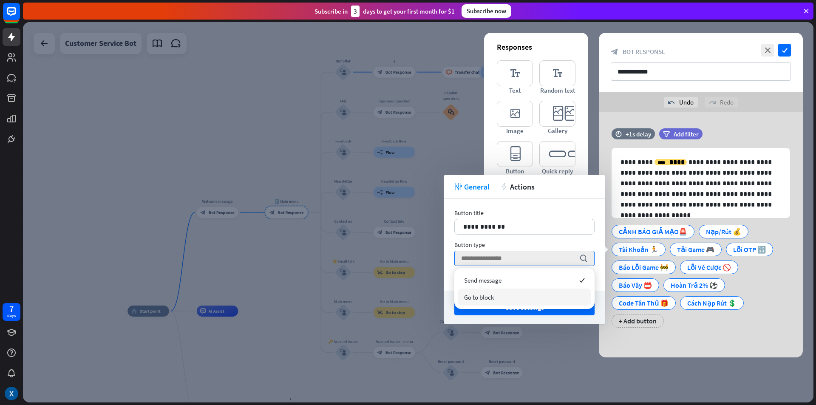
click at [499, 297] on div "Go to block" at bounding box center [524, 297] width 133 height 17
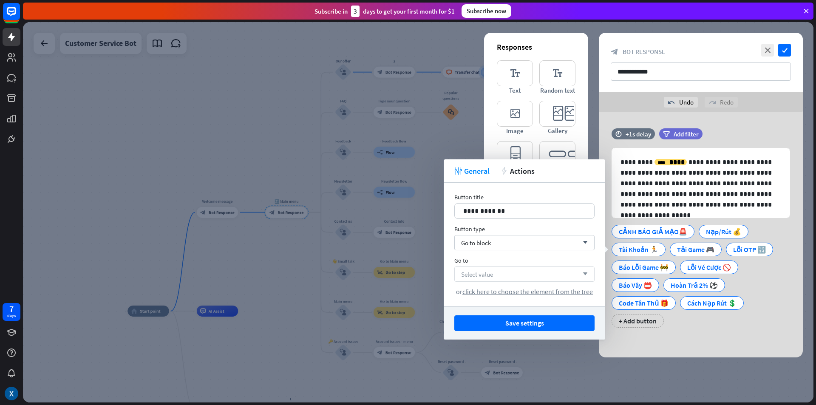
click at [501, 272] on div "Select value arrow_down" at bounding box center [524, 273] width 140 height 15
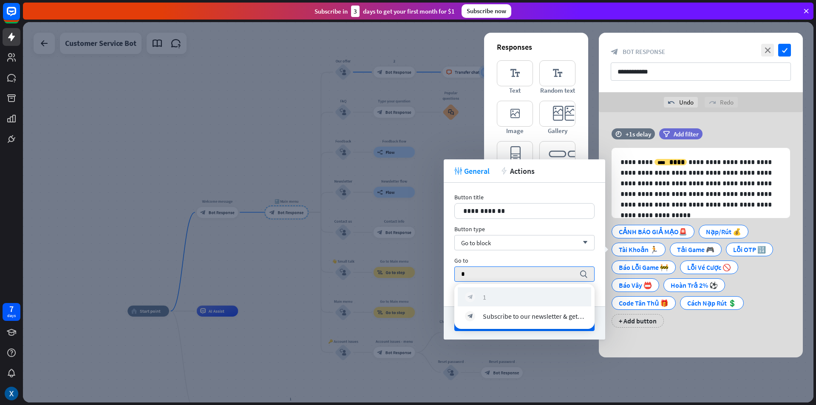
type input "*"
click at [499, 293] on div "block_bot_response 1" at bounding box center [524, 297] width 119 height 10
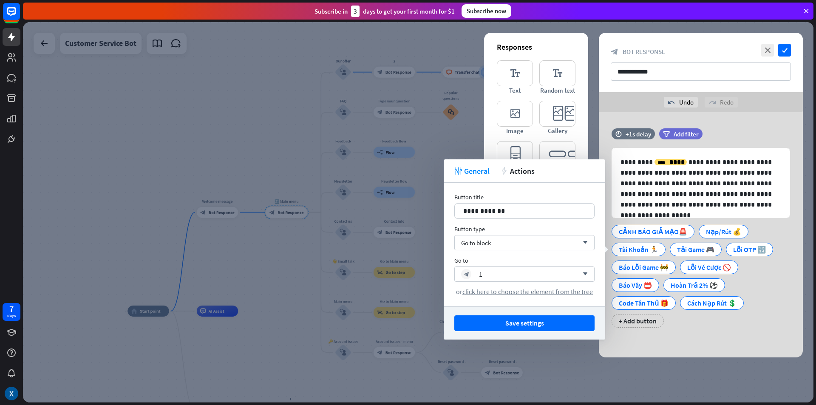
drag, startPoint x: 517, startPoint y: 320, endPoint x: 566, endPoint y: 300, distance: 52.8
click at [518, 320] on button "Save settings" at bounding box center [524, 323] width 140 height 16
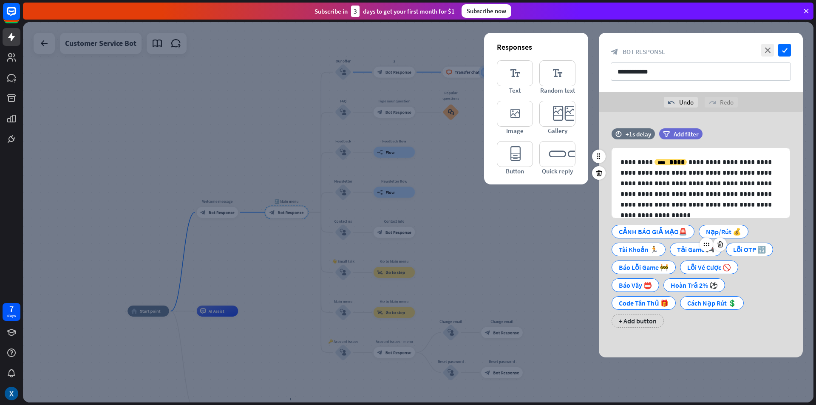
click at [679, 252] on div "Tải Game 🎮" at bounding box center [695, 249] width 37 height 13
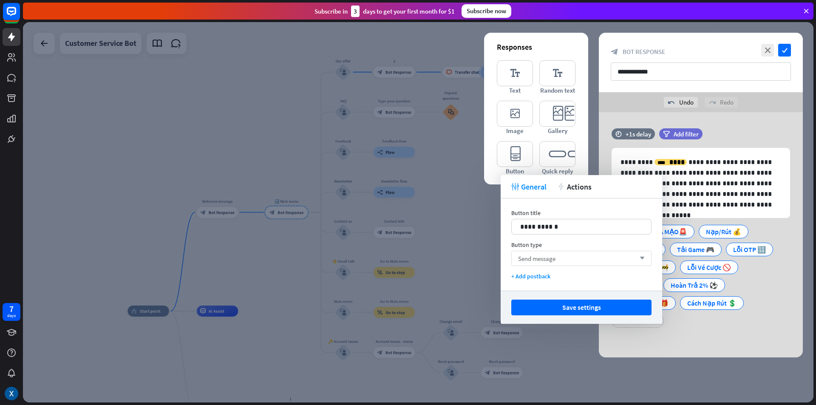
click at [565, 260] on div "Send message arrow_down" at bounding box center [581, 258] width 140 height 15
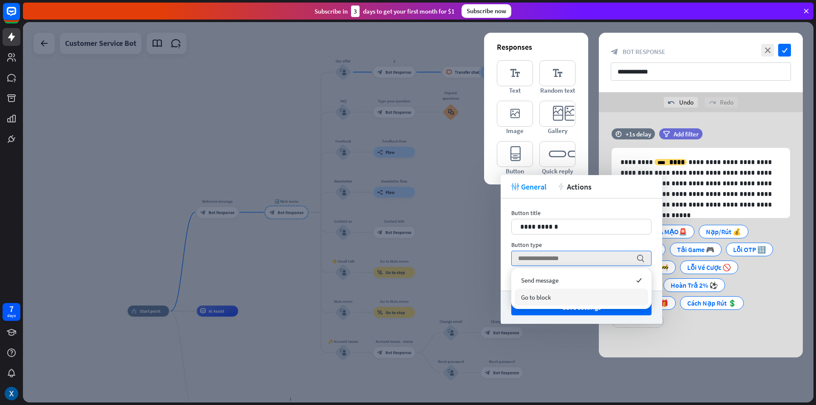
click at [555, 293] on div "Go to block" at bounding box center [581, 297] width 133 height 17
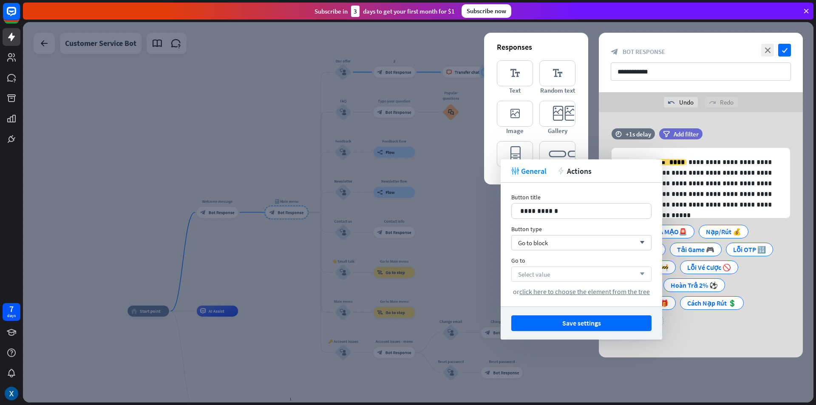
click at [557, 273] on div "Select value arrow_down" at bounding box center [581, 273] width 140 height 15
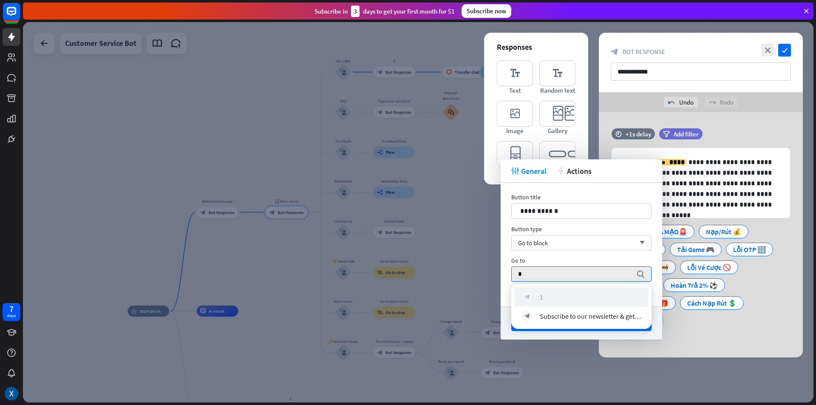
type input "*"
click at [555, 295] on div "block_bot_response 1" at bounding box center [581, 297] width 119 height 10
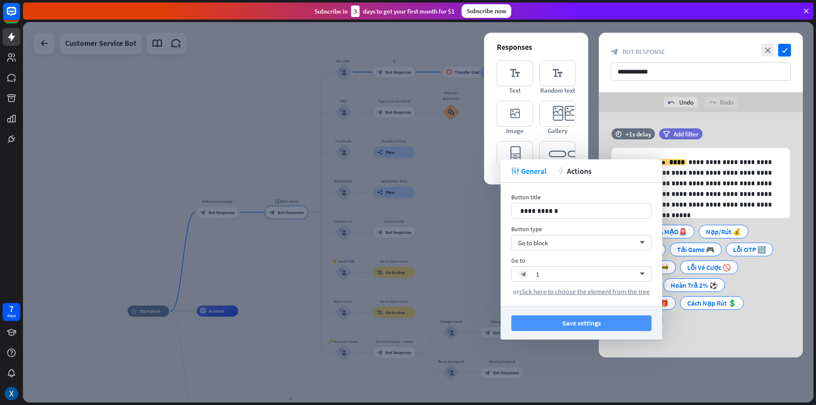
click at [581, 326] on button "Save settings" at bounding box center [581, 323] width 140 height 16
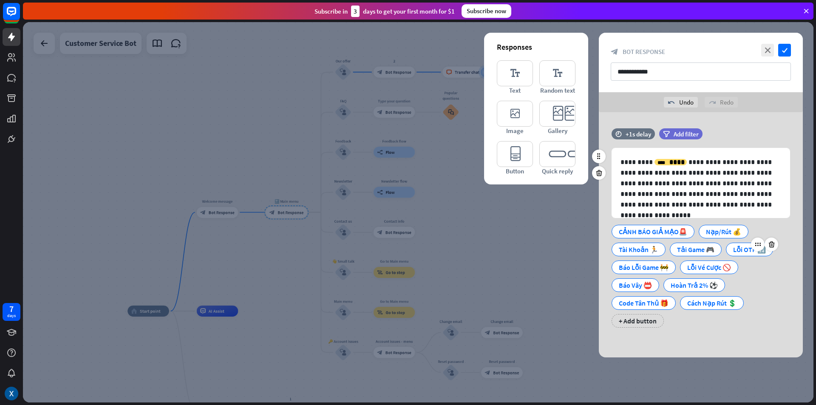
click at [731, 250] on div "Lỗi OTP 🔢" at bounding box center [749, 250] width 47 height 14
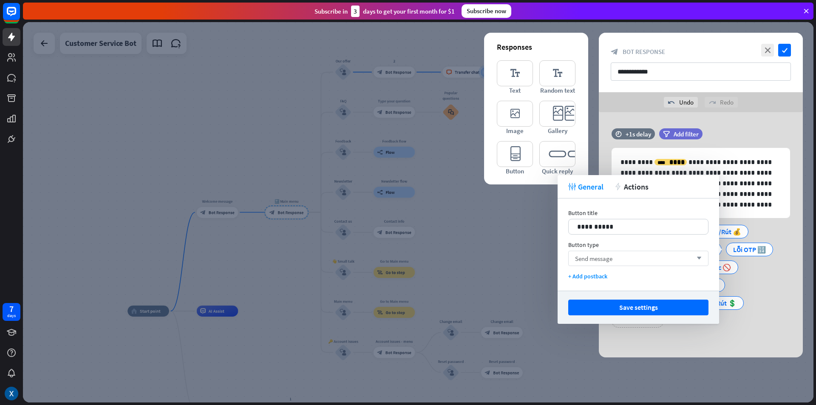
click at [624, 261] on div "Send message arrow_down" at bounding box center [638, 258] width 140 height 15
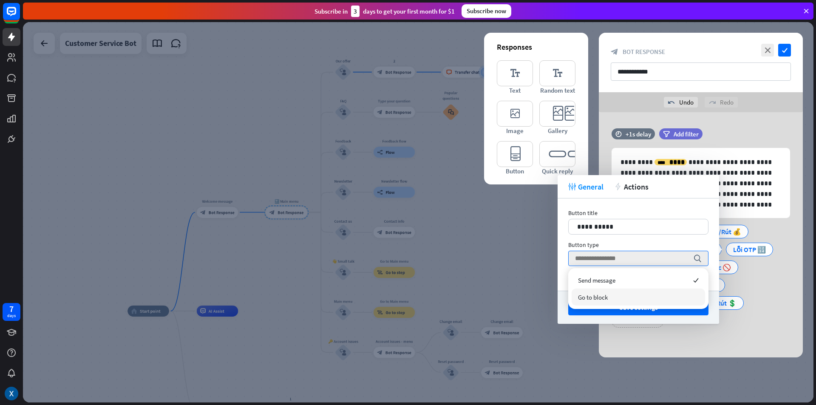
click at [605, 295] on span "Go to block" at bounding box center [593, 297] width 30 height 8
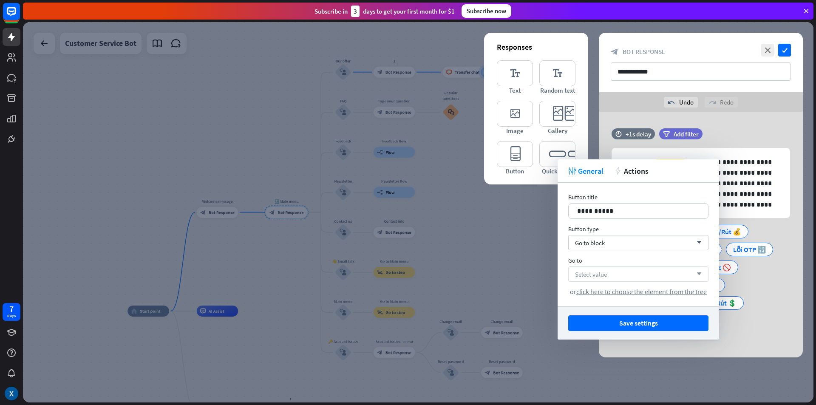
click at [611, 274] on div "Select value arrow_down" at bounding box center [638, 273] width 140 height 15
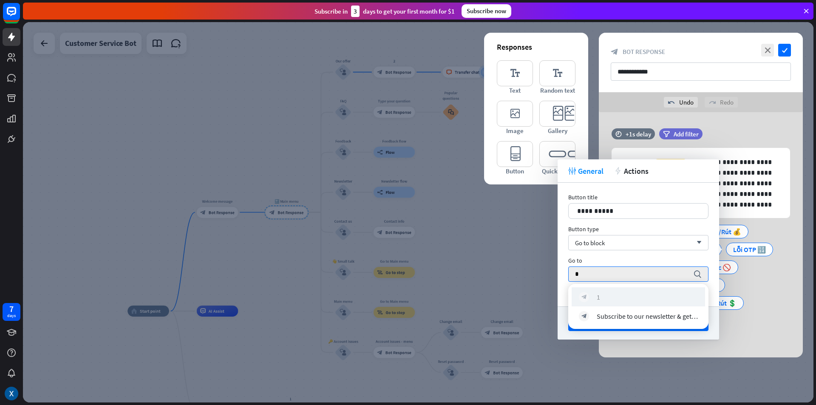
type input "*"
click at [609, 292] on div "block_bot_response 1" at bounding box center [638, 297] width 119 height 10
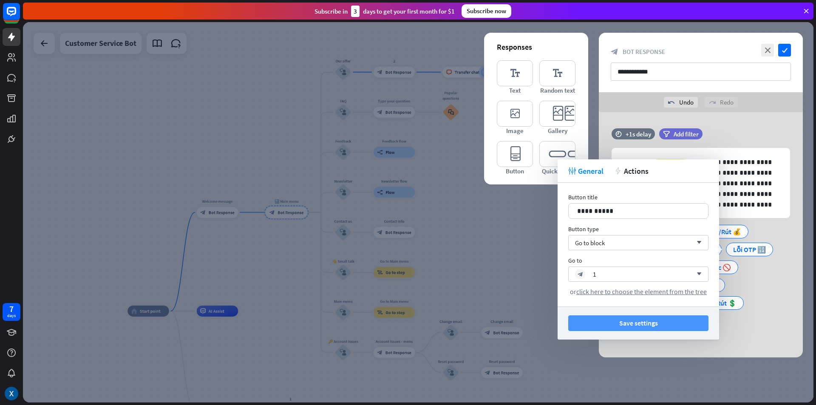
click at [639, 324] on button "Save settings" at bounding box center [638, 323] width 140 height 16
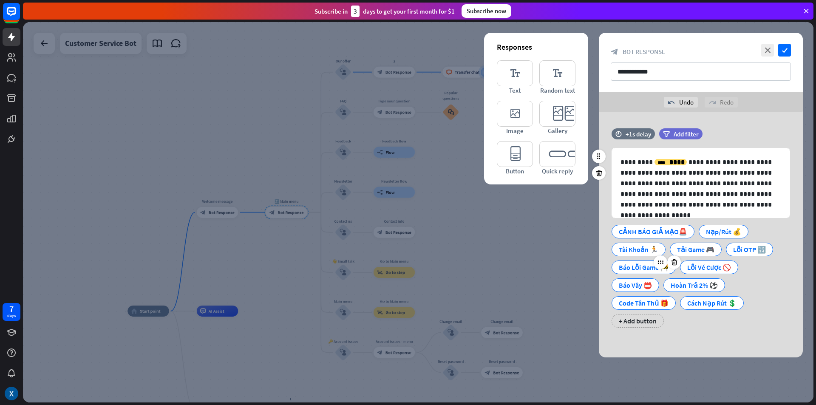
click at [620, 271] on div "Báo Lỗi Game 🚧" at bounding box center [644, 267] width 50 height 13
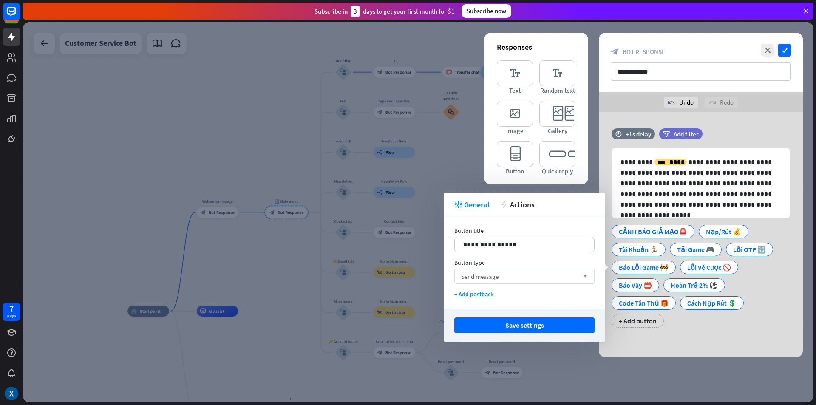
click at [573, 274] on div "Send message arrow_down" at bounding box center [524, 276] width 140 height 15
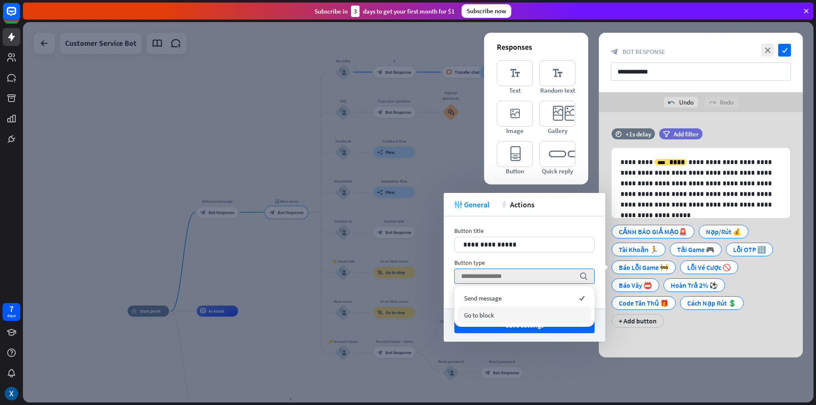
click at [535, 310] on div "Go to block" at bounding box center [524, 314] width 133 height 17
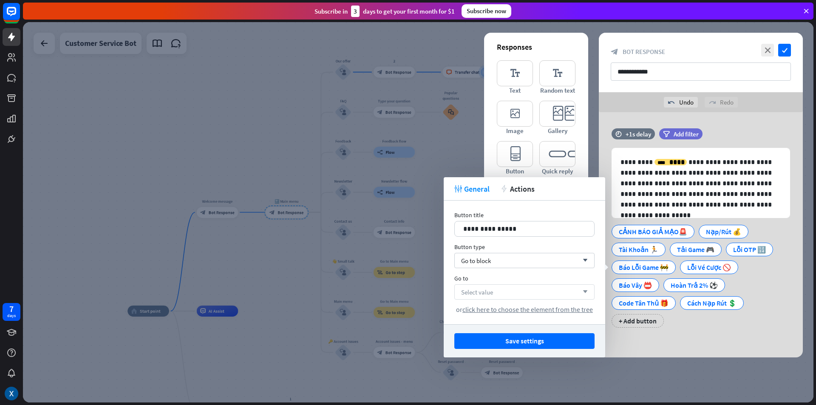
click at [533, 290] on div "Select value arrow_down" at bounding box center [524, 291] width 140 height 15
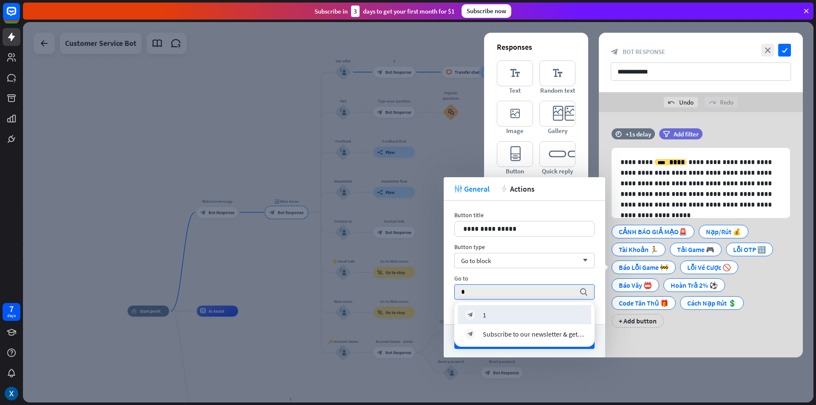
type input "*"
click at [511, 308] on div "block_bot_response 1" at bounding box center [524, 314] width 133 height 19
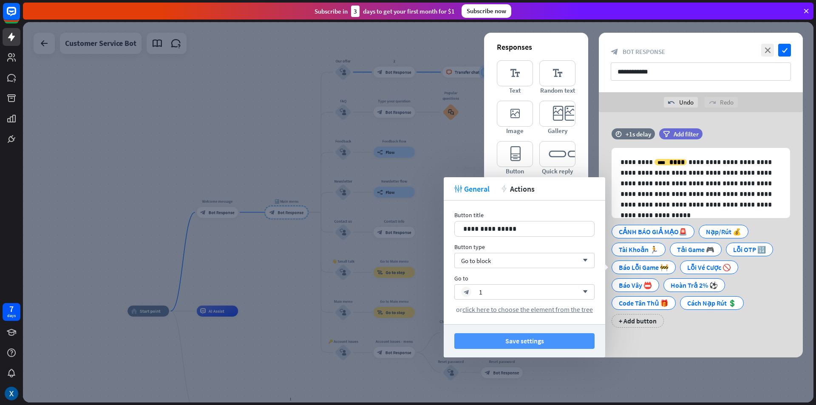
drag, startPoint x: 539, startPoint y: 340, endPoint x: 544, endPoint y: 337, distance: 6.7
click at [539, 340] on button "Save settings" at bounding box center [524, 341] width 140 height 16
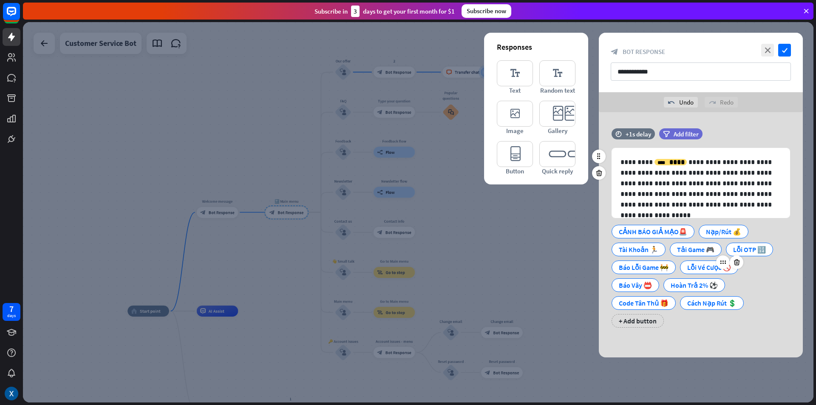
click at [689, 268] on div "Lỗi Vé Cược 🚫" at bounding box center [709, 267] width 44 height 13
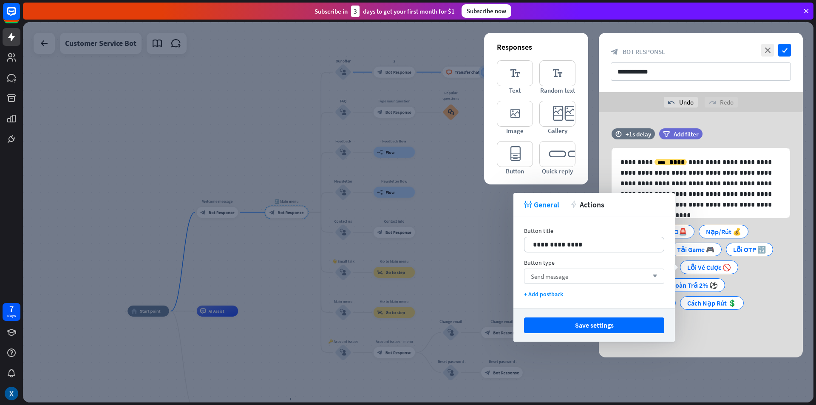
click at [593, 276] on div "Send message arrow_down" at bounding box center [594, 276] width 140 height 15
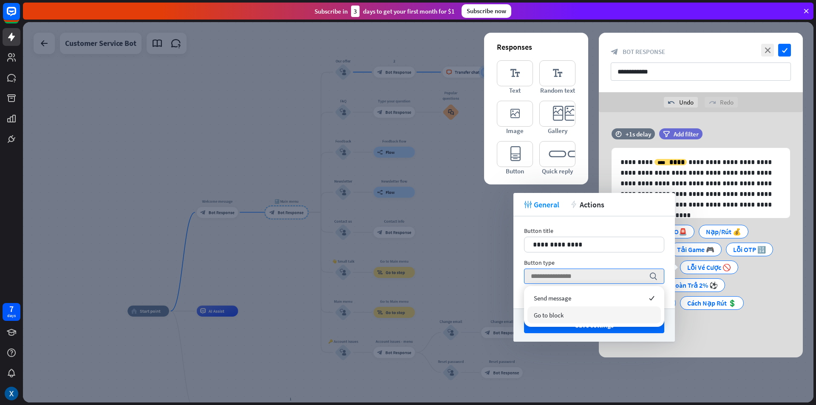
click at [569, 312] on div "Go to block" at bounding box center [593, 314] width 133 height 17
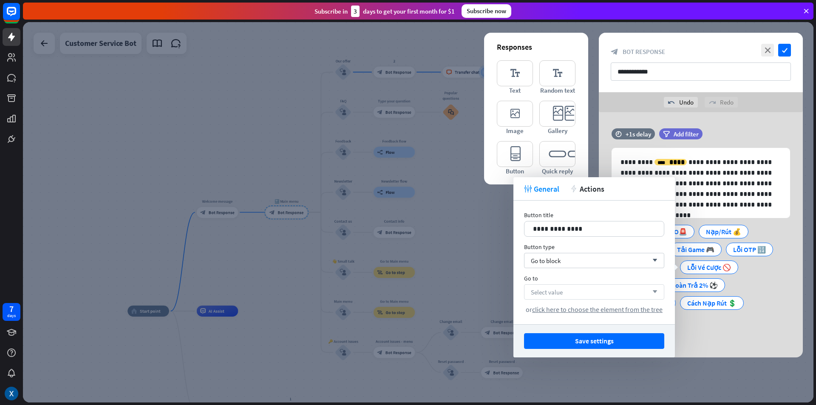
click at [575, 297] on div "Select value arrow_down" at bounding box center [594, 291] width 140 height 15
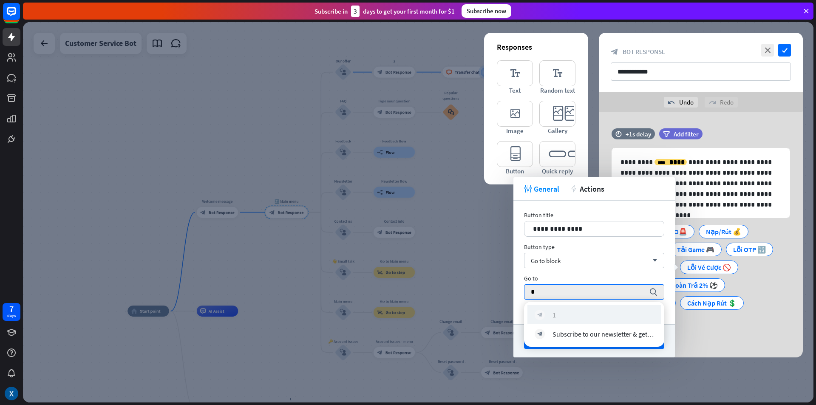
type input "*"
click at [574, 310] on div "block_bot_response 1" at bounding box center [594, 315] width 119 height 10
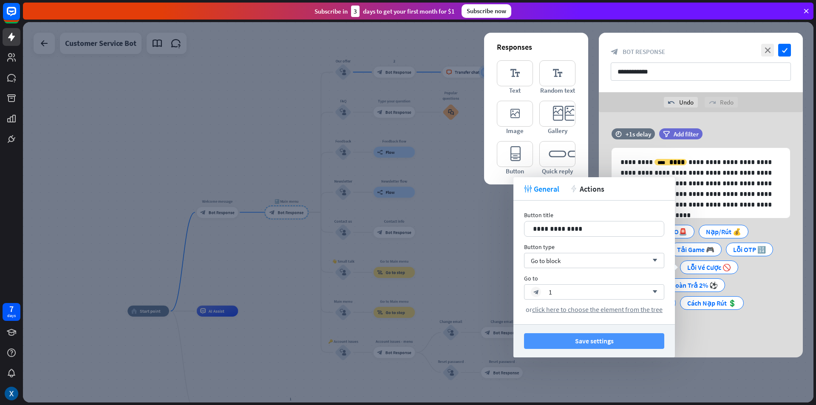
click at [600, 340] on button "Save settings" at bounding box center [594, 341] width 140 height 16
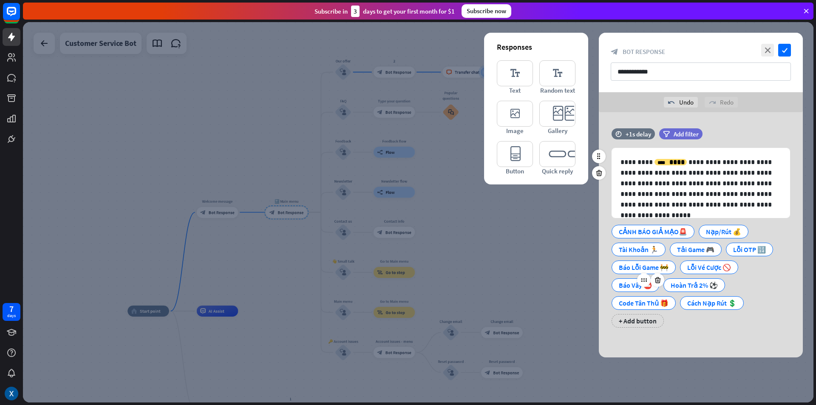
click at [620, 289] on div "Báo Vây 📛" at bounding box center [635, 285] width 33 height 13
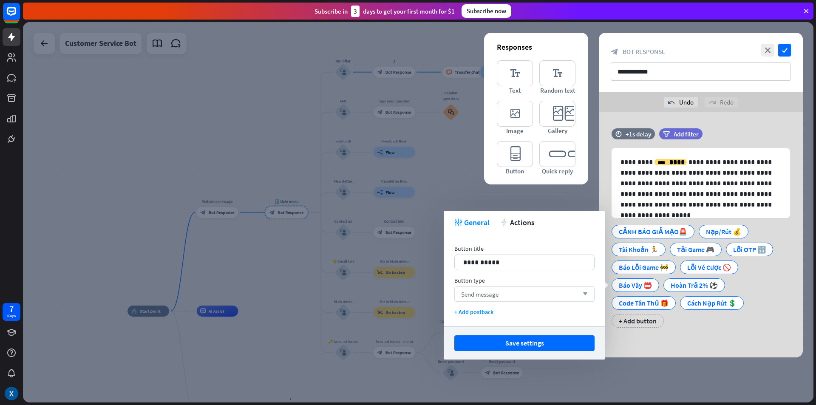
click at [560, 294] on div "Send message arrow_down" at bounding box center [524, 293] width 140 height 15
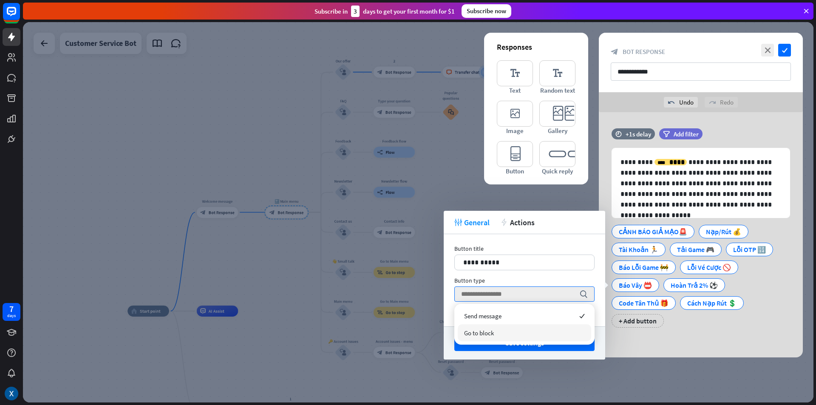
click at [508, 327] on div "Go to block" at bounding box center [524, 332] width 133 height 17
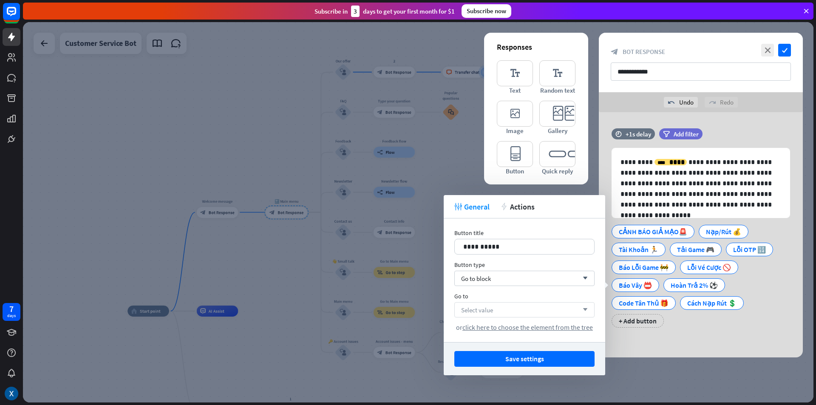
click at [517, 310] on div "Select value arrow_down" at bounding box center [524, 309] width 140 height 15
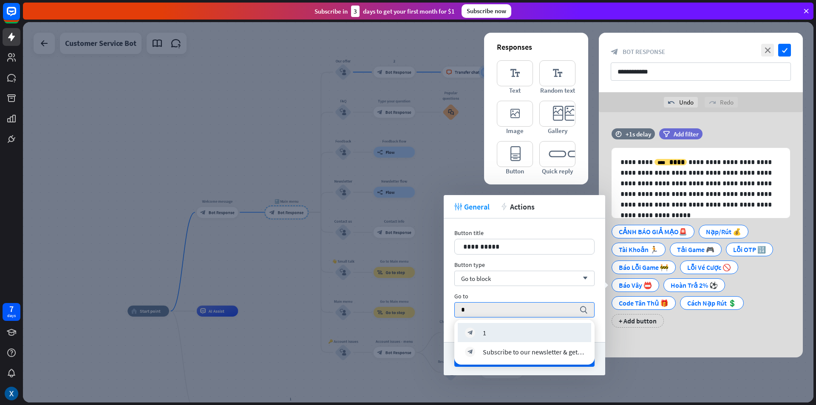
type input "*"
click at [506, 326] on div "block_bot_response 1" at bounding box center [524, 332] width 133 height 19
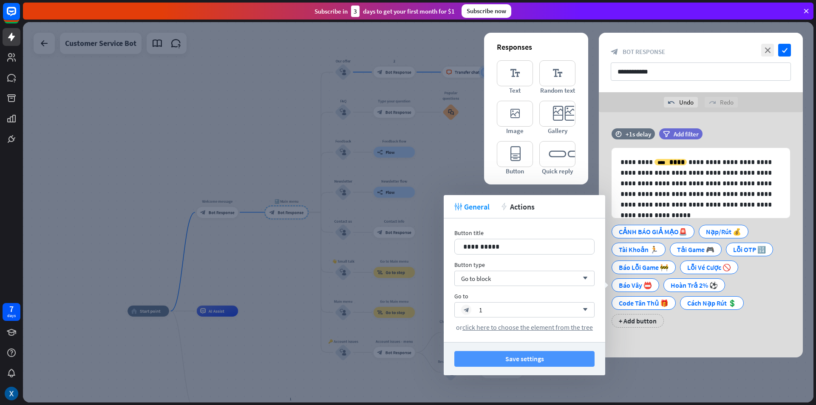
drag, startPoint x: 518, startPoint y: 360, endPoint x: 522, endPoint y: 356, distance: 5.4
click at [519, 359] on button "Save settings" at bounding box center [524, 359] width 140 height 16
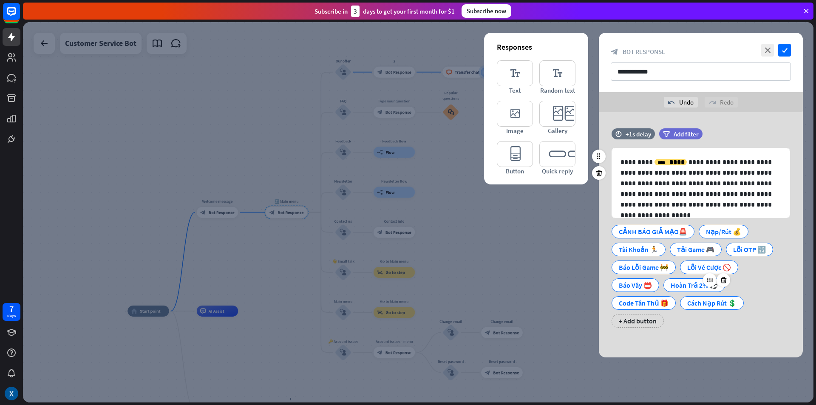
click at [679, 287] on div "Hoàn Trả 2%️ ⚽" at bounding box center [694, 285] width 47 height 13
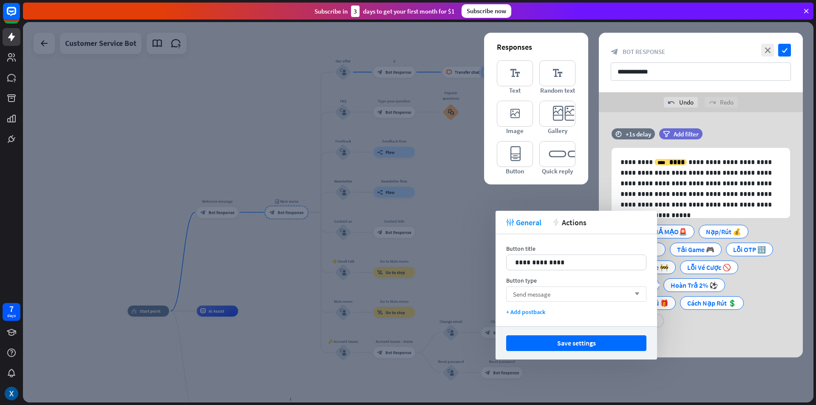
click at [582, 295] on div "Send message arrow_down" at bounding box center [576, 293] width 140 height 15
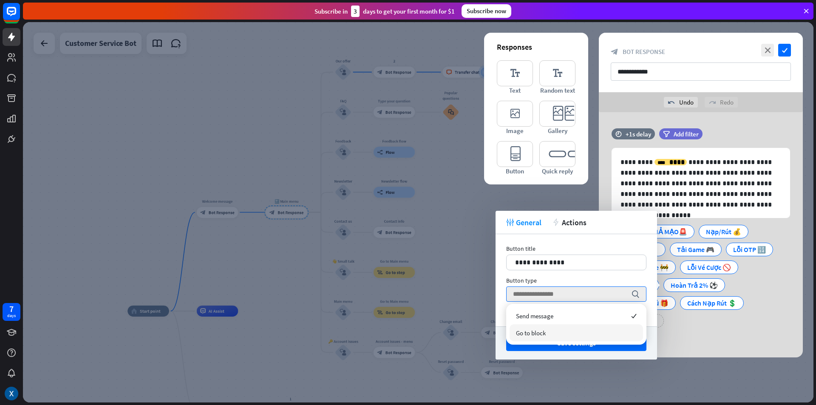
click at [558, 329] on div "Go to block" at bounding box center [576, 332] width 133 height 17
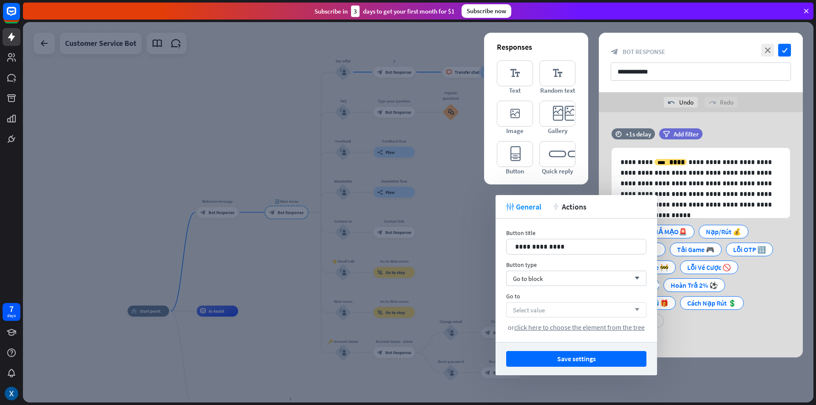
click at [565, 309] on div "Select value arrow_down" at bounding box center [576, 309] width 140 height 15
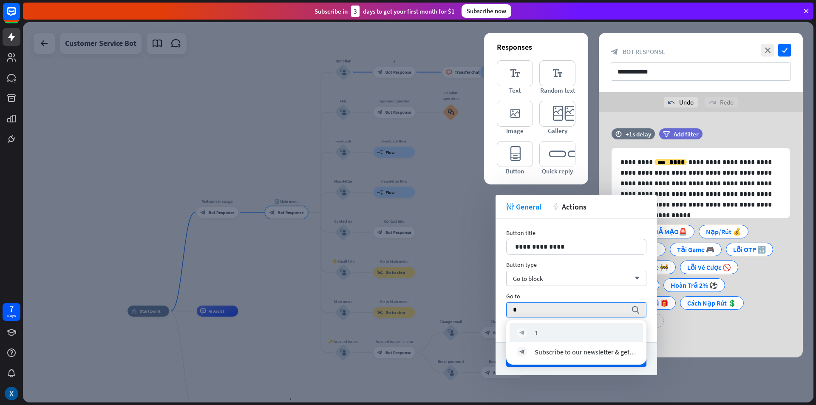
type input "*"
click at [557, 323] on div "block_bot_response 1" at bounding box center [576, 332] width 133 height 19
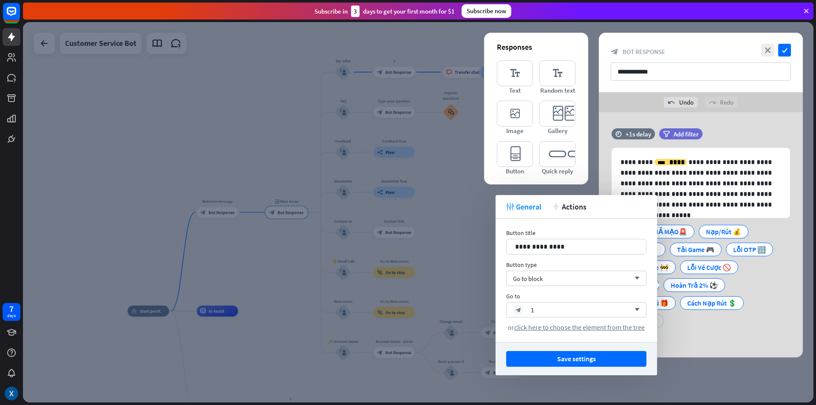
click at [569, 349] on div "Save settings" at bounding box center [576, 358] width 161 height 33
click at [570, 354] on button "Save settings" at bounding box center [576, 359] width 140 height 16
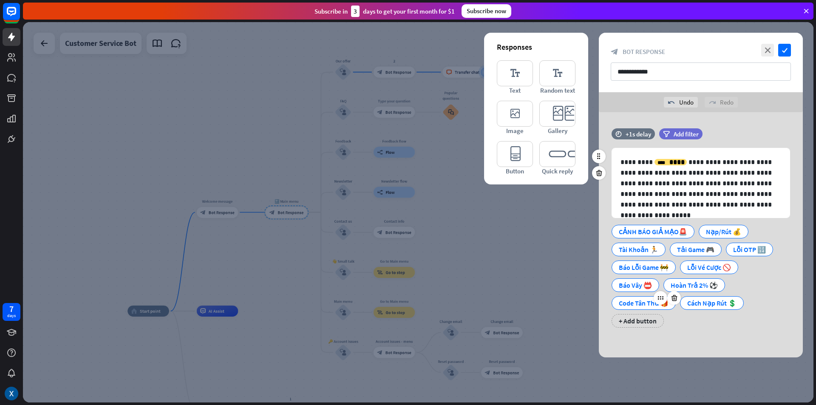
click at [631, 301] on div "Code Tân Thủ 🎁" at bounding box center [644, 303] width 50 height 13
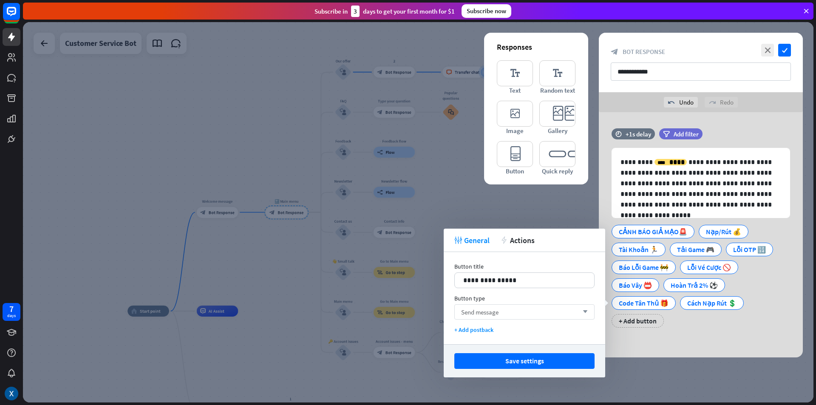
click at [566, 312] on div "Send message arrow_down" at bounding box center [524, 311] width 140 height 15
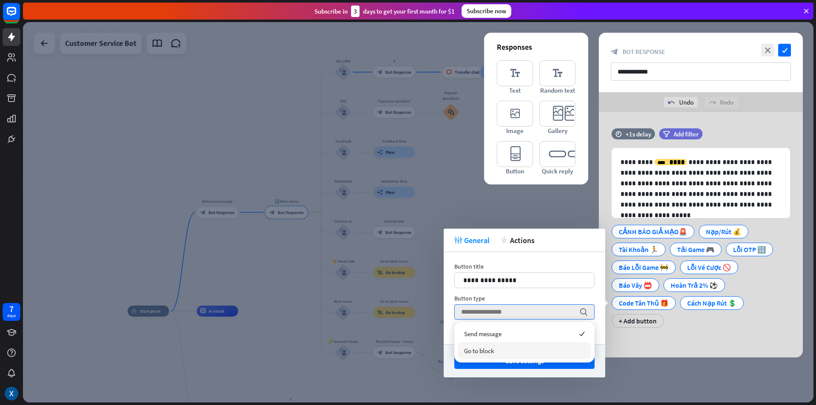
click at [532, 348] on div "Go to block" at bounding box center [524, 350] width 133 height 17
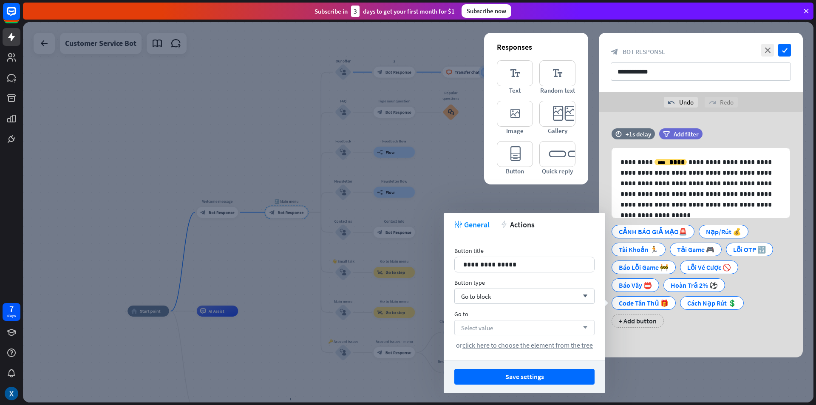
click at [538, 325] on div "Select value arrow_down" at bounding box center [524, 327] width 140 height 15
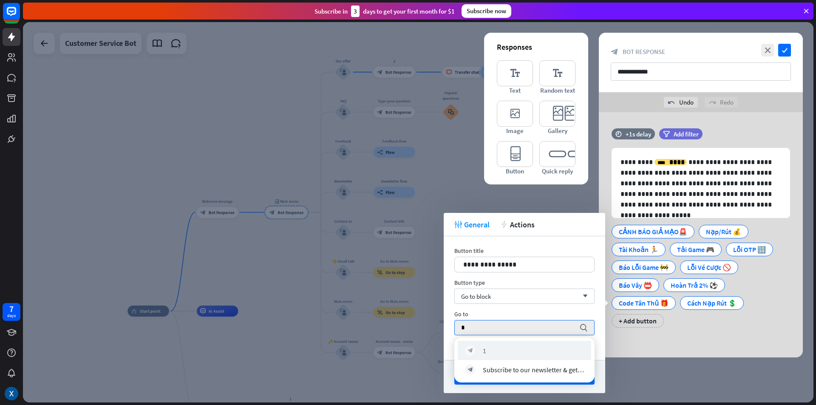
type input "*"
click at [513, 344] on div "block_bot_response 1" at bounding box center [524, 350] width 133 height 19
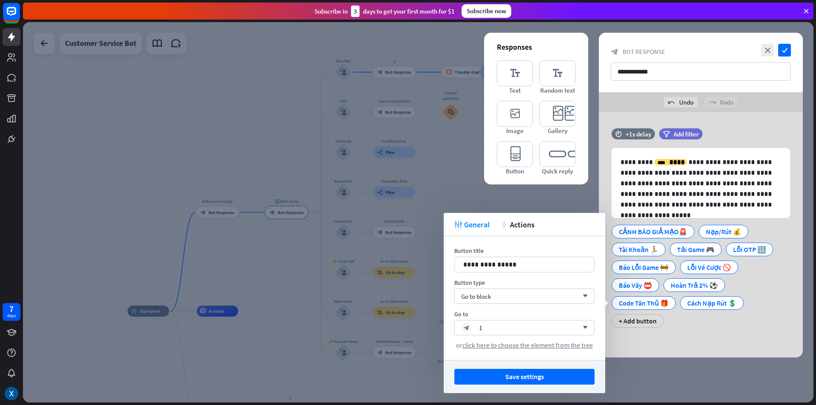
click at [531, 378] on button "Save settings" at bounding box center [524, 377] width 140 height 16
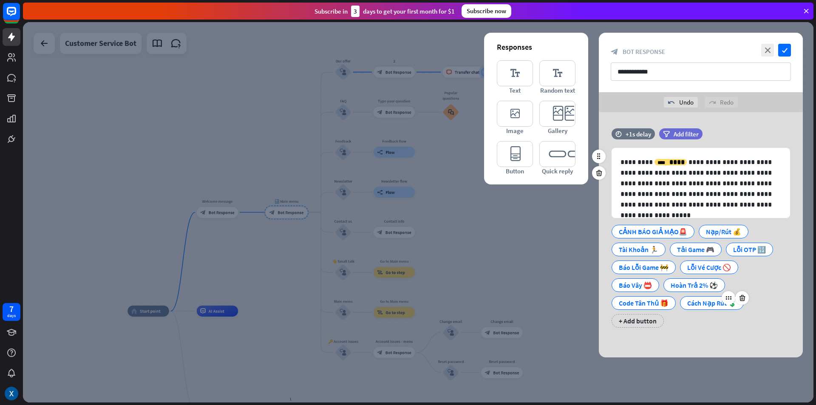
click at [686, 306] on div "Cách Nạp Rút 💲" at bounding box center [712, 303] width 64 height 14
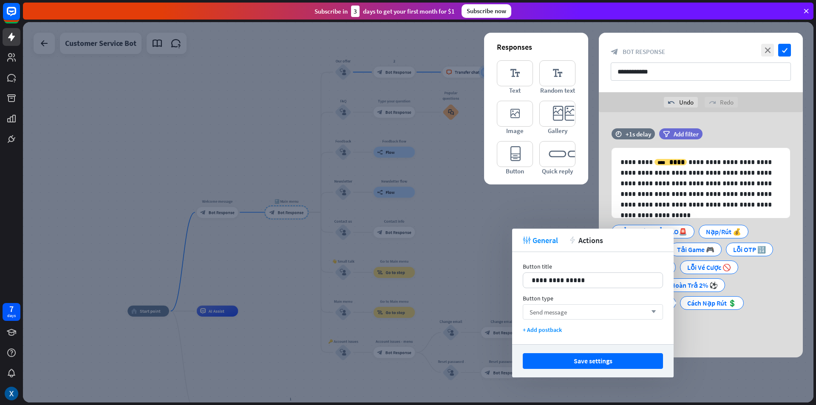
click at [578, 308] on div "Send message arrow_down" at bounding box center [593, 311] width 140 height 15
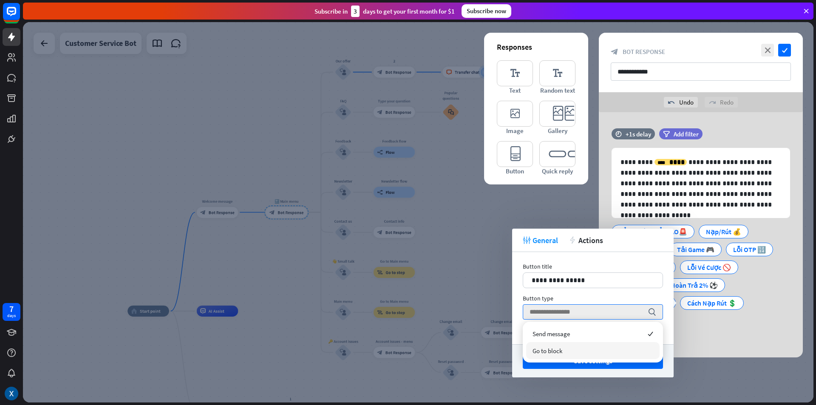
click at [559, 348] on span "Go to block" at bounding box center [548, 351] width 30 height 8
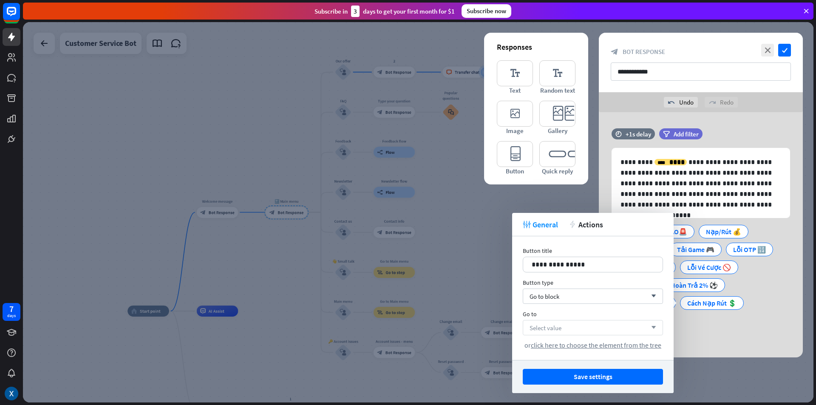
click at [566, 326] on div "Select value arrow_down" at bounding box center [593, 327] width 140 height 15
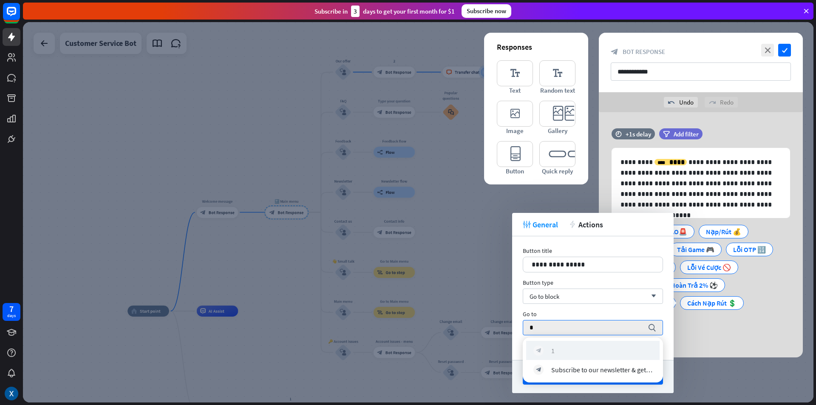
type input "*"
click at [557, 346] on div "block_bot_response 1" at bounding box center [592, 351] width 119 height 10
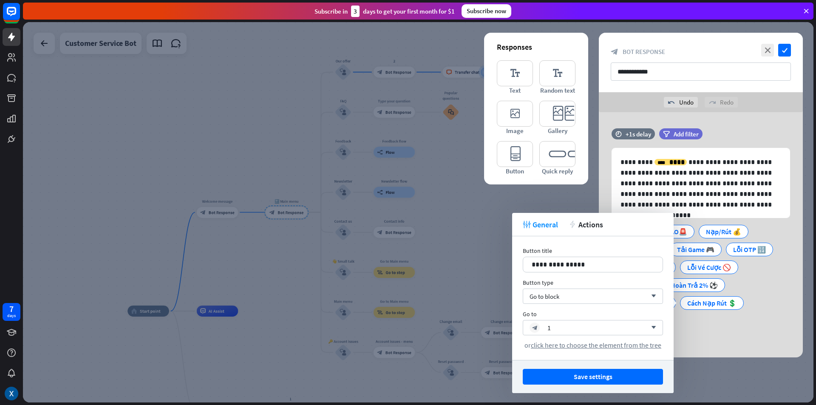
click at [595, 376] on button "Save settings" at bounding box center [593, 377] width 140 height 16
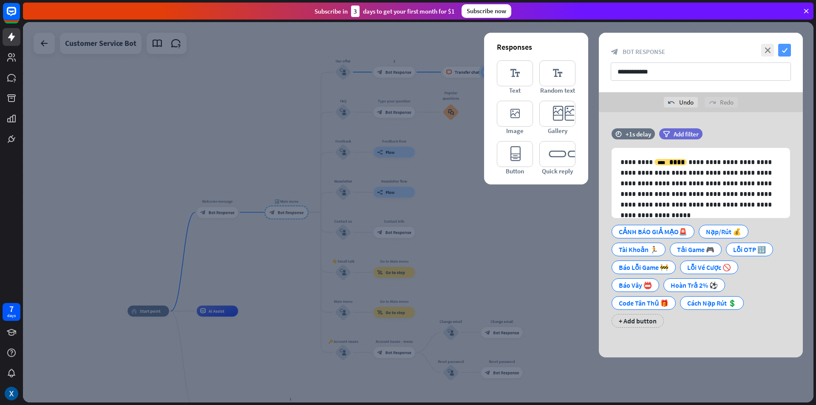
click at [787, 46] on icon "check" at bounding box center [784, 50] width 13 height 13
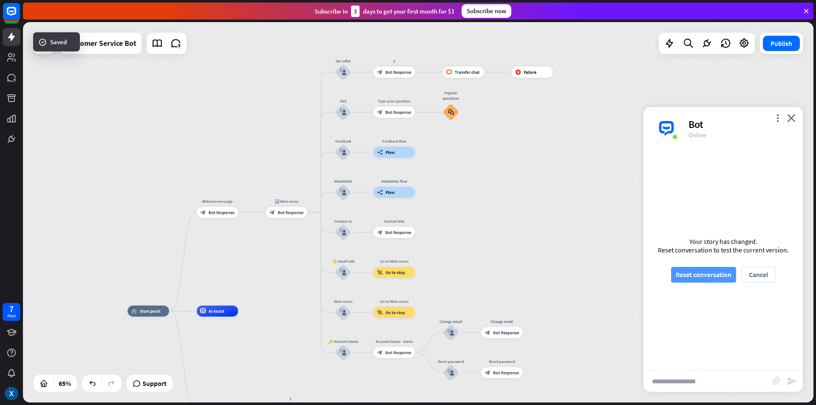
click at [714, 278] on button "Reset conversation" at bounding box center [703, 275] width 65 height 16
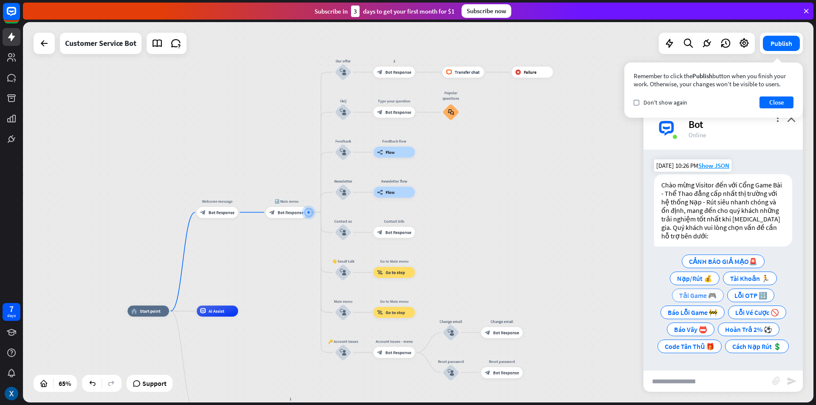
click at [717, 291] on span "Tải Game 🎮" at bounding box center [697, 295] width 37 height 8
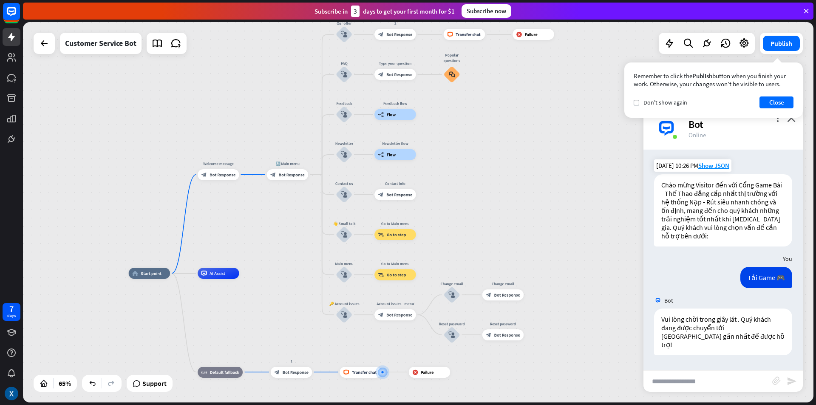
drag, startPoint x: 532, startPoint y: 158, endPoint x: 606, endPoint y: 318, distance: 176.5
click at [606, 318] on div "home_2 Start point Welcome message block_bot_response Bot Response 🔙 Main menu …" at bounding box center [386, 396] width 514 height 247
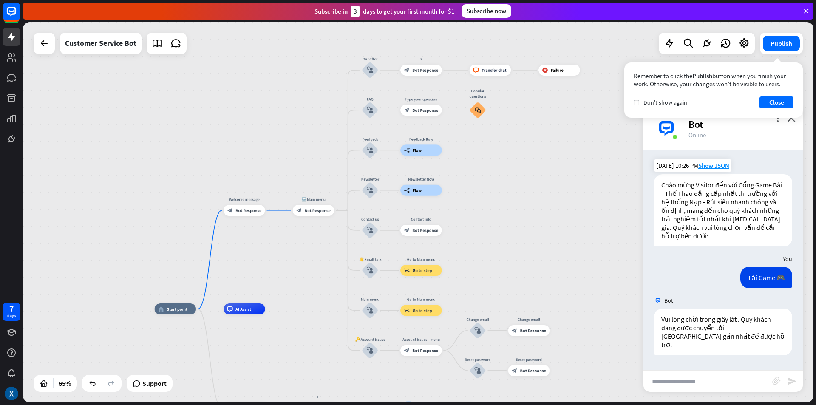
drag, startPoint x: 518, startPoint y: 187, endPoint x: 551, endPoint y: 232, distance: 55.7
click at [551, 232] on div "home_2 Start point Welcome message block_bot_response Bot Response 🔙 Main menu …" at bounding box center [418, 212] width 790 height 380
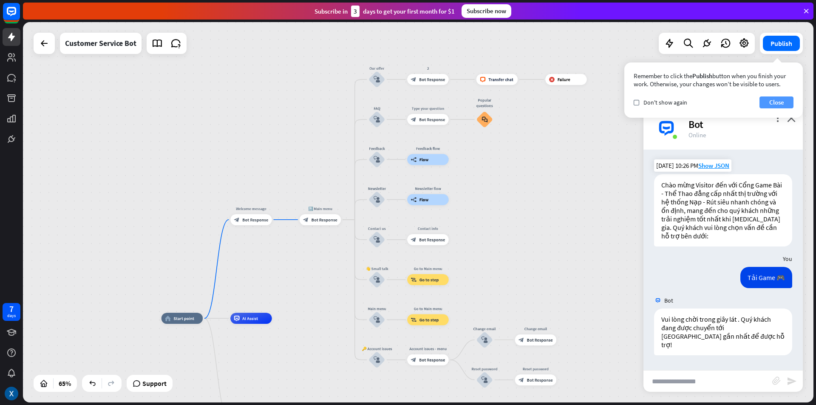
click at [771, 101] on button "Close" at bounding box center [776, 102] width 34 height 12
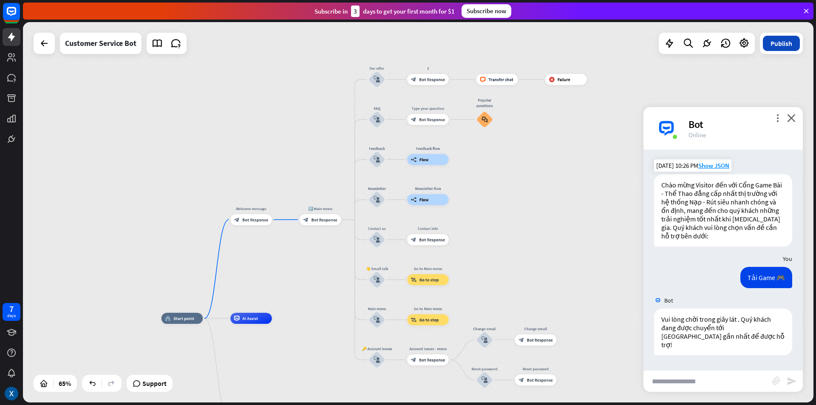
click at [781, 40] on button "Publish" at bounding box center [781, 43] width 37 height 15
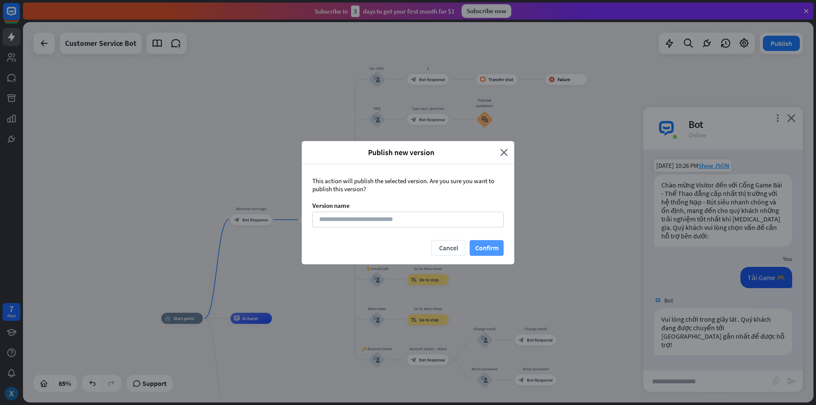
click at [487, 248] on button "Confirm" at bounding box center [487, 248] width 34 height 16
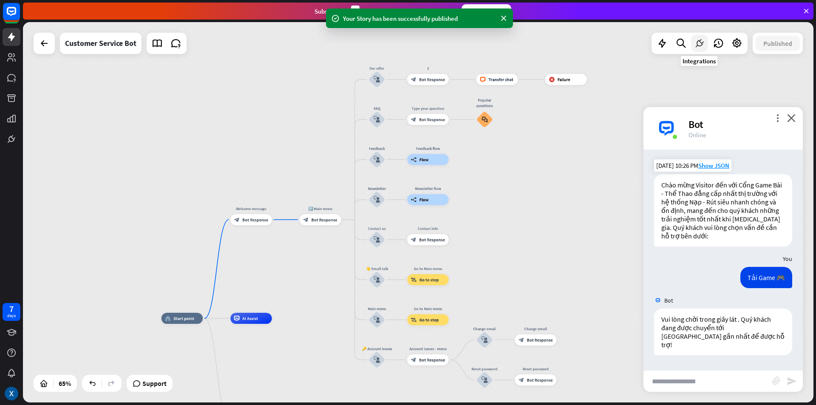
click at [698, 40] on icon at bounding box center [699, 43] width 11 height 11
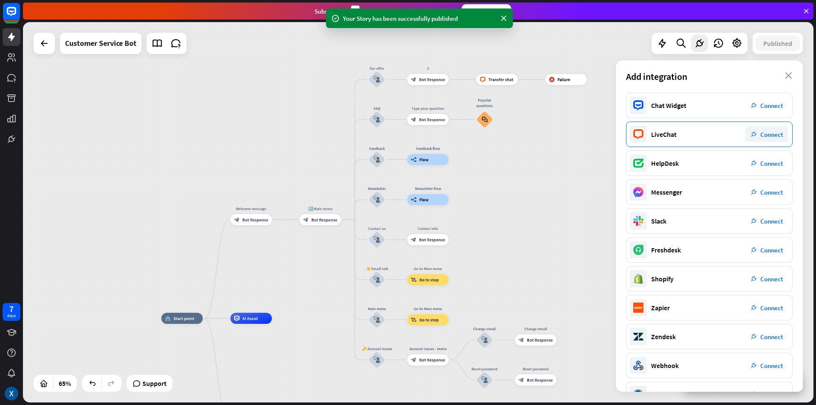
click at [763, 134] on span "Connect" at bounding box center [771, 134] width 23 height 8
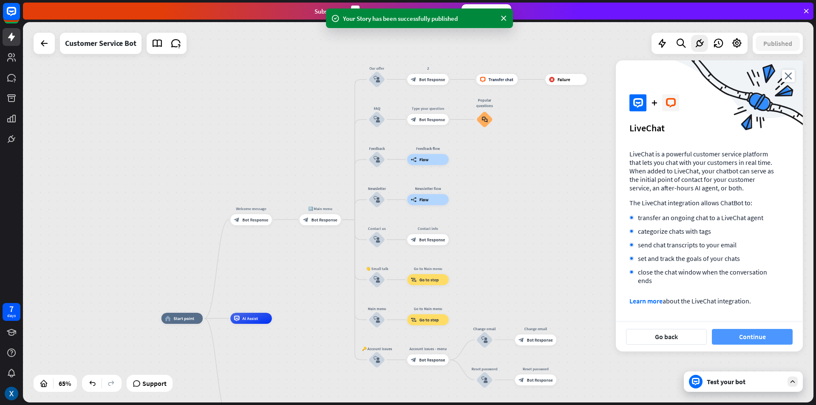
click at [770, 341] on button "Continue" at bounding box center [752, 337] width 81 height 16
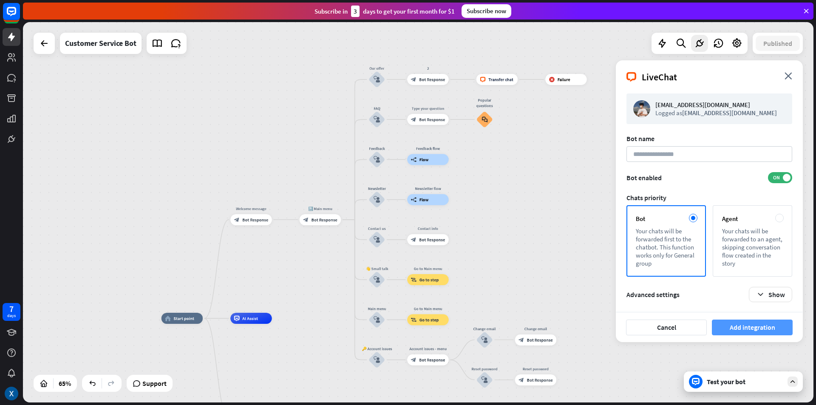
click at [739, 329] on button "Add integration" at bounding box center [752, 328] width 81 height 16
click at [674, 150] on input at bounding box center [709, 154] width 166 height 16
paste input "**********"
type input "**********"
click at [756, 329] on button "Add integration" at bounding box center [752, 328] width 81 height 16
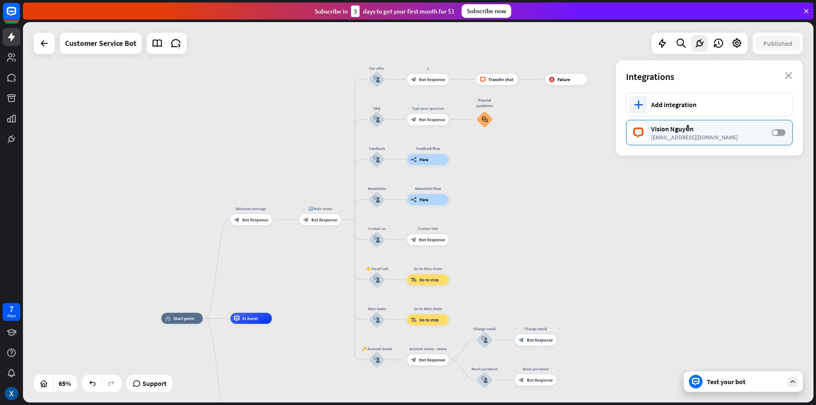
click at [778, 133] on label "OFF" at bounding box center [779, 132] width 14 height 7
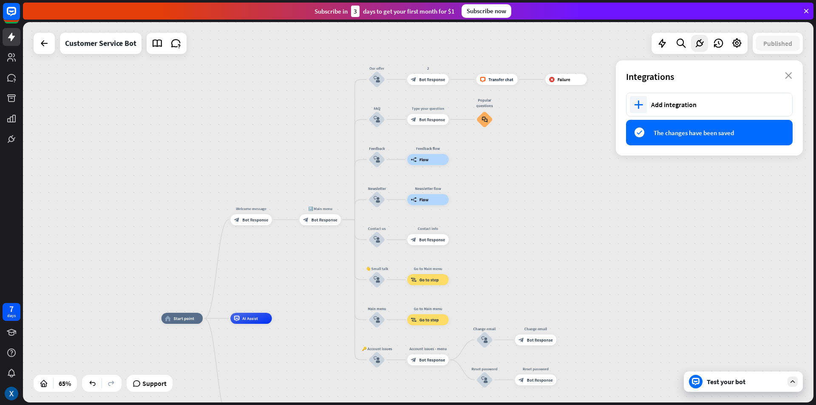
click at [712, 137] on div "success The changes have been saved" at bounding box center [709, 132] width 167 height 25
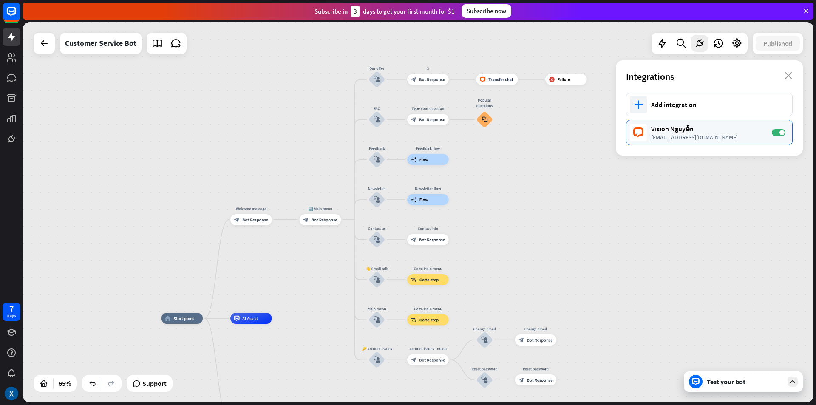
click at [694, 136] on div "[EMAIL_ADDRESS][DOMAIN_NAME]" at bounding box center [707, 137] width 112 height 8
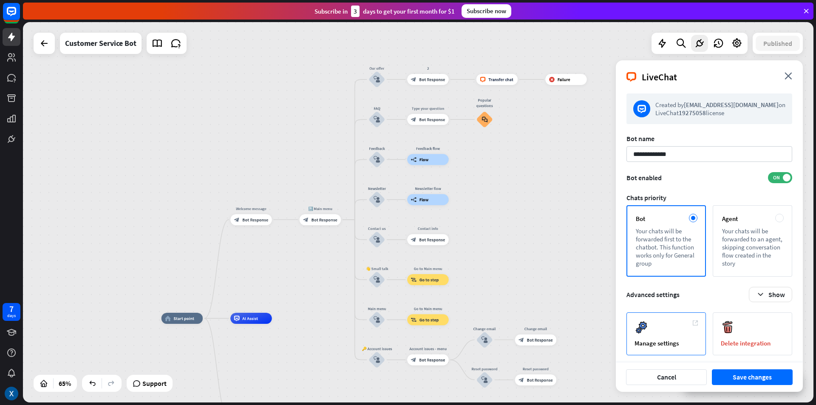
click at [675, 325] on div "Manage settings" at bounding box center [665, 333] width 79 height 43
click at [308, 220] on icon "block_bot_response" at bounding box center [306, 220] width 6 height 6
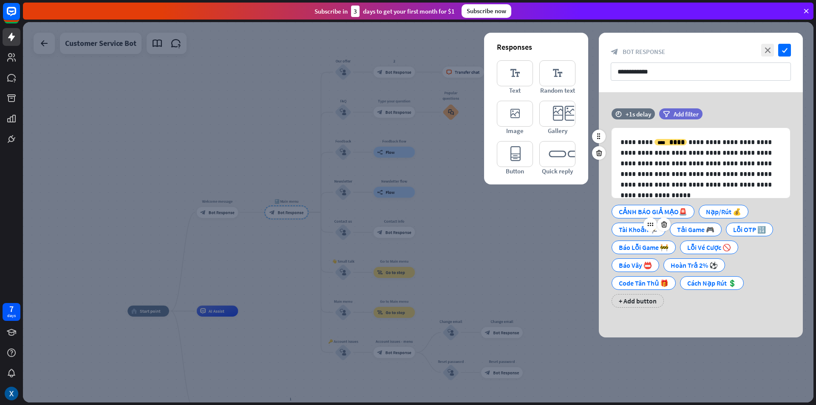
click at [634, 228] on div "Tài Khoản 🏃" at bounding box center [639, 229] width 40 height 13
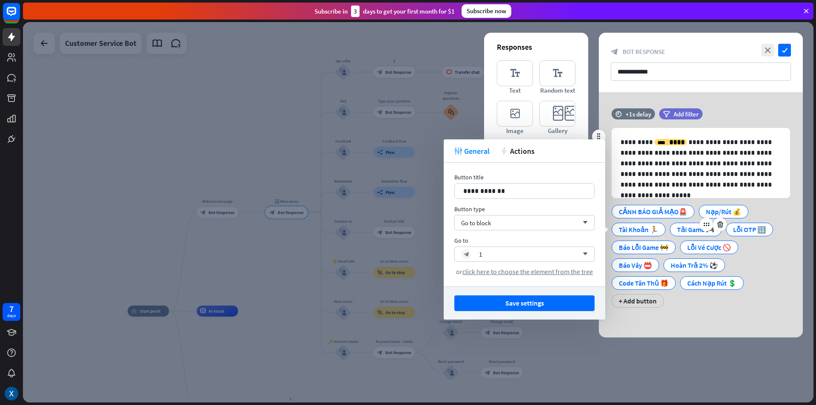
click at [691, 230] on div "Tải Game 🎮" at bounding box center [695, 229] width 37 height 13
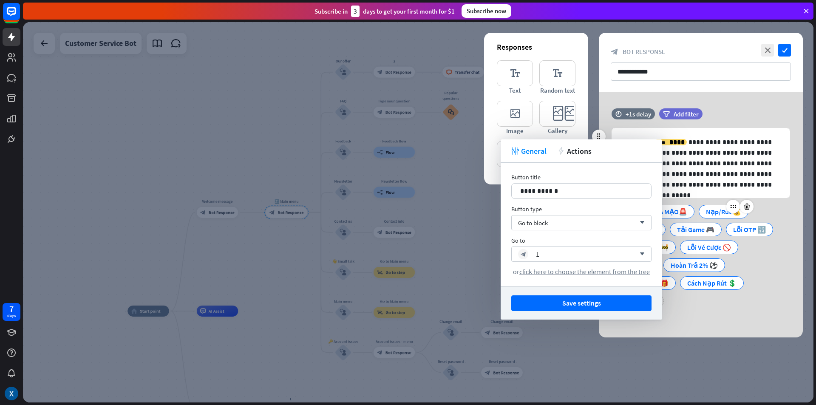
click at [717, 211] on div "Nạp/Rút 💰" at bounding box center [723, 211] width 35 height 13
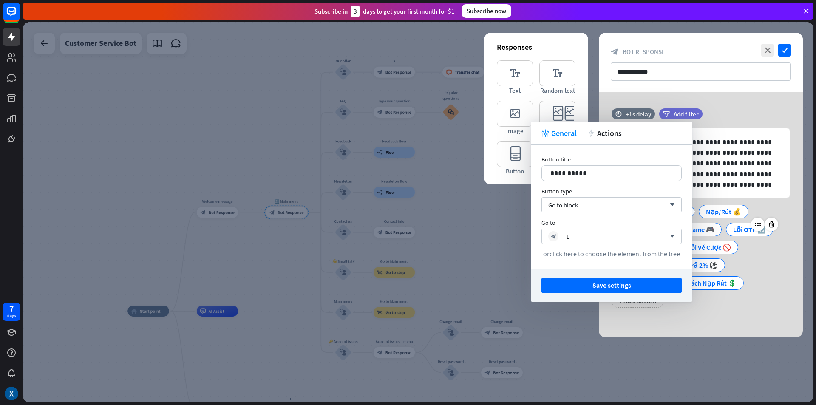
click at [734, 228] on div "Lỗi OTP 🔢" at bounding box center [749, 229] width 33 height 13
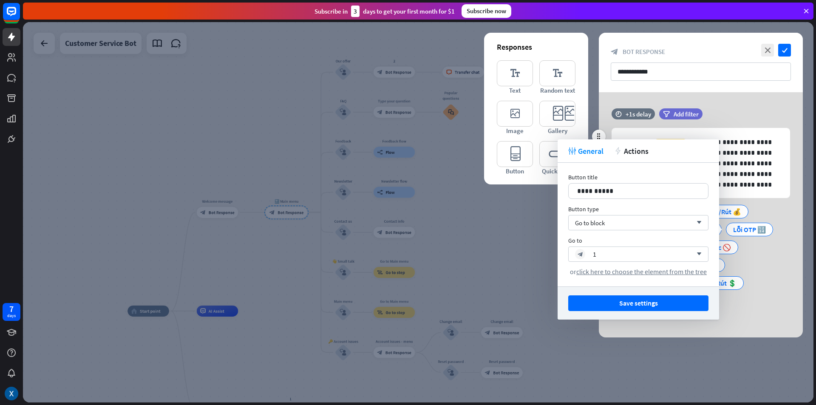
click at [769, 271] on div "CẢNH BÁO GIẢ MẠO🚨 Nạp/Rút 💰 Tài Khoản 🏃 Tải Game 🎮 Lỗi OTP 🔢 Báo Lỗi Game 🚧 Lỗi…" at bounding box center [698, 254] width 178 height 107
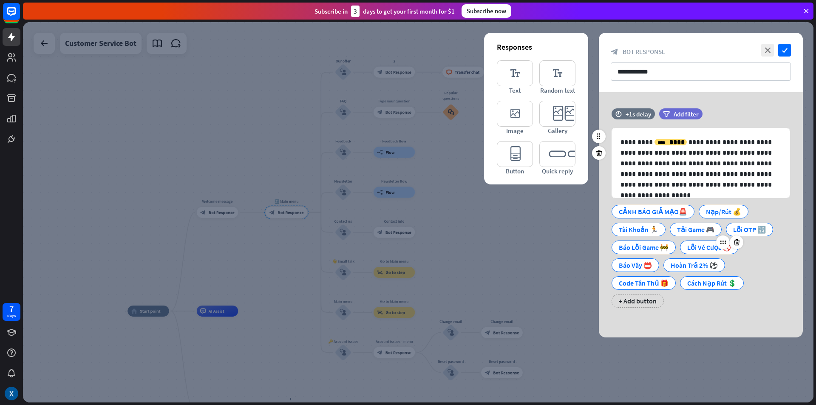
click at [708, 251] on div "Lỗi Vé Cược 🚫" at bounding box center [709, 247] width 44 height 13
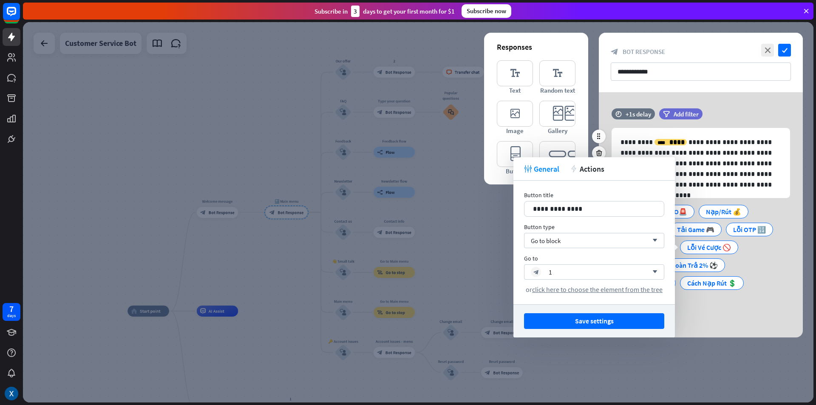
click at [778, 263] on div "CẢNH BÁO GIẢ MẠO🚨 Nạp/Rút 💰 Tài Khoản 🏃 Tải Game 🎮 Lỗi OTP 🔢 Báo Lỗi Game 🚧 Lỗi…" at bounding box center [698, 254] width 178 height 107
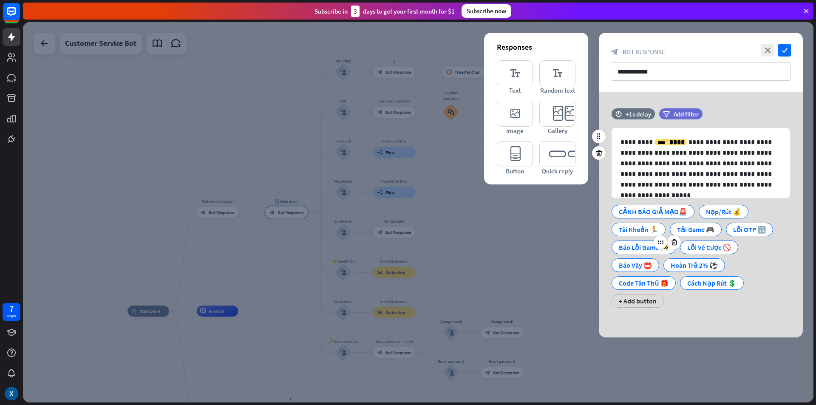
click at [637, 248] on div "Báo Lỗi Game 🚧" at bounding box center [644, 247] width 50 height 13
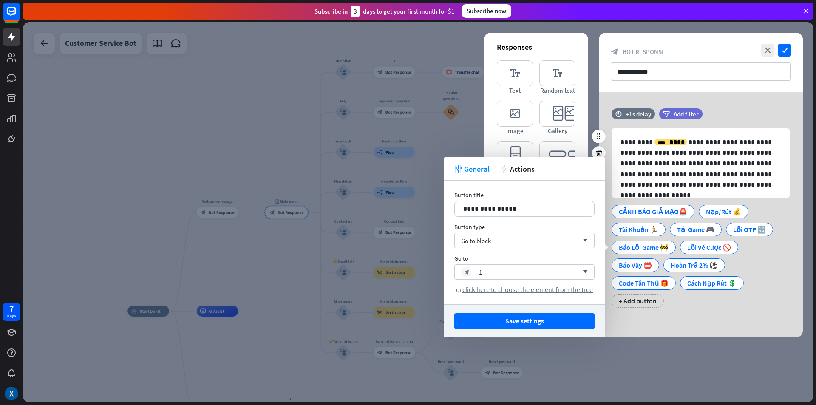
drag, startPoint x: 778, startPoint y: 263, endPoint x: 722, endPoint y: 263, distance: 55.7
click at [777, 263] on div "CẢNH BÁO GIẢ MẠO🚨 Nạp/Rút 💰 Tài Khoản 🏃 Tải Game 🎮 Lỗi OTP 🔢 Báo Lỗi Game 🚧 Lỗi…" at bounding box center [698, 254] width 178 height 107
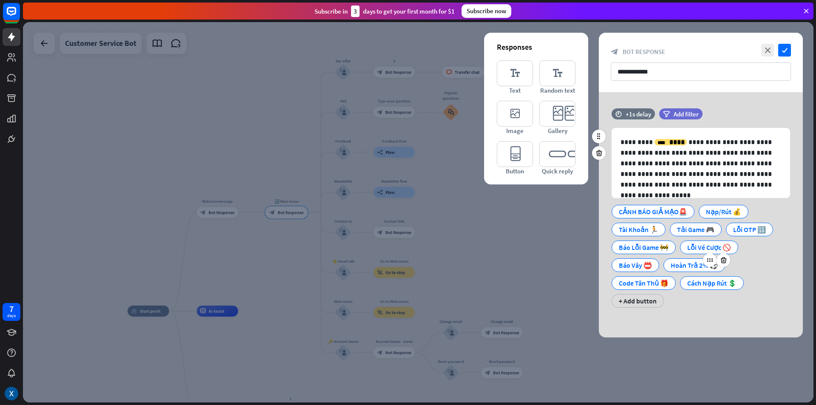
click at [686, 264] on div "Hoàn Trả 2%️ ⚽" at bounding box center [694, 265] width 47 height 13
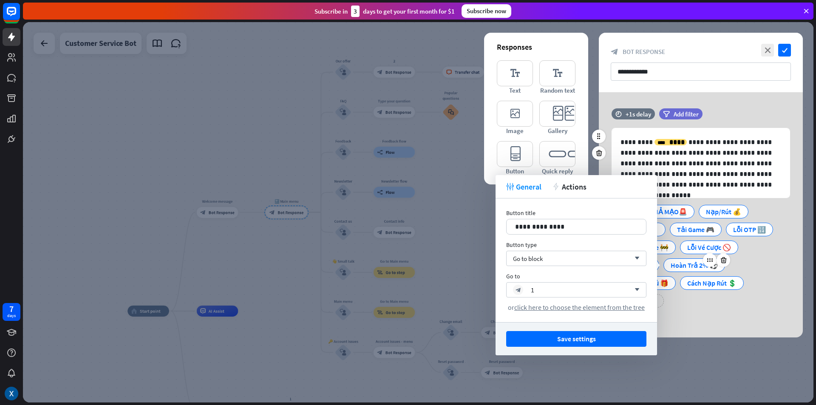
drag, startPoint x: 770, startPoint y: 267, endPoint x: 696, endPoint y: 264, distance: 74.9
click at [768, 267] on div "CẢNH BÁO GIẢ MẠO🚨 Nạp/Rút 💰 Tài Khoản 🏃 Tải Game 🎮 Lỗi OTP 🔢 Báo Lỗi Game 🚧 Lỗi…" at bounding box center [698, 254] width 178 height 107
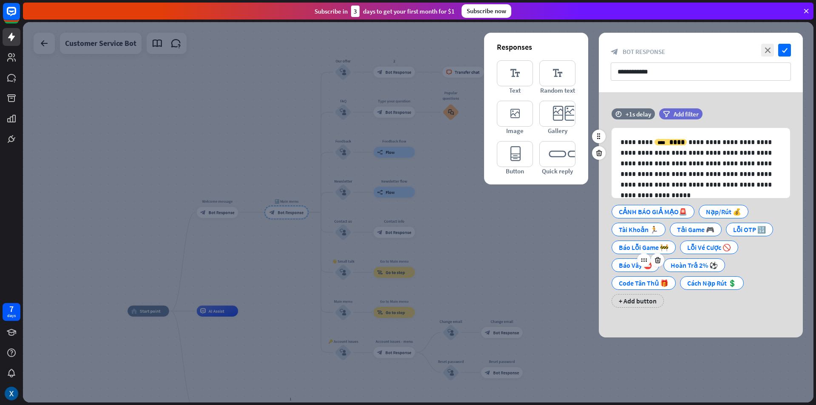
click at [629, 263] on div "Báo Vây 📛" at bounding box center [635, 265] width 33 height 13
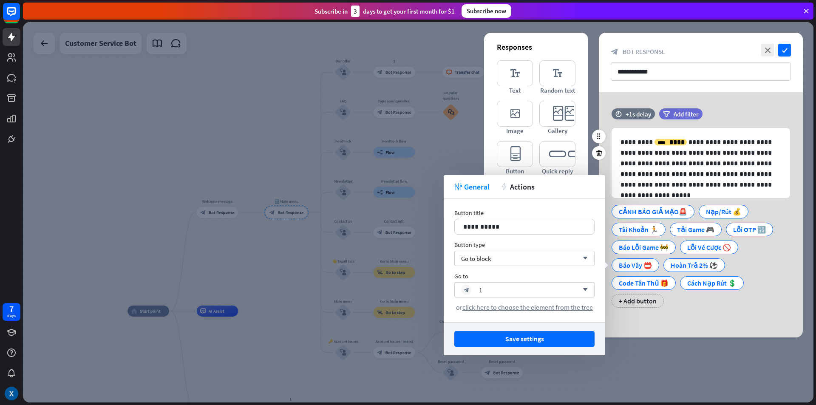
click at [769, 272] on div "CẢNH BÁO GIẢ MẠO🚨 Nạp/Rút 💰 Tài Khoản 🏃 Tải Game 🎮 Lỗi OTP 🔢 Báo Lỗi Game 🚧 Lỗi…" at bounding box center [698, 254] width 178 height 107
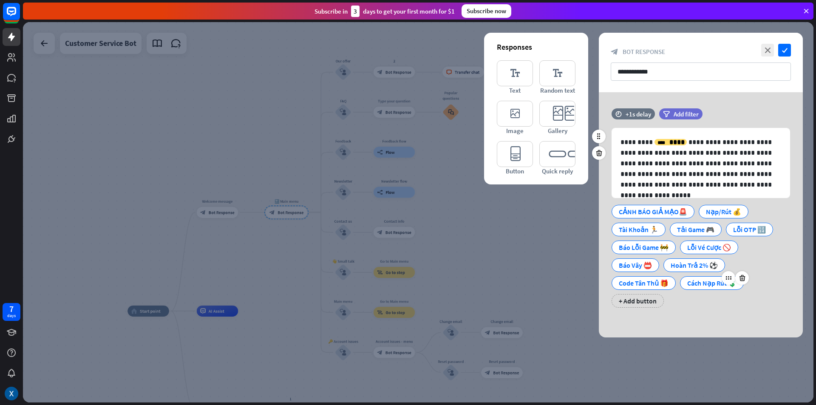
click at [696, 282] on div "Cách Nạp Rút 💲" at bounding box center [711, 283] width 49 height 13
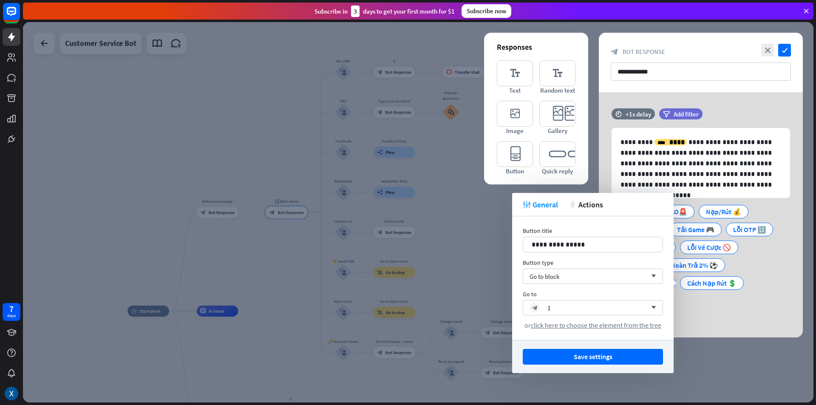
click at [737, 319] on div "**********" at bounding box center [701, 214] width 204 height 245
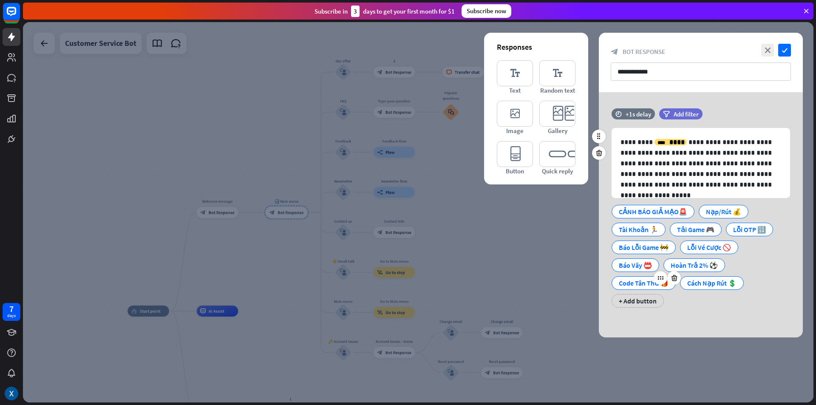
click at [648, 285] on div "Code Tân Thủ 🎁" at bounding box center [644, 283] width 50 height 13
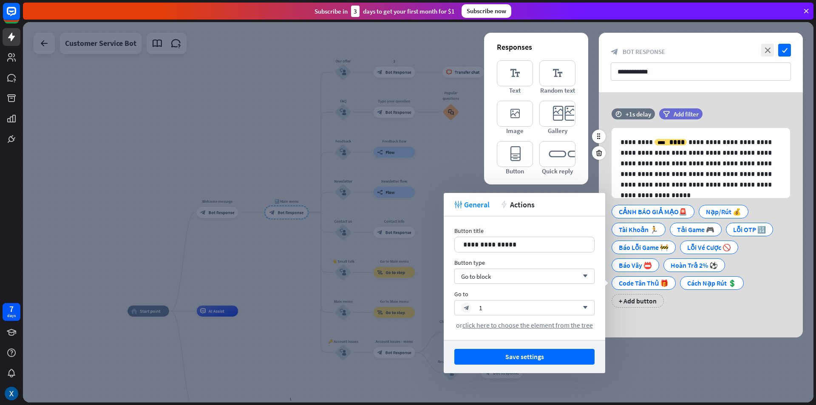
click at [706, 308] on div "**********" at bounding box center [701, 212] width 204 height 208
